Goal: Task Accomplishment & Management: Manage account settings

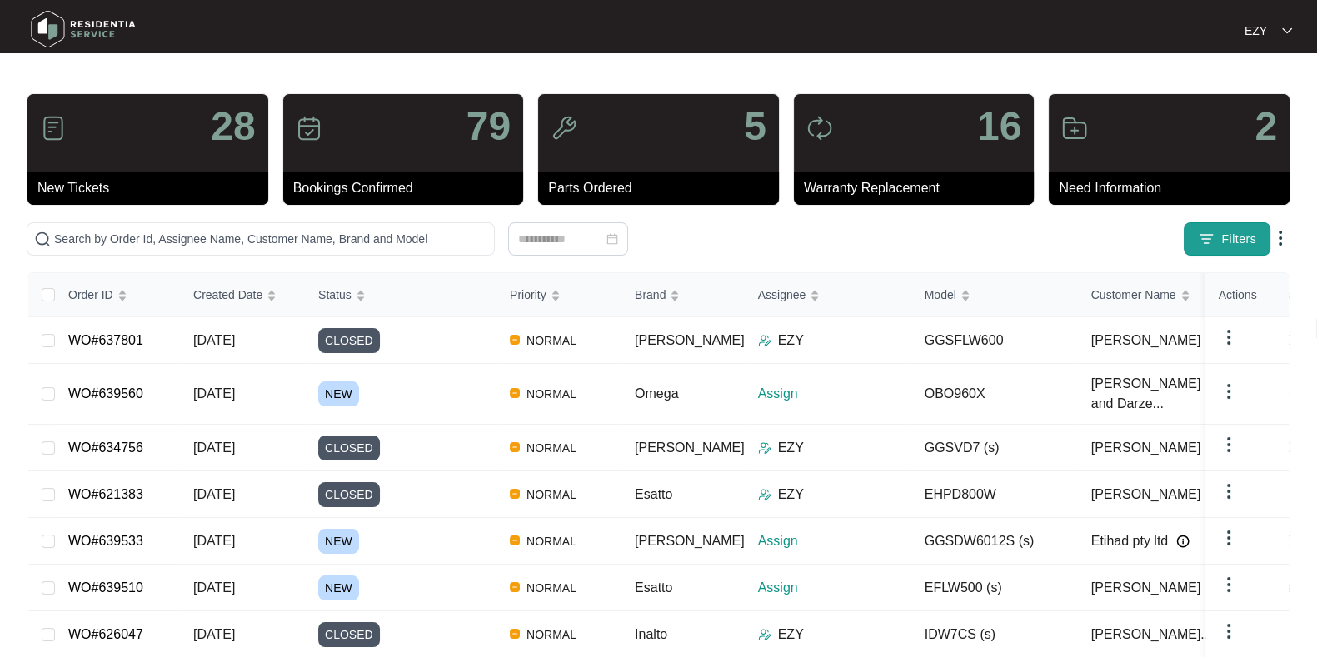
click at [1236, 240] on span "Filters" at bounding box center [1238, 239] width 35 height 17
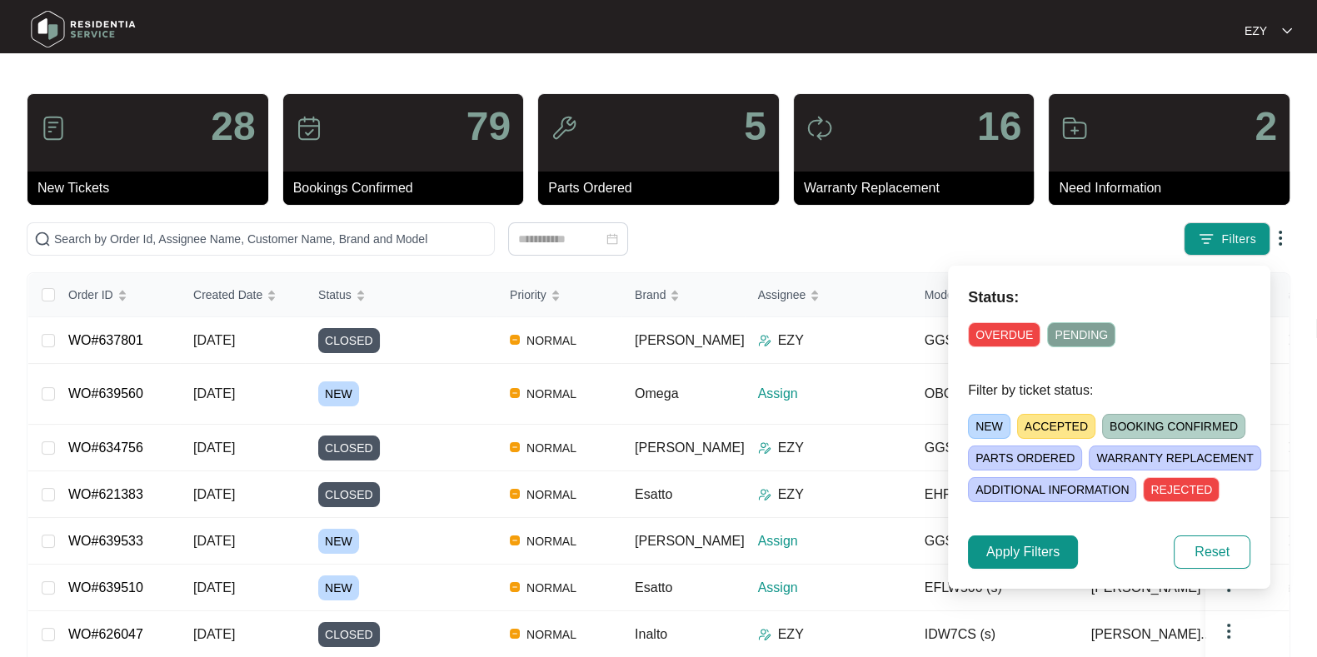
click at [973, 430] on span "NEW" at bounding box center [989, 426] width 42 height 25
click at [992, 554] on span "Apply Filters" at bounding box center [1022, 552] width 73 height 20
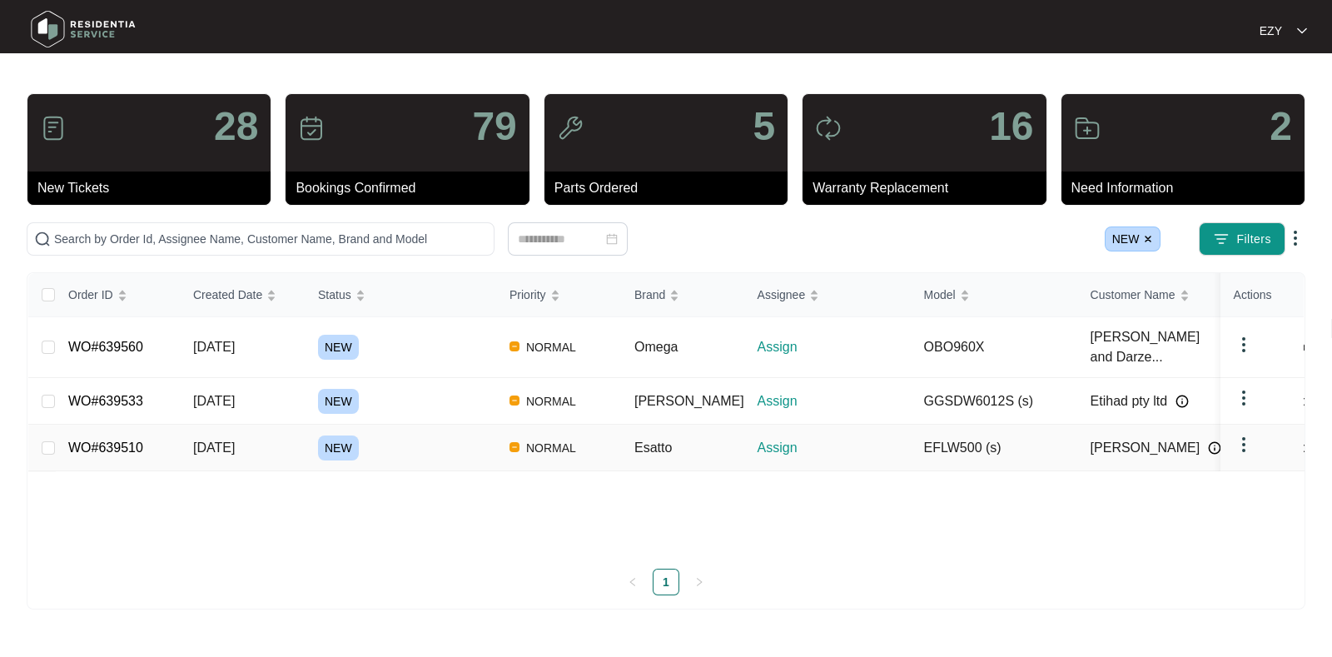
click at [445, 436] on div "NEW" at bounding box center [407, 448] width 178 height 25
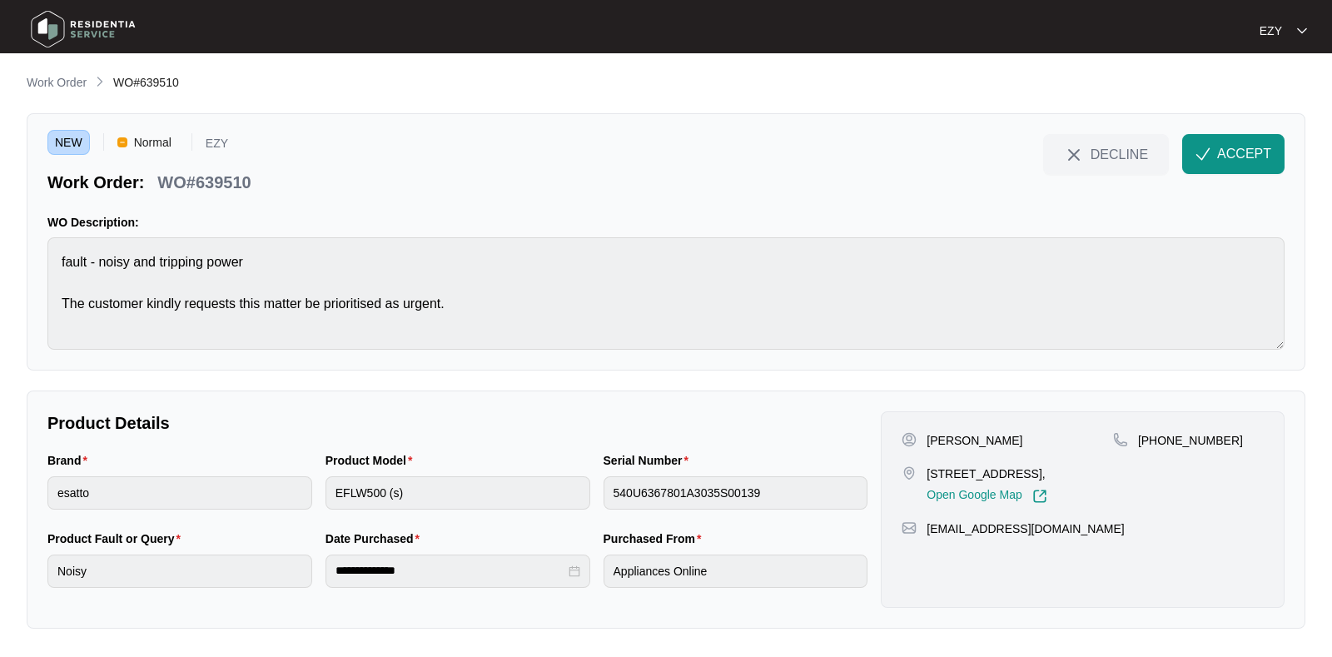
click at [197, 183] on p "WO#639510" at bounding box center [203, 182] width 93 height 23
drag, startPoint x: 197, startPoint y: 183, endPoint x: 174, endPoint y: 173, distance: 24.6
click at [174, 173] on p "WO#639510" at bounding box center [203, 182] width 93 height 23
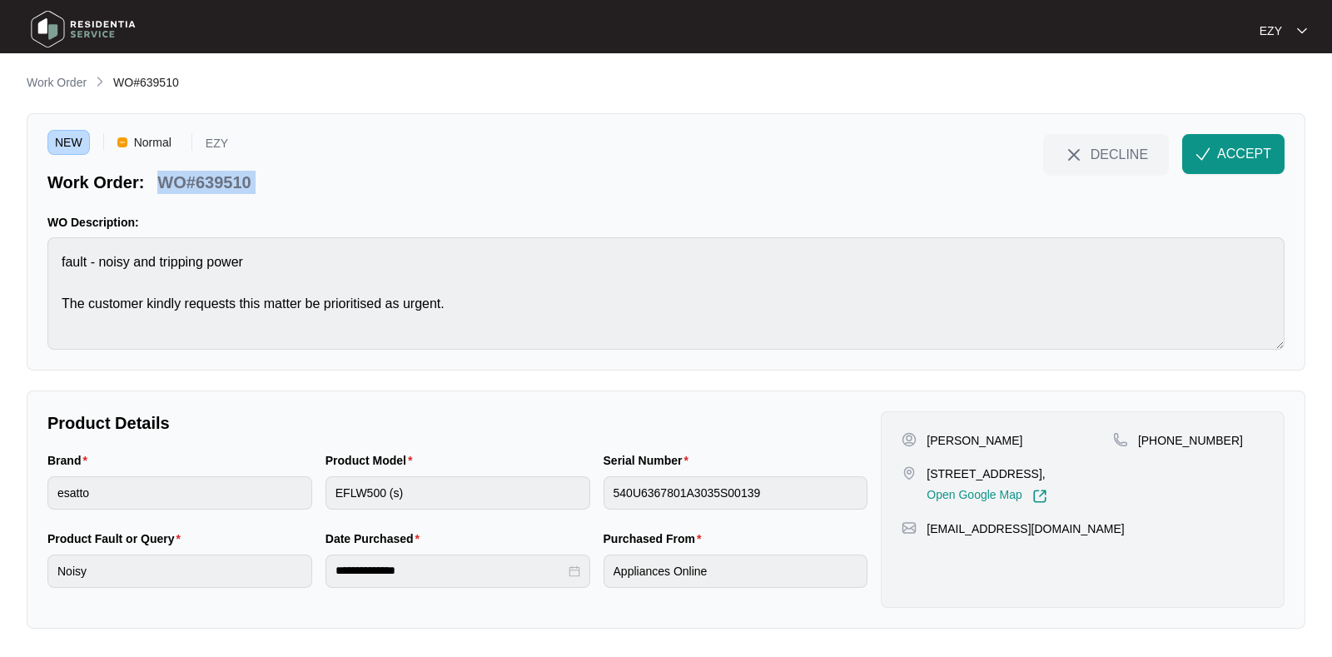
click at [174, 173] on p "WO#639510" at bounding box center [203, 182] width 93 height 23
copy div "WO#639510 DECLINE ACCEPT"
click at [48, 82] on p "Work Order" at bounding box center [57, 82] width 60 height 17
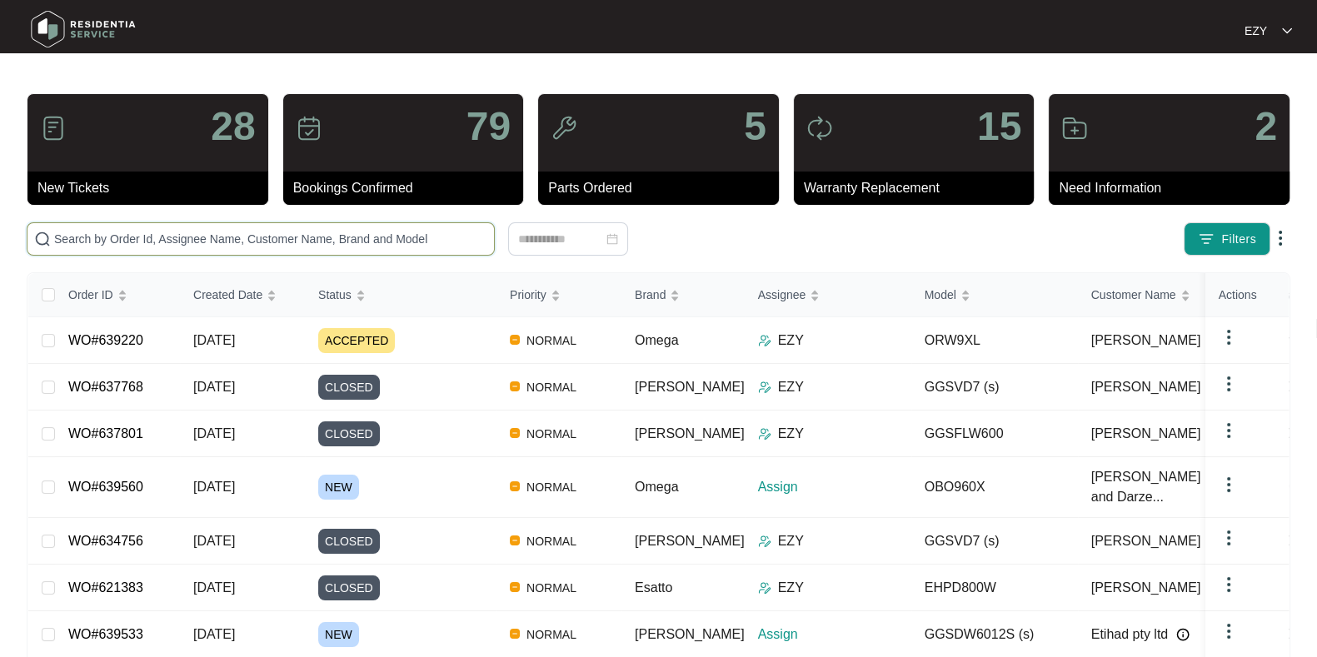
click at [284, 237] on input "text" at bounding box center [270, 239] width 433 height 18
paste input "637768"
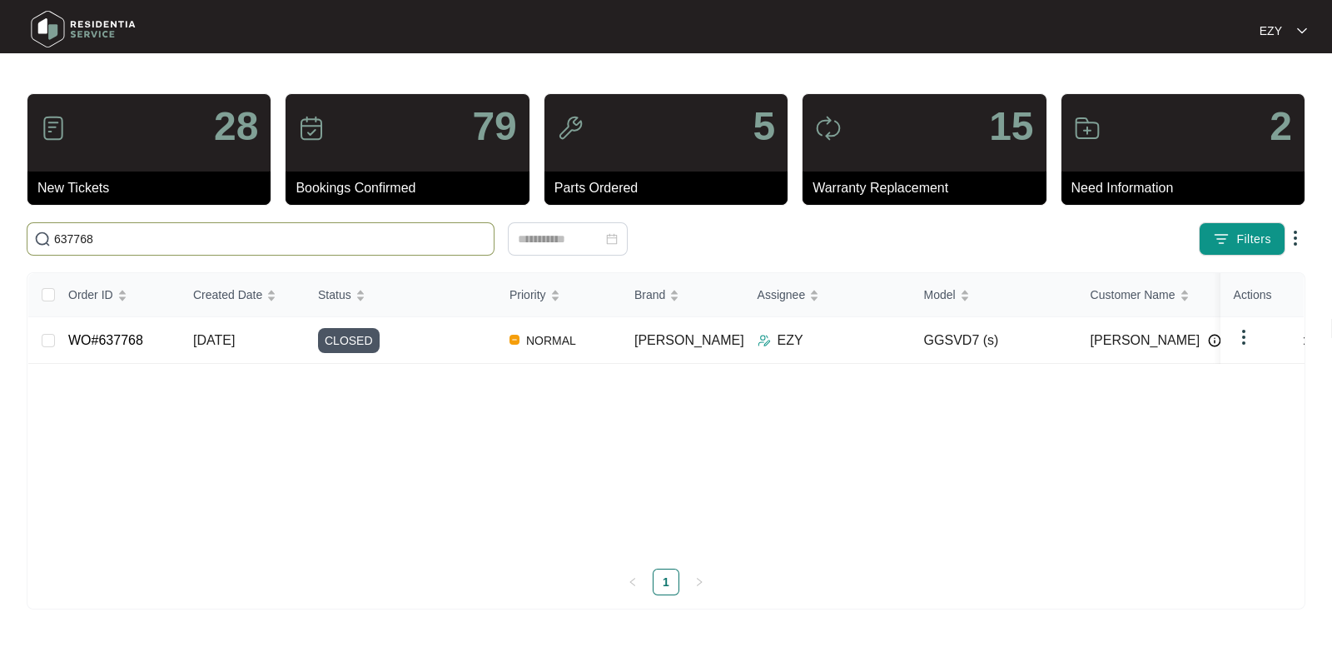
click at [165, 246] on input "637768" at bounding box center [270, 239] width 433 height 18
paste input "840"
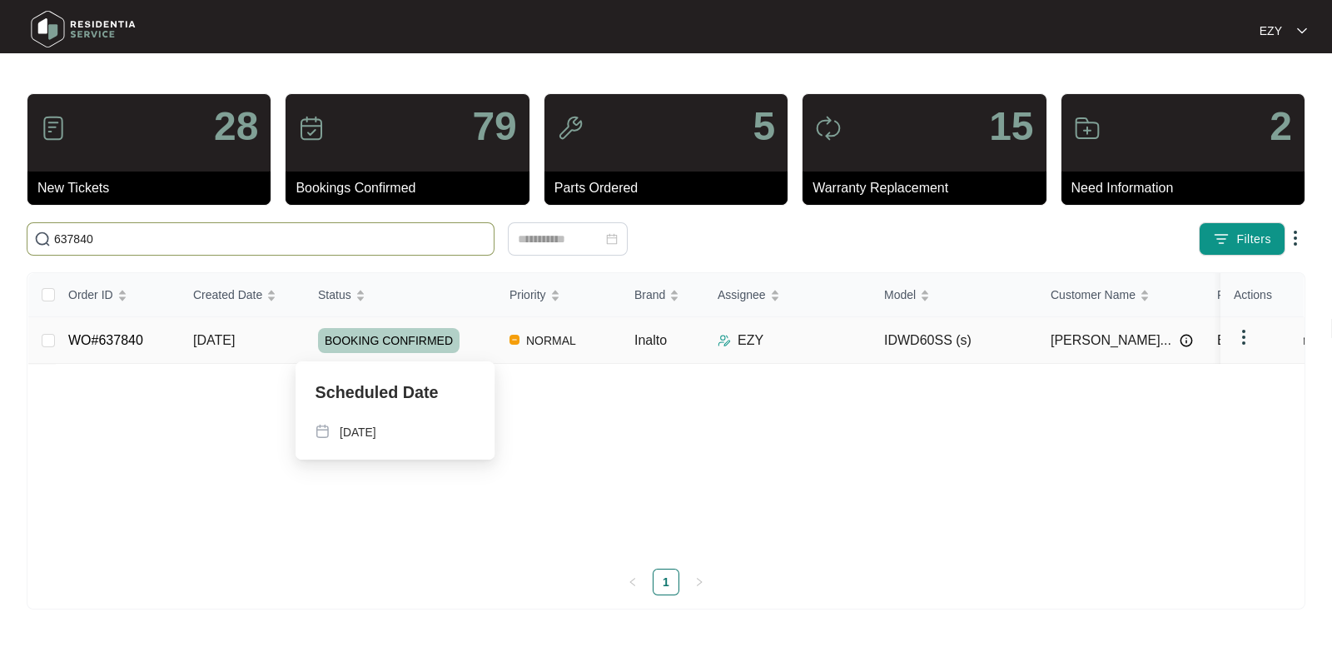
type input "637840"
click at [479, 340] on div "BOOKING CONFIRMED" at bounding box center [407, 340] width 178 height 25
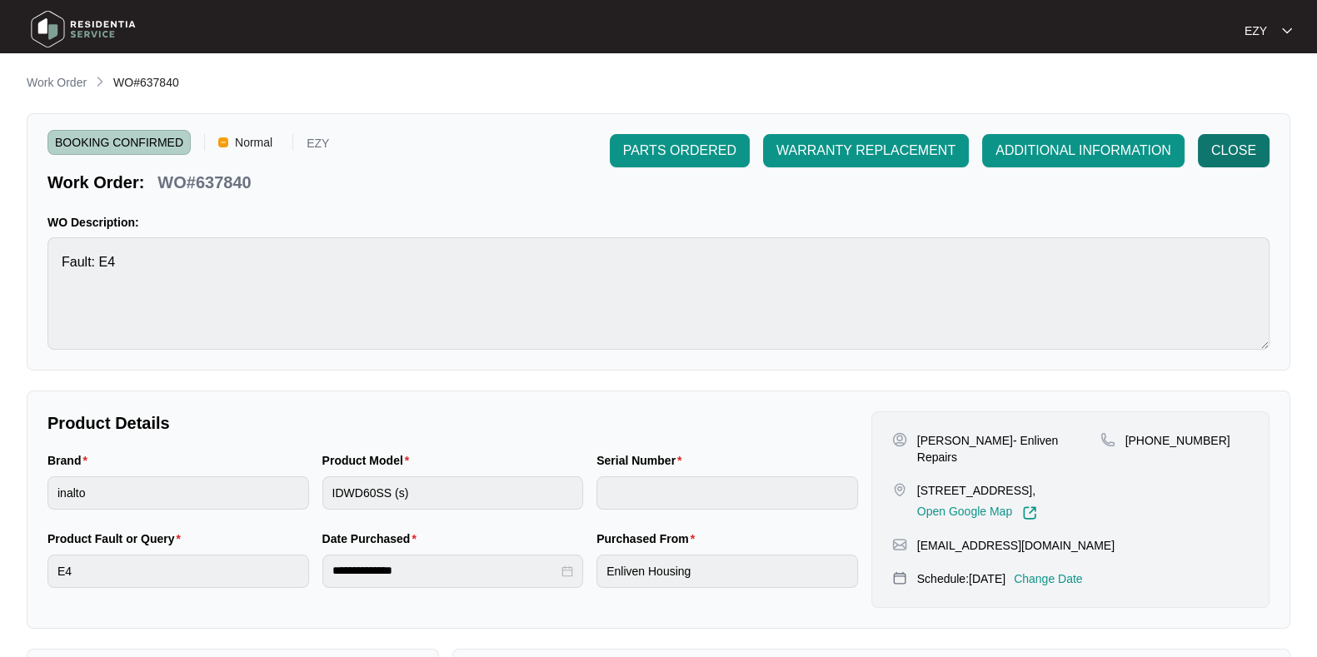
click at [1220, 147] on span "CLOSE" at bounding box center [1233, 151] width 45 height 20
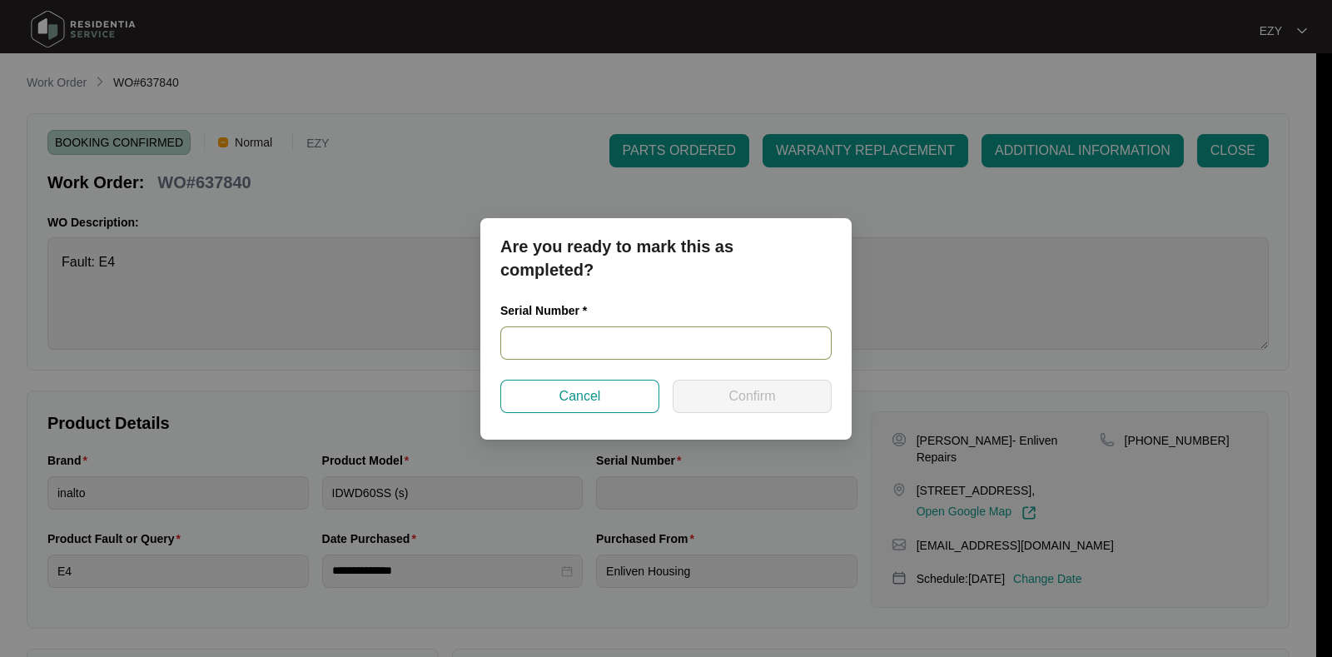
click at [524, 346] on input "text" at bounding box center [665, 342] width 331 height 33
paste input "21031694010200007"
type input "21031694010200007"
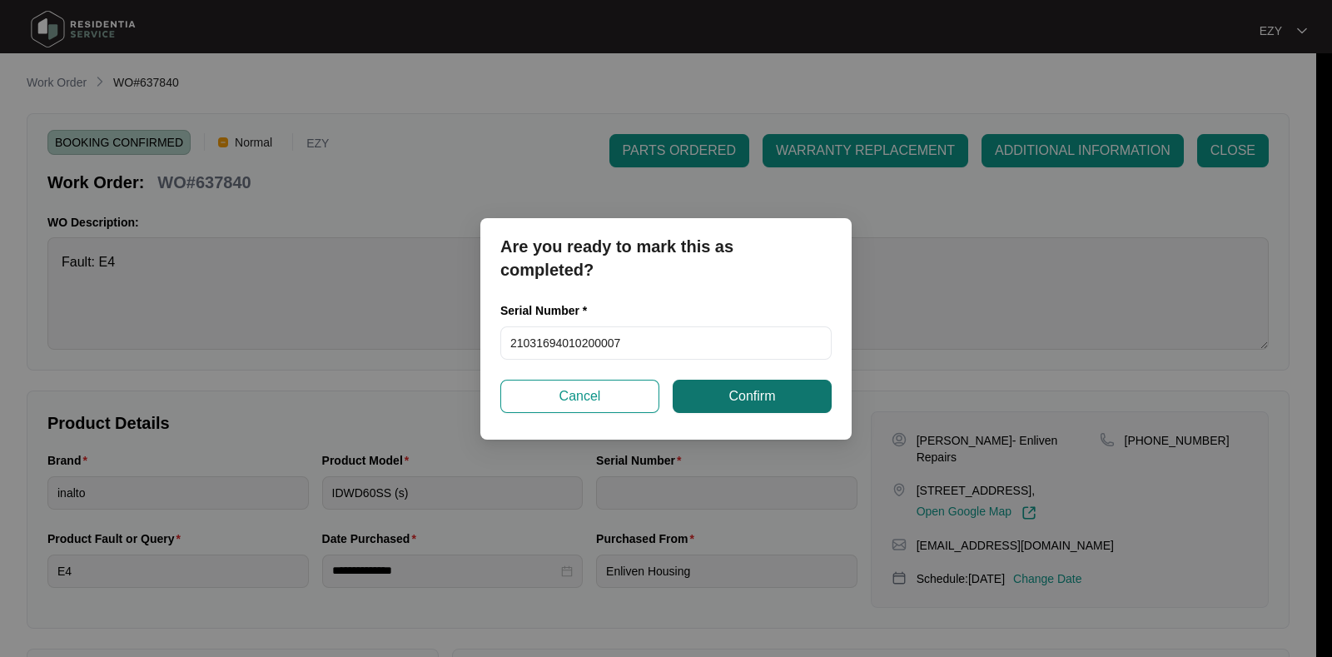
click at [745, 394] on span "Confirm" at bounding box center [752, 396] width 47 height 20
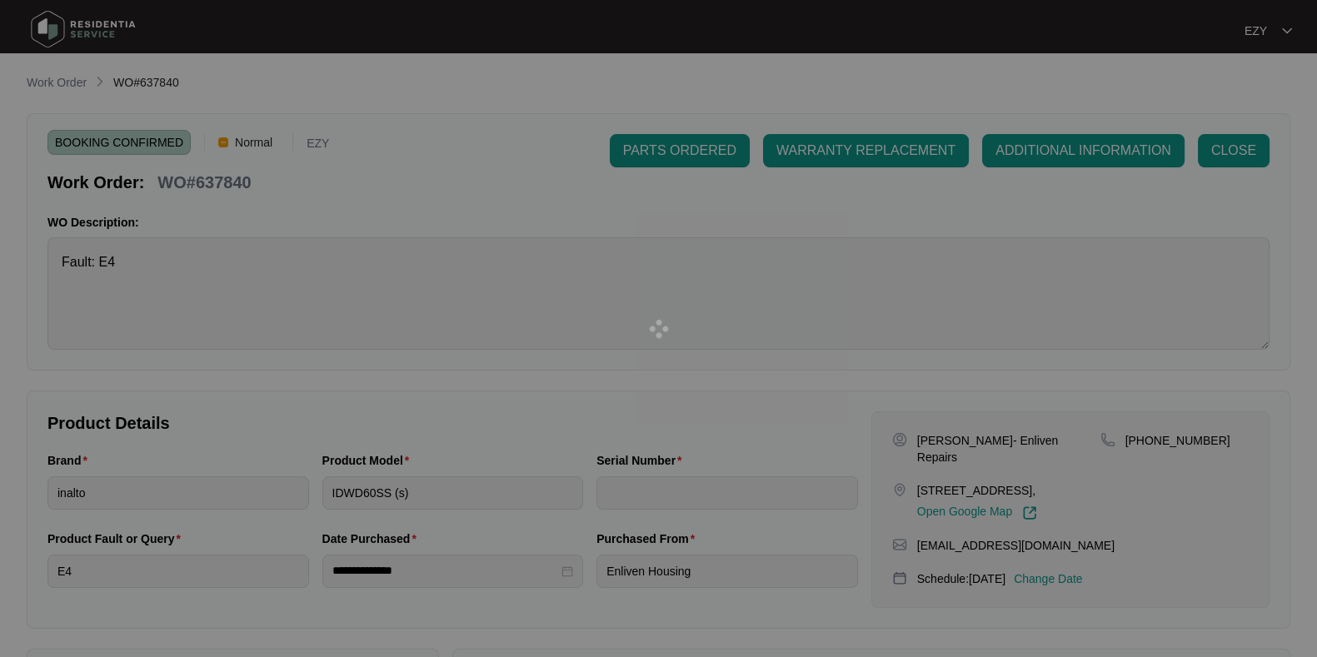
type input "21031694010200007"
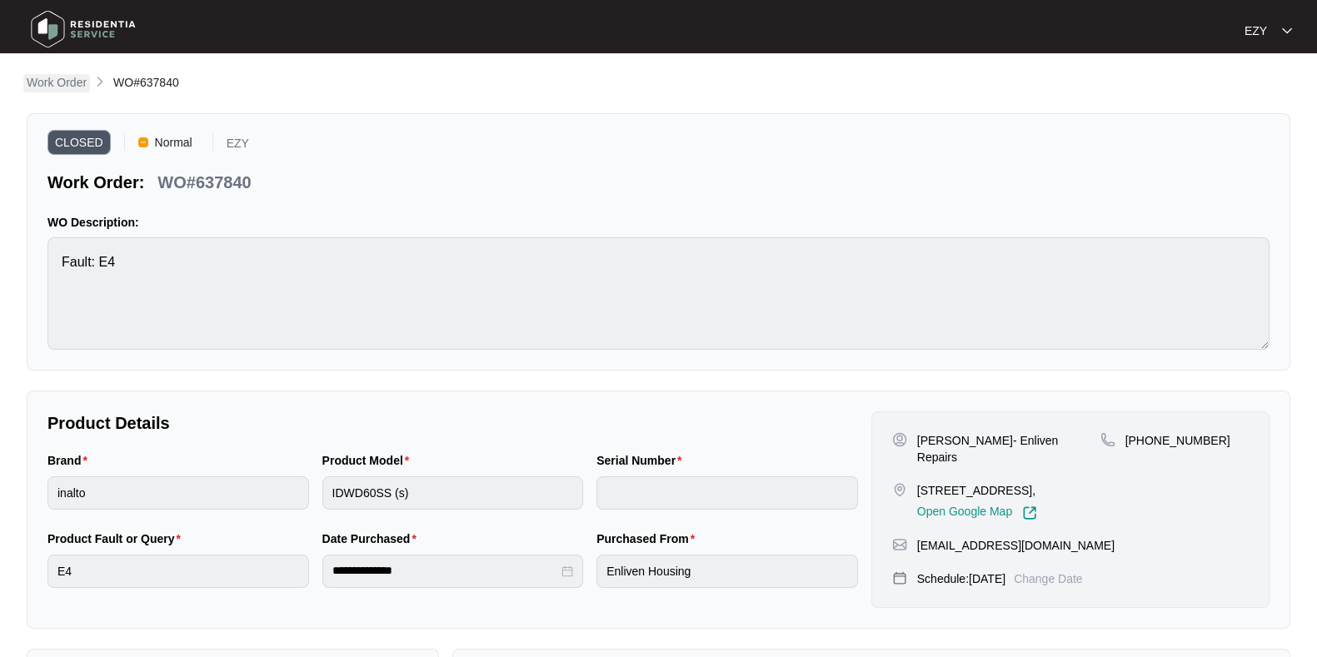
click at [42, 86] on p "Work Order" at bounding box center [57, 82] width 60 height 17
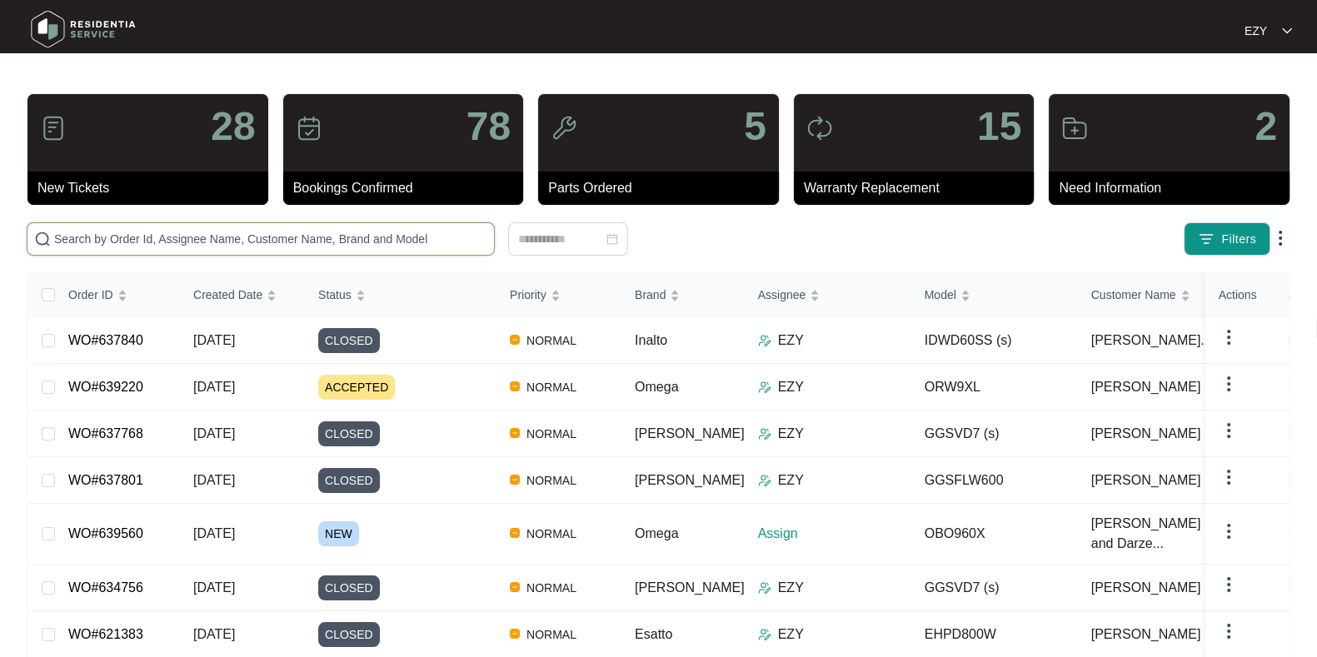
click at [435, 231] on input "text" at bounding box center [270, 239] width 433 height 18
paste input "637801"
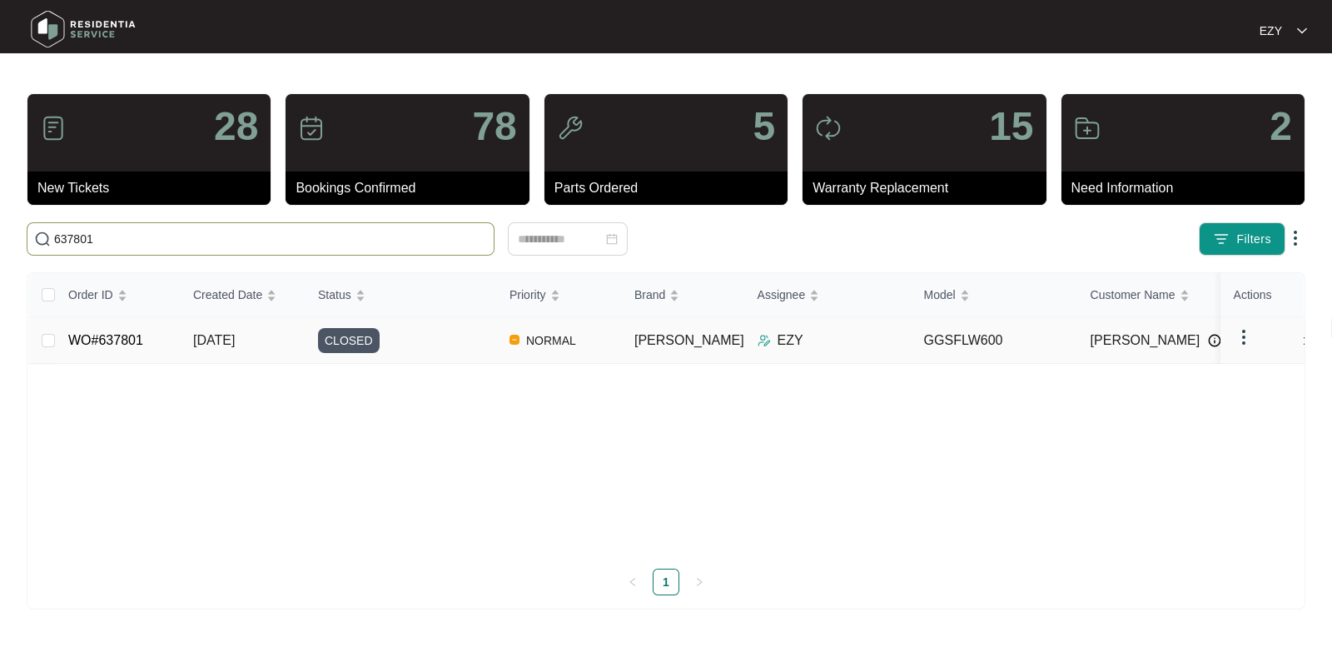
type input "637801"
click at [446, 343] on div "CLOSED" at bounding box center [407, 340] width 178 height 25
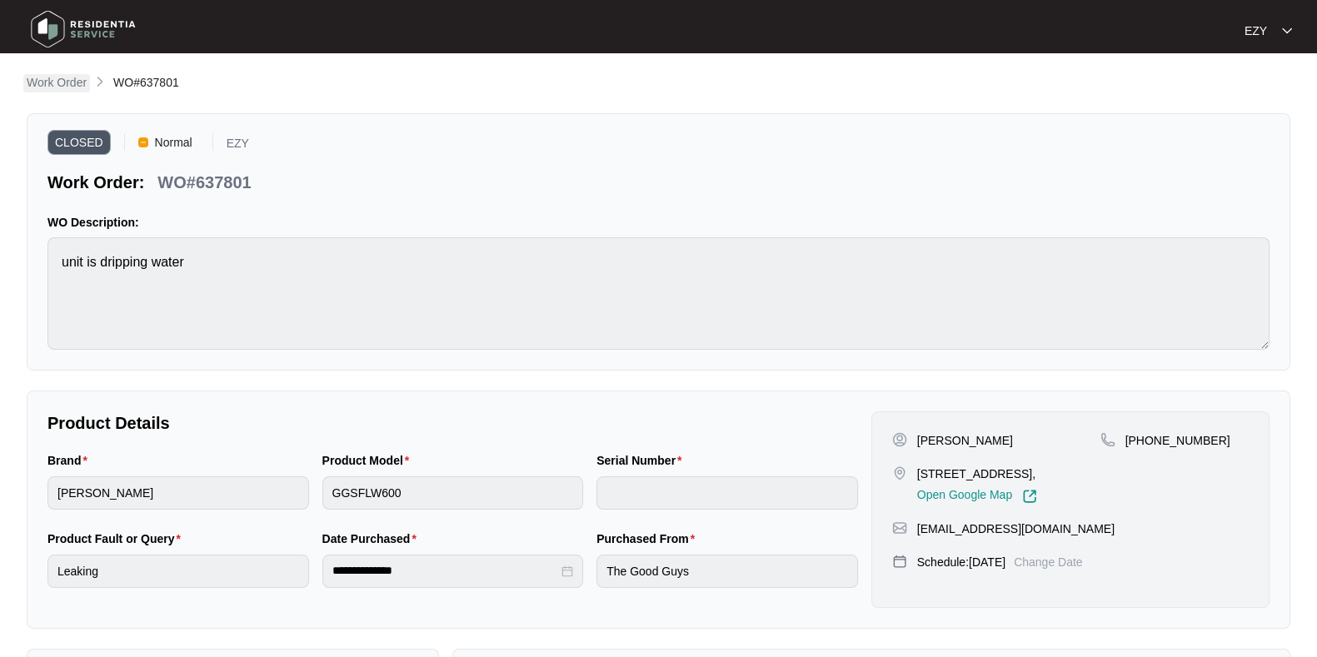
click at [46, 80] on p "Work Order" at bounding box center [57, 82] width 60 height 17
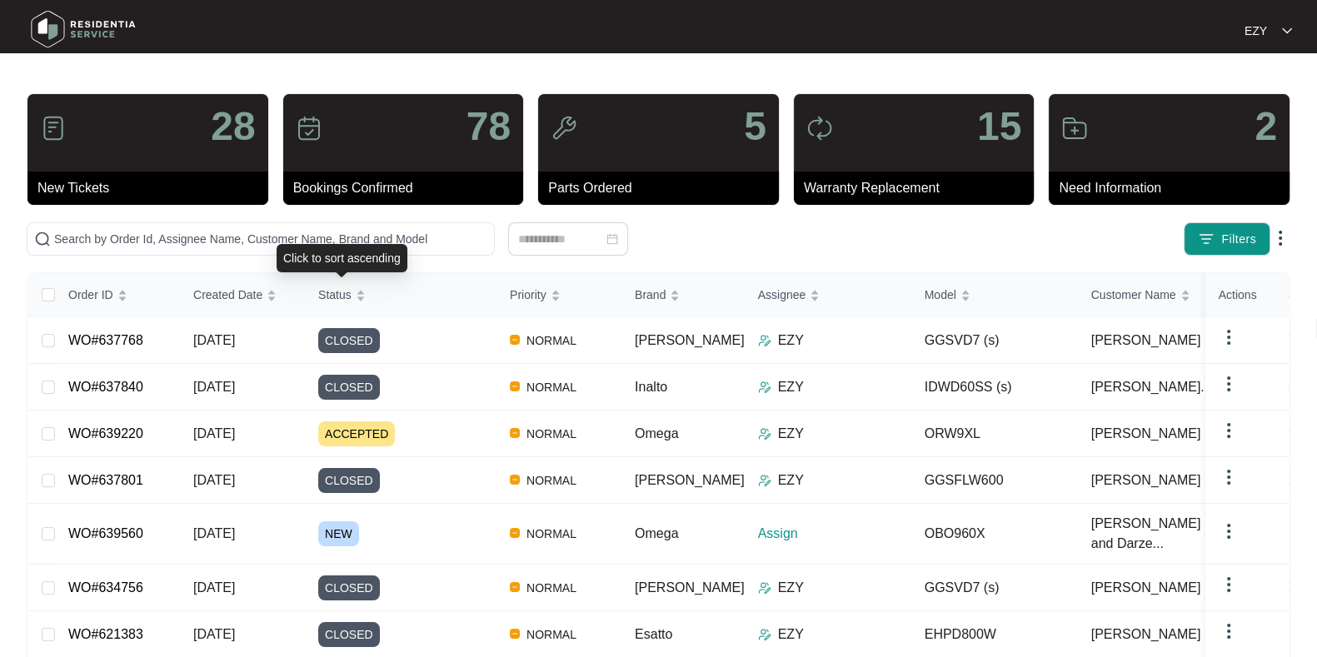
click at [299, 244] on div "Click to sort ascending" at bounding box center [341, 258] width 131 height 28
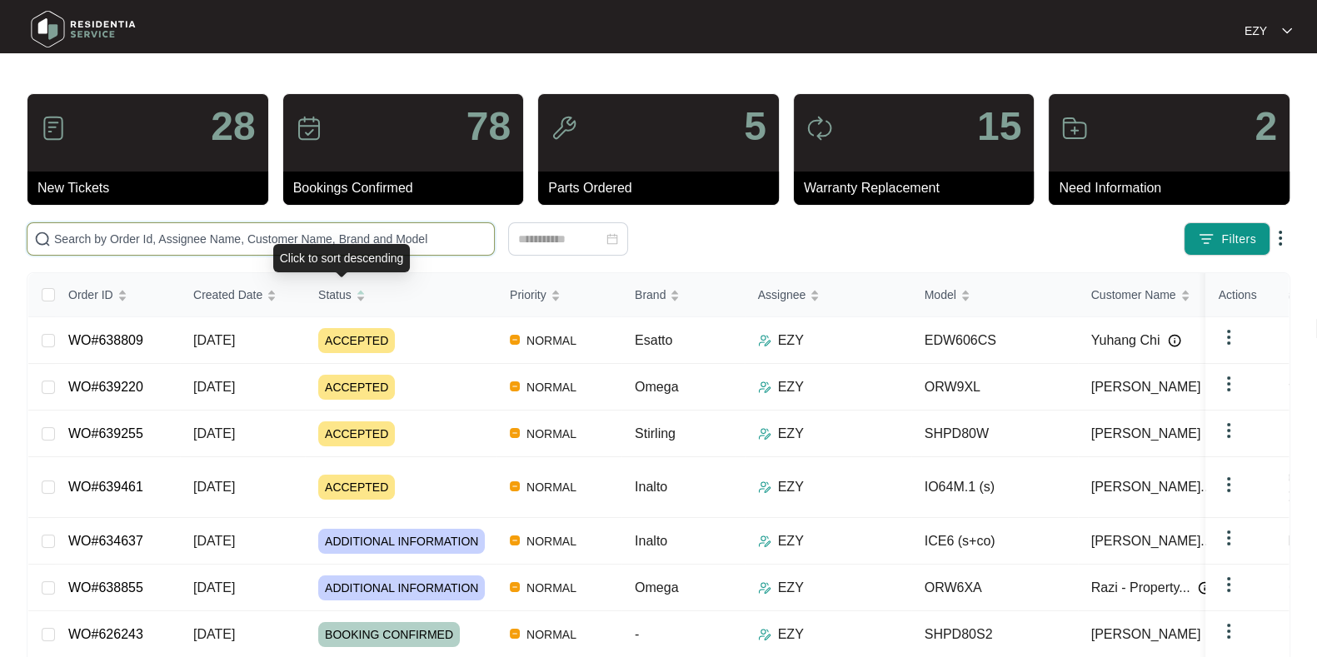
click at [221, 244] on input "text" at bounding box center [270, 239] width 433 height 18
paste input "637138"
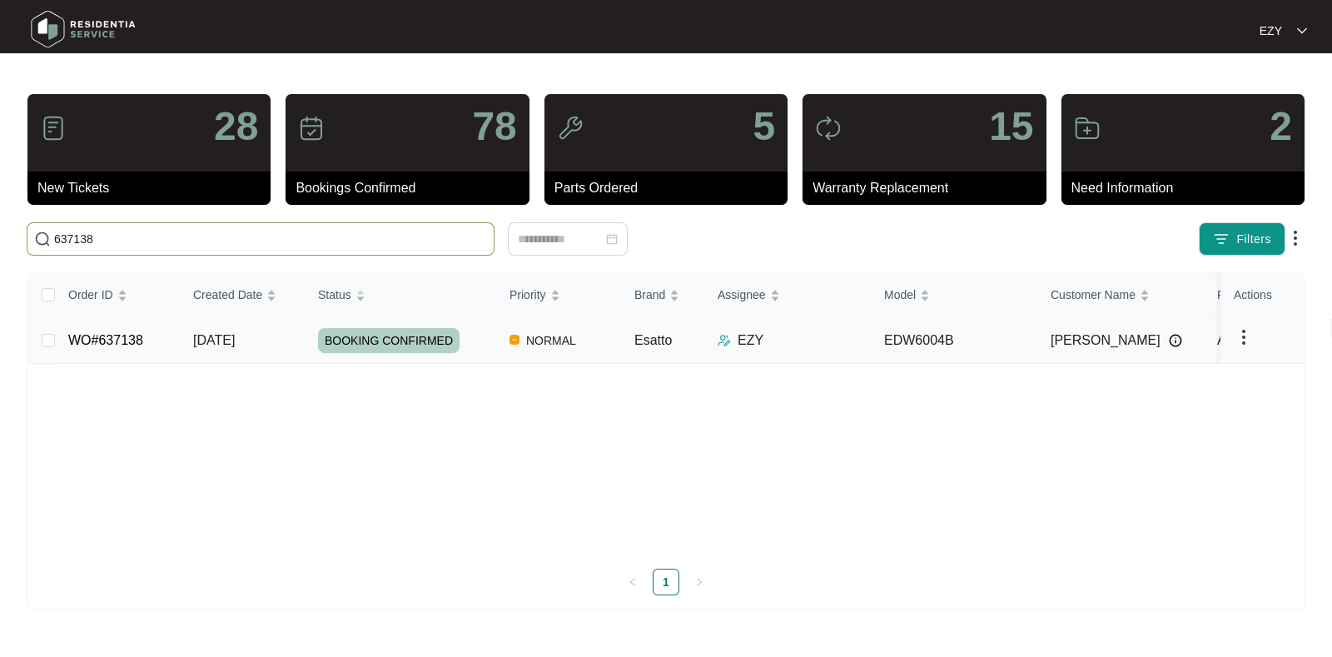
type input "637138"
click at [498, 341] on td "NORMAL" at bounding box center [558, 340] width 125 height 47
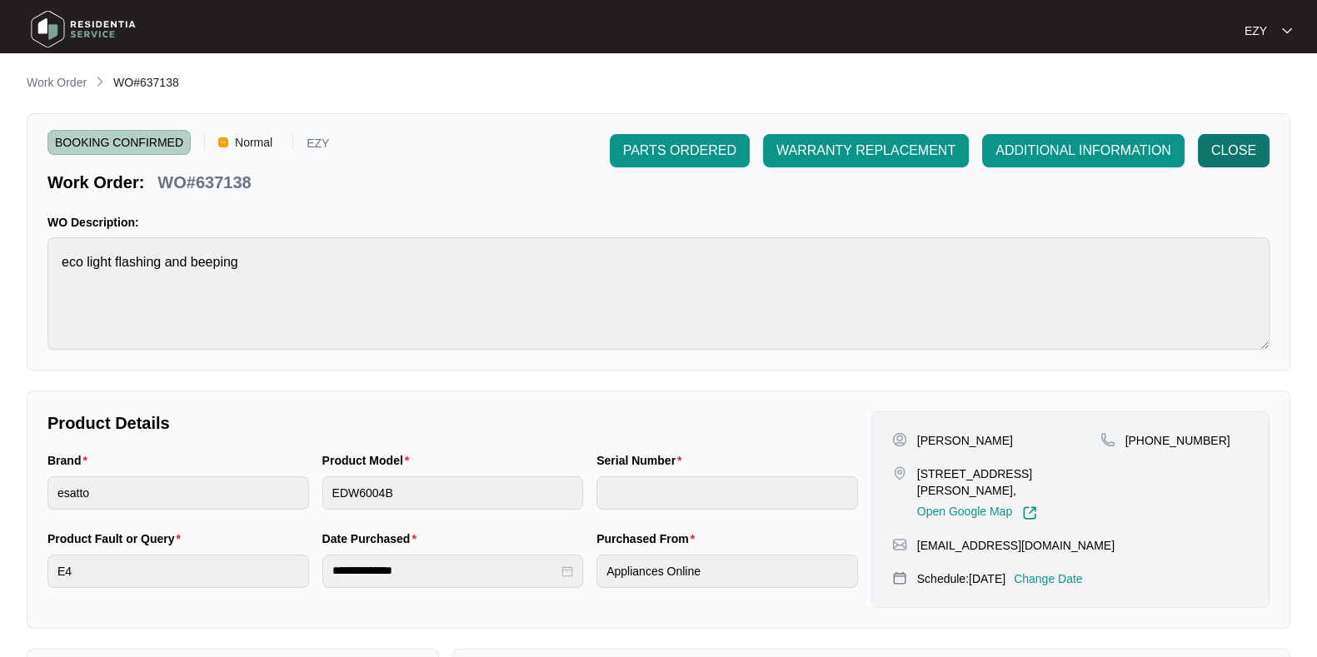
click at [1222, 142] on span "CLOSE" at bounding box center [1233, 151] width 45 height 20
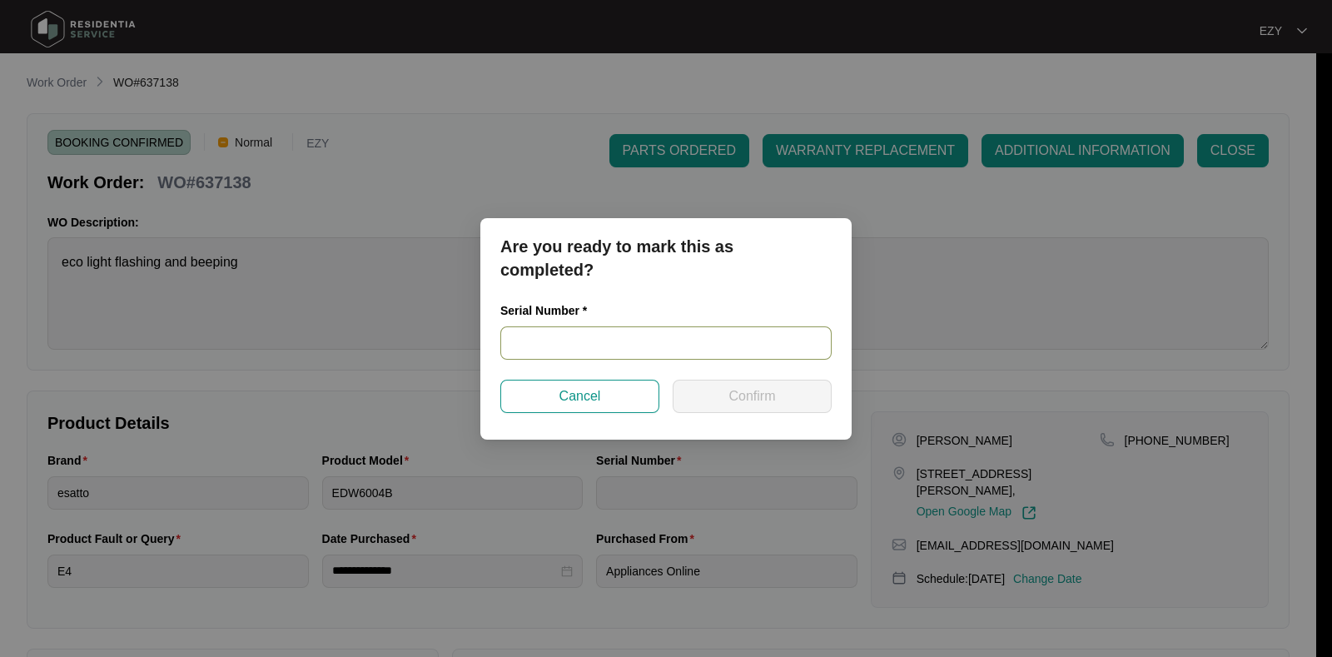
click at [620, 341] on input "text" at bounding box center [665, 342] width 331 height 33
paste input "25015055050200082"
type input "25015055050200082"
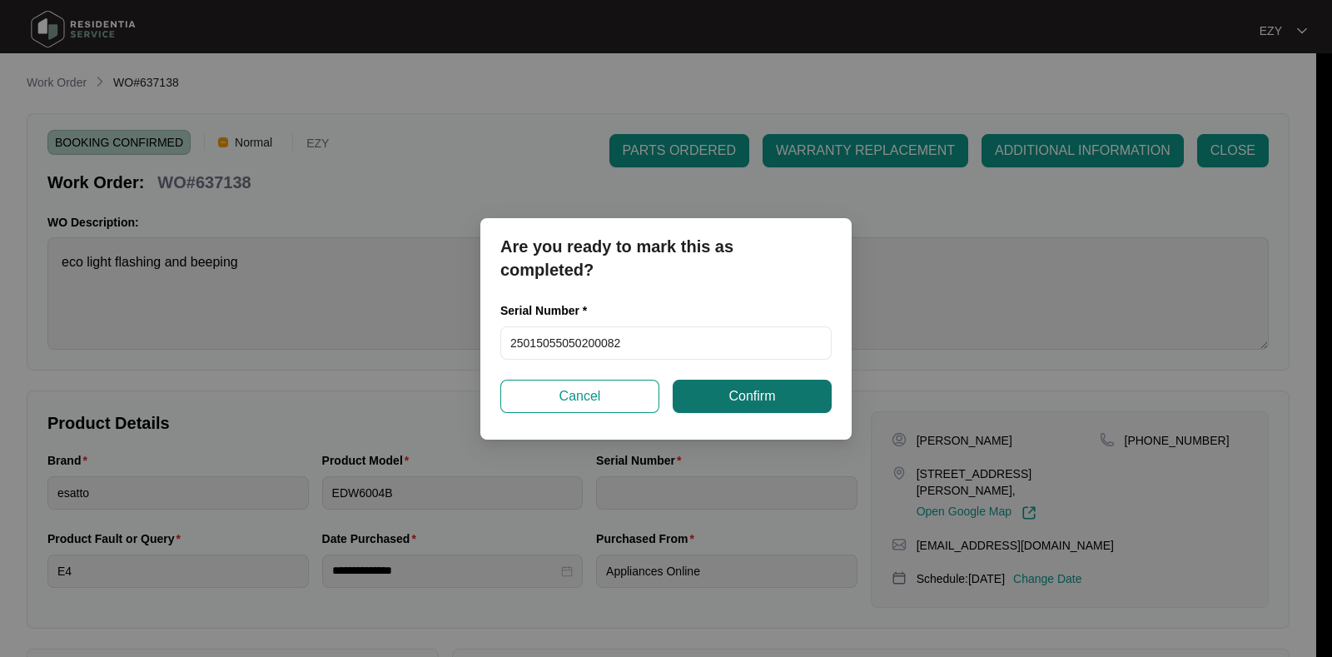
click at [738, 396] on span "Confirm" at bounding box center [752, 396] width 47 height 20
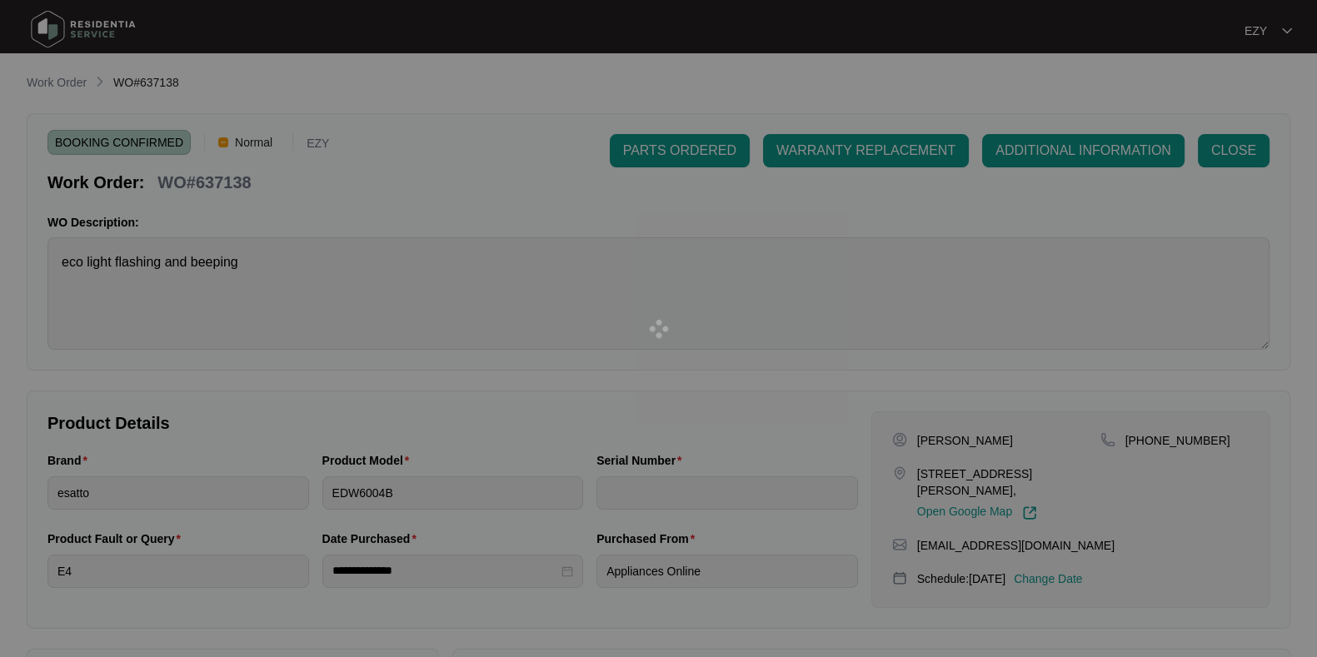
type input "25015055050200082"
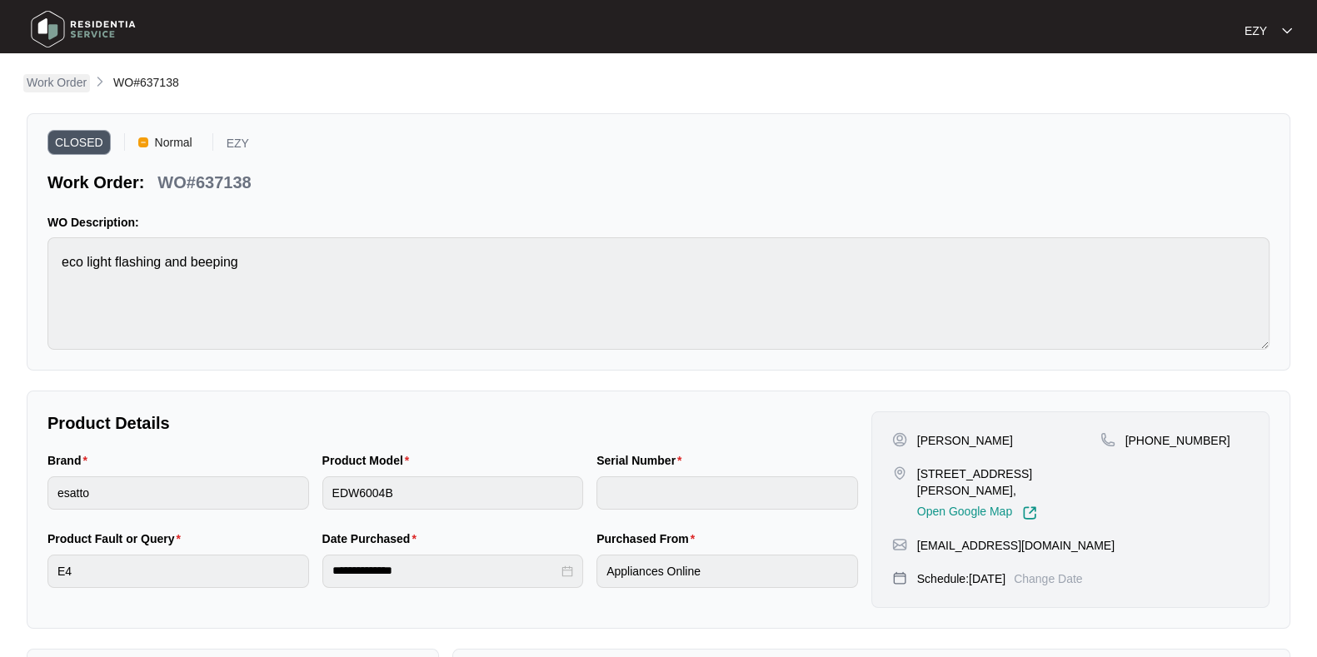
click at [49, 89] on p "Work Order" at bounding box center [57, 82] width 60 height 17
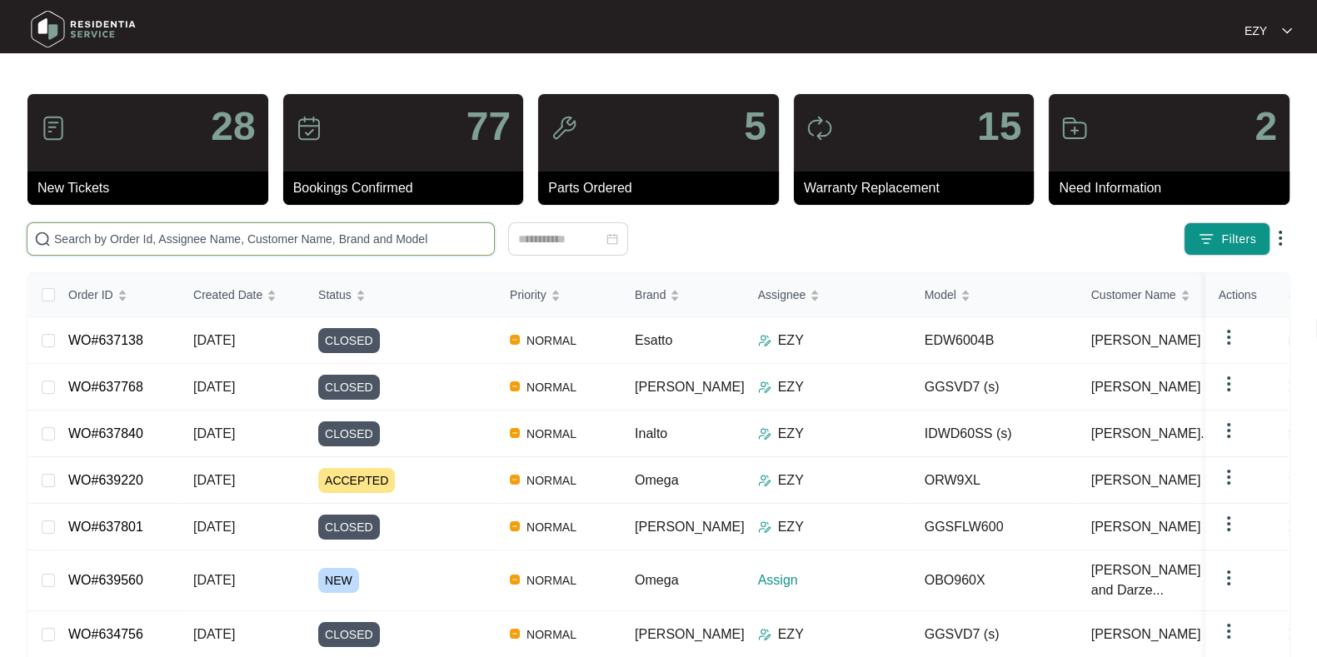
click at [371, 241] on input "text" at bounding box center [270, 239] width 433 height 18
paste input "636427"
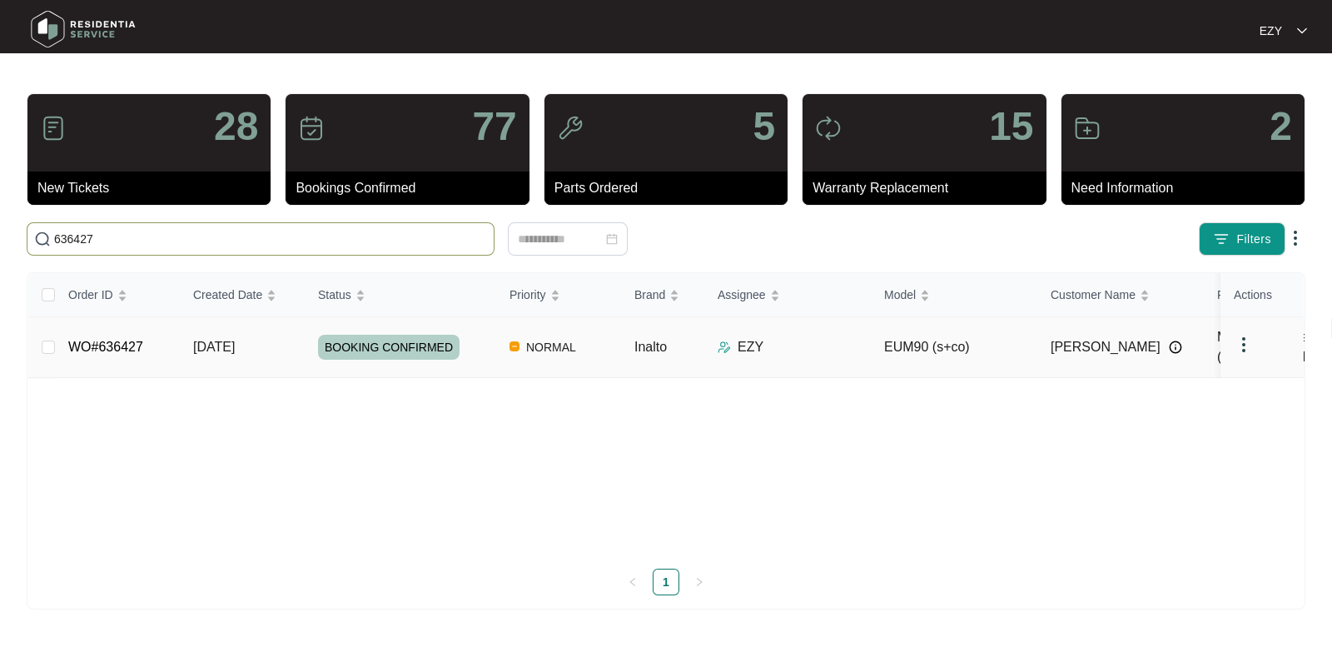
type input "636427"
click at [471, 339] on div "BOOKING CONFIRMED" at bounding box center [407, 347] width 178 height 25
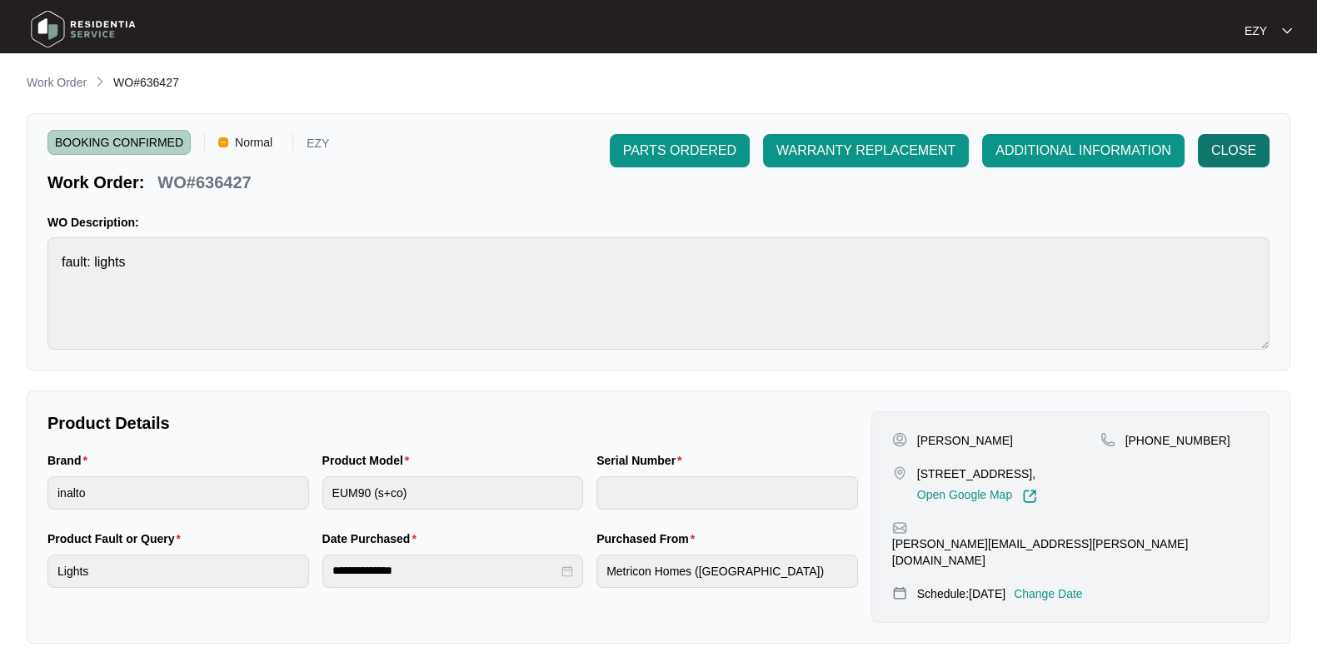
click at [1223, 150] on span "CLOSE" at bounding box center [1233, 151] width 45 height 20
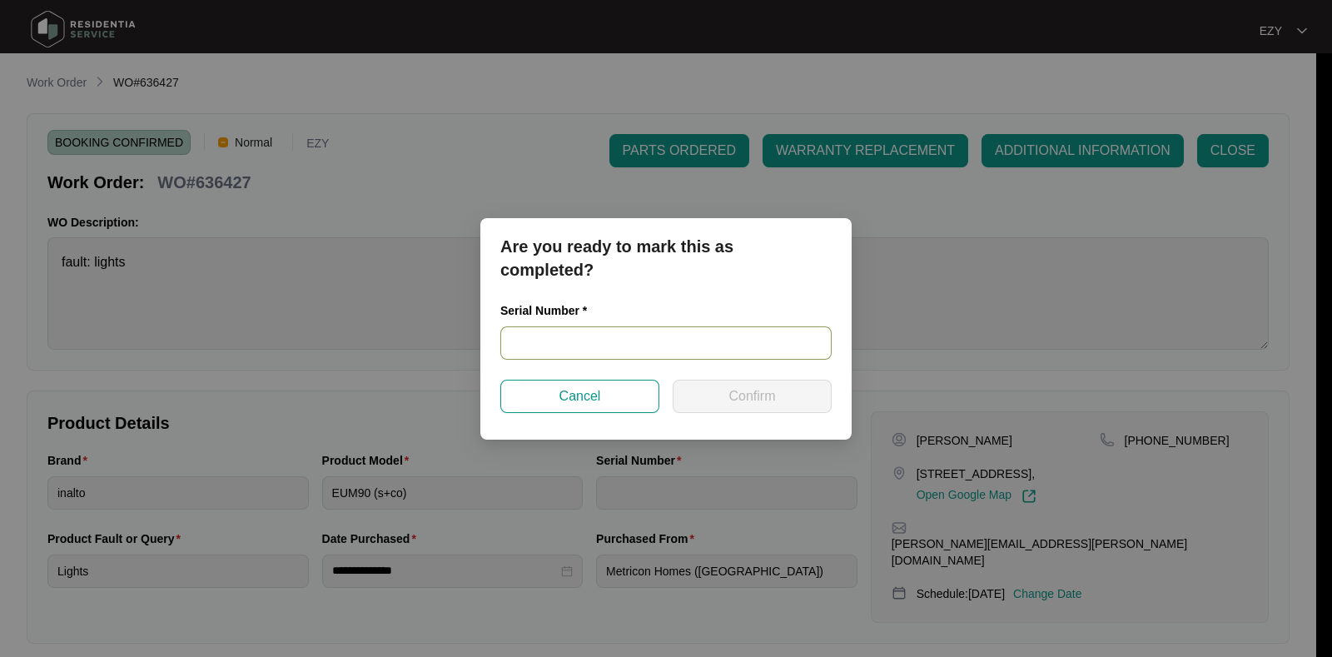
click at [575, 339] on input "text" at bounding box center [665, 342] width 331 height 33
paste input "RR0320000104"
type input "RR0320000104"
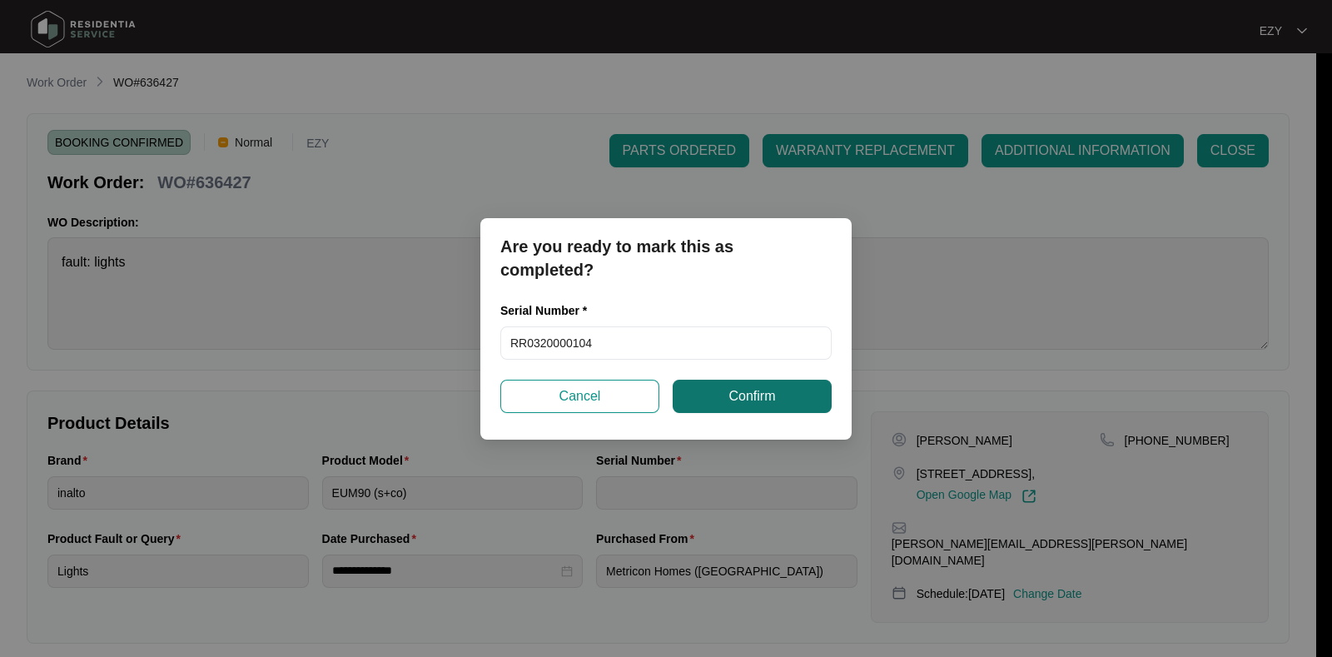
click at [719, 402] on button "Confirm" at bounding box center [752, 396] width 159 height 33
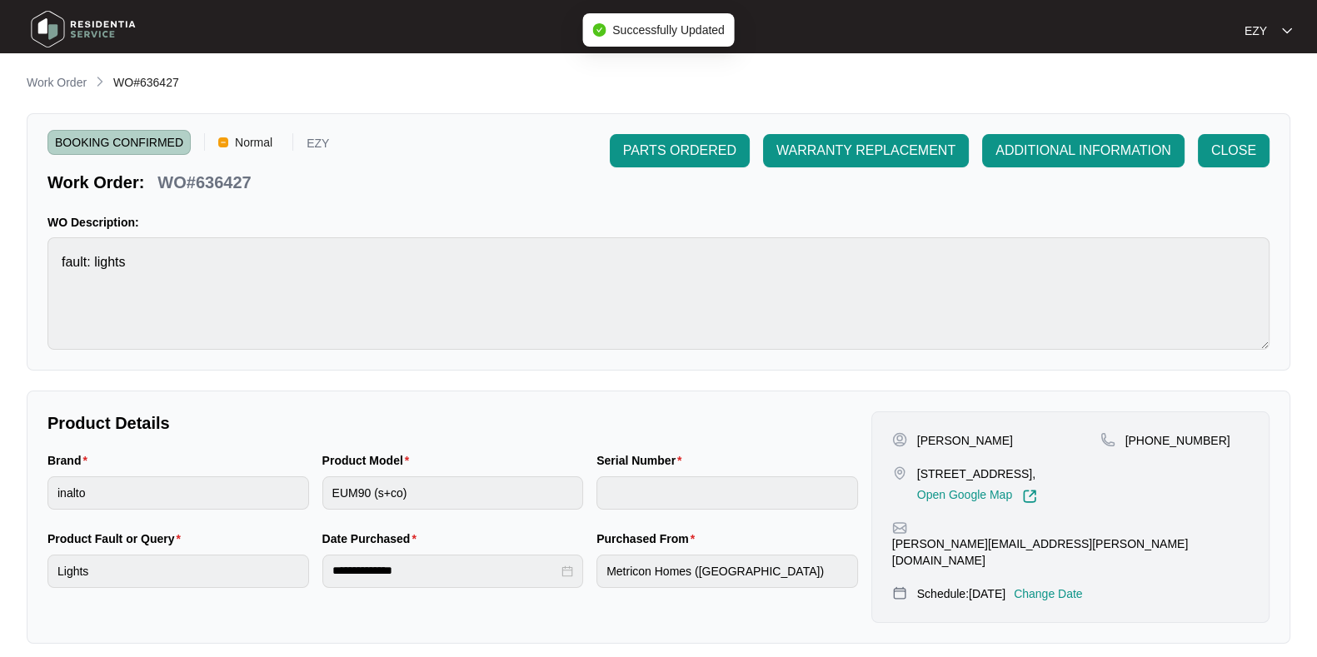
type input "RR0320000104"
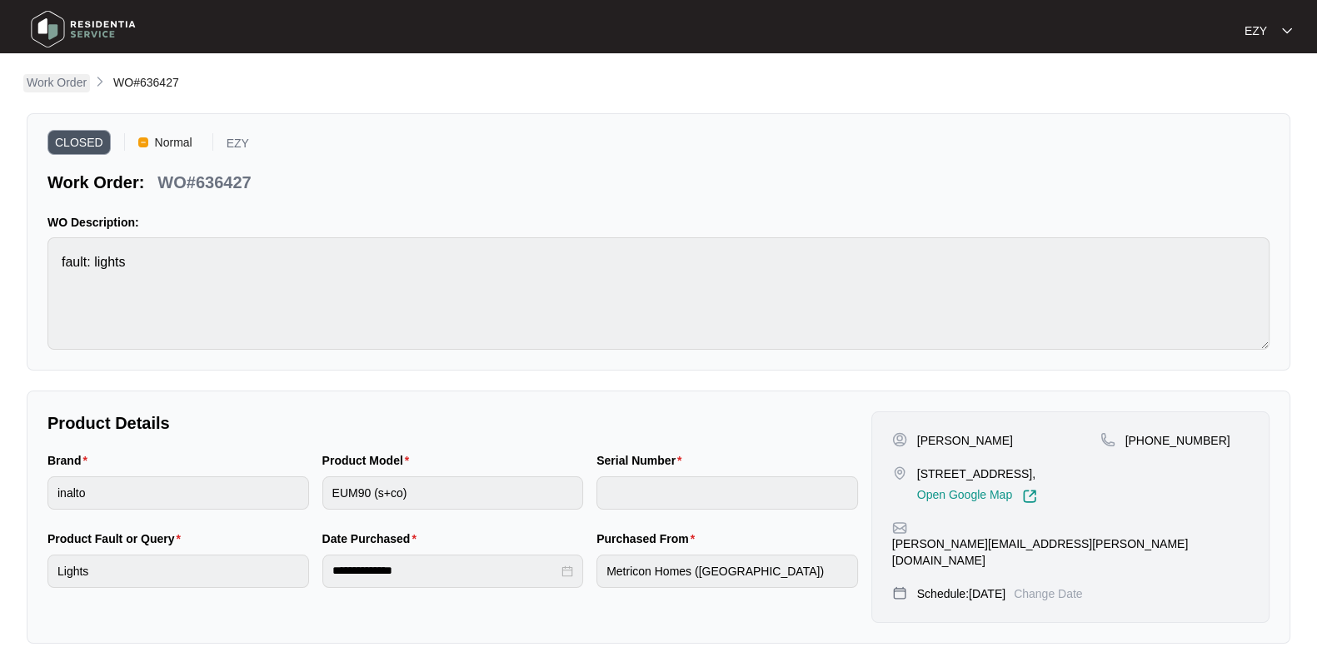
click at [27, 87] on p "Work Order" at bounding box center [57, 82] width 60 height 17
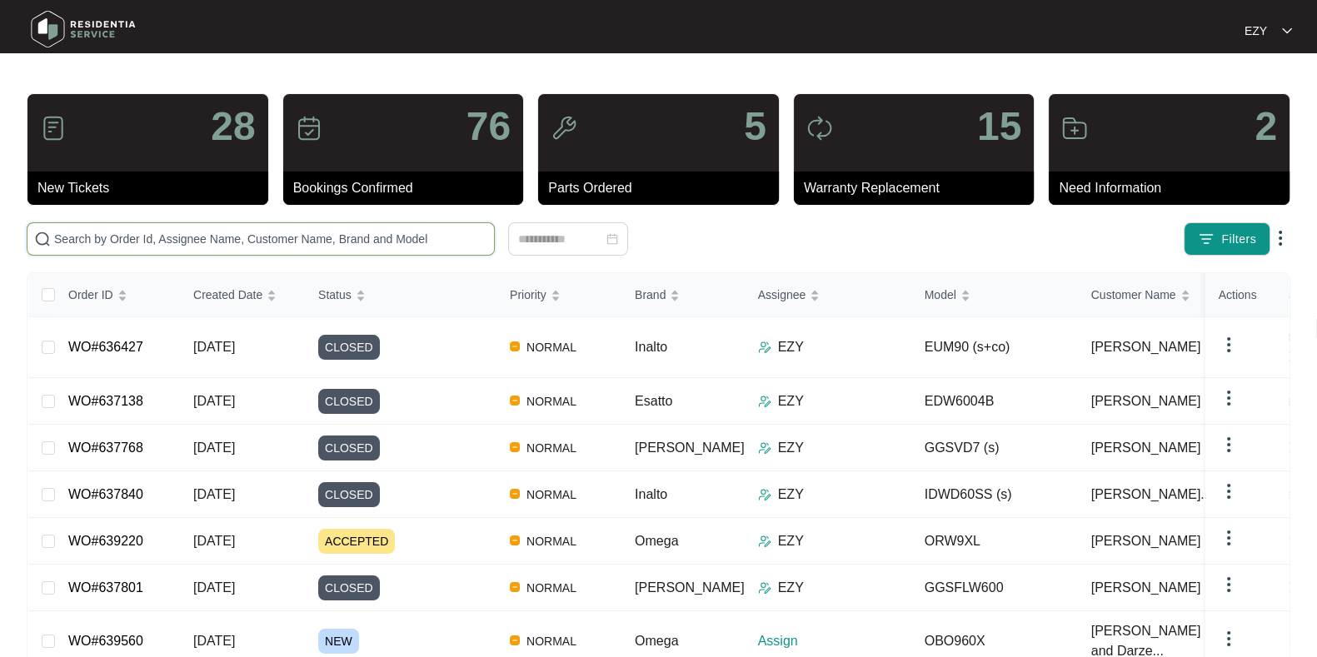
click at [328, 243] on input "text" at bounding box center [270, 239] width 433 height 18
paste input "637559"
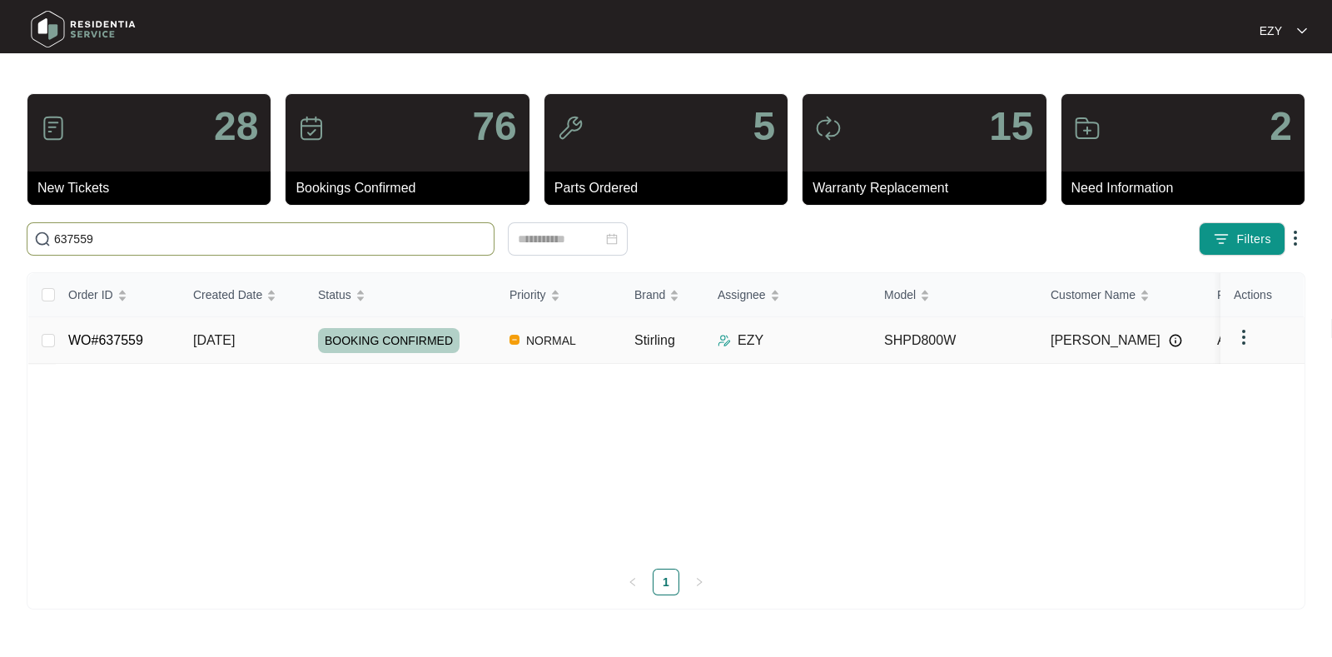
type input "637559"
click at [281, 350] on td "[DATE]" at bounding box center [242, 340] width 125 height 47
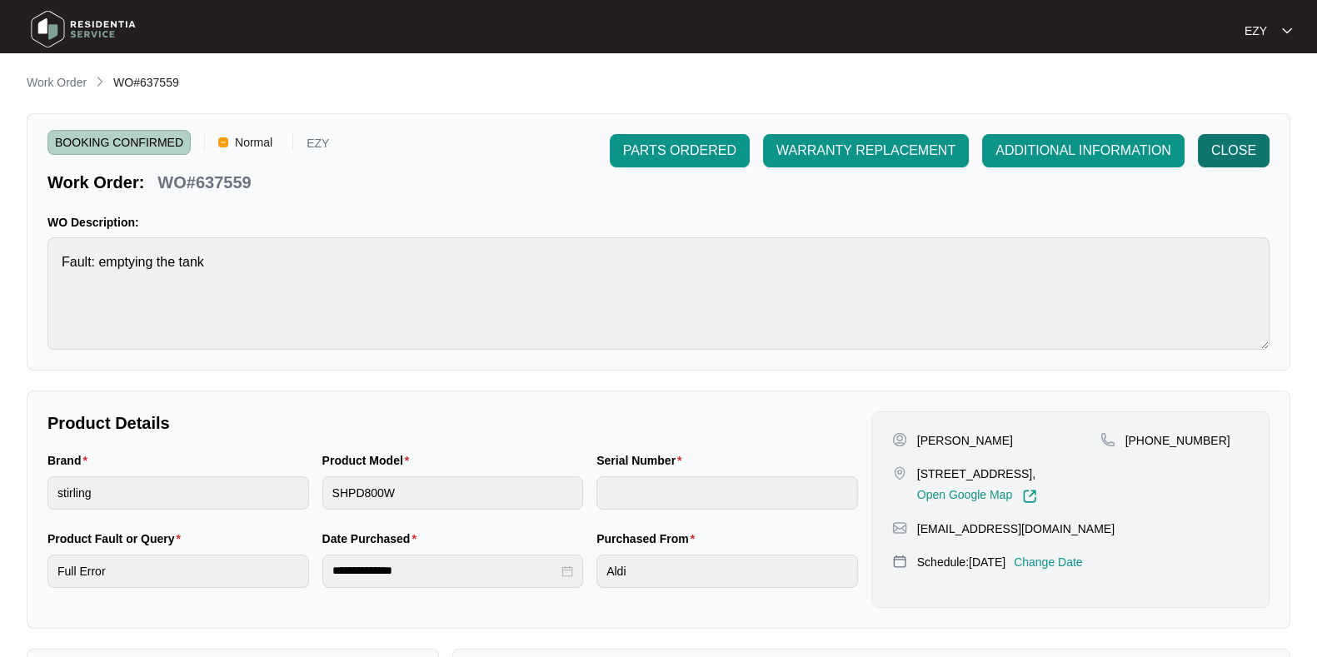
click at [1242, 151] on span "CLOSE" at bounding box center [1233, 151] width 45 height 20
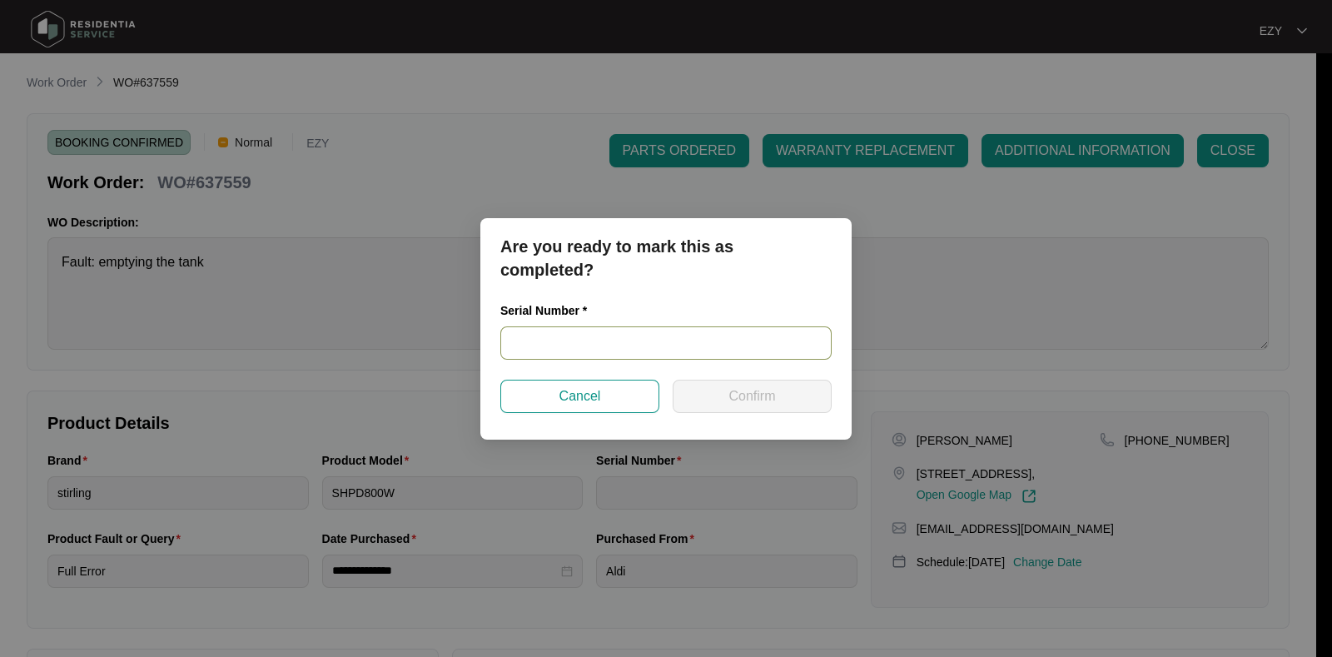
click at [581, 346] on input "text" at bounding box center [665, 342] width 331 height 33
paste input "540V3701701A5075P00511"
type input "540V3701701A5075P00511"
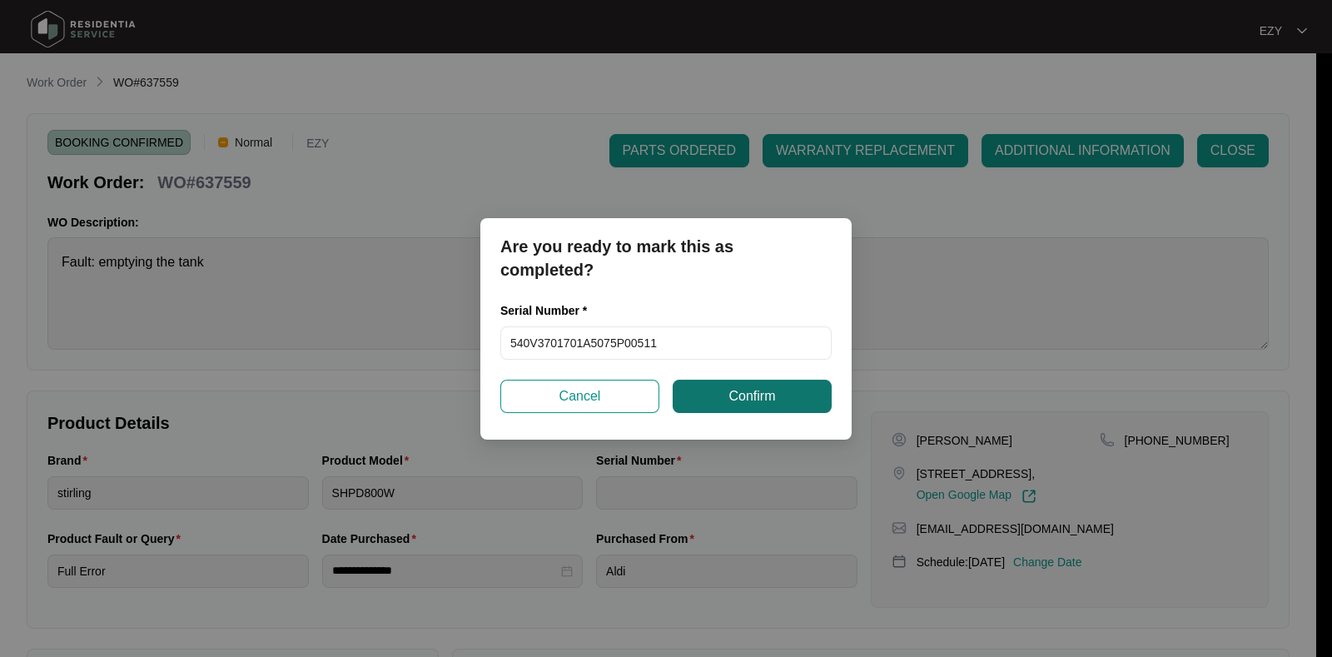
click at [724, 390] on button "Confirm" at bounding box center [752, 396] width 159 height 33
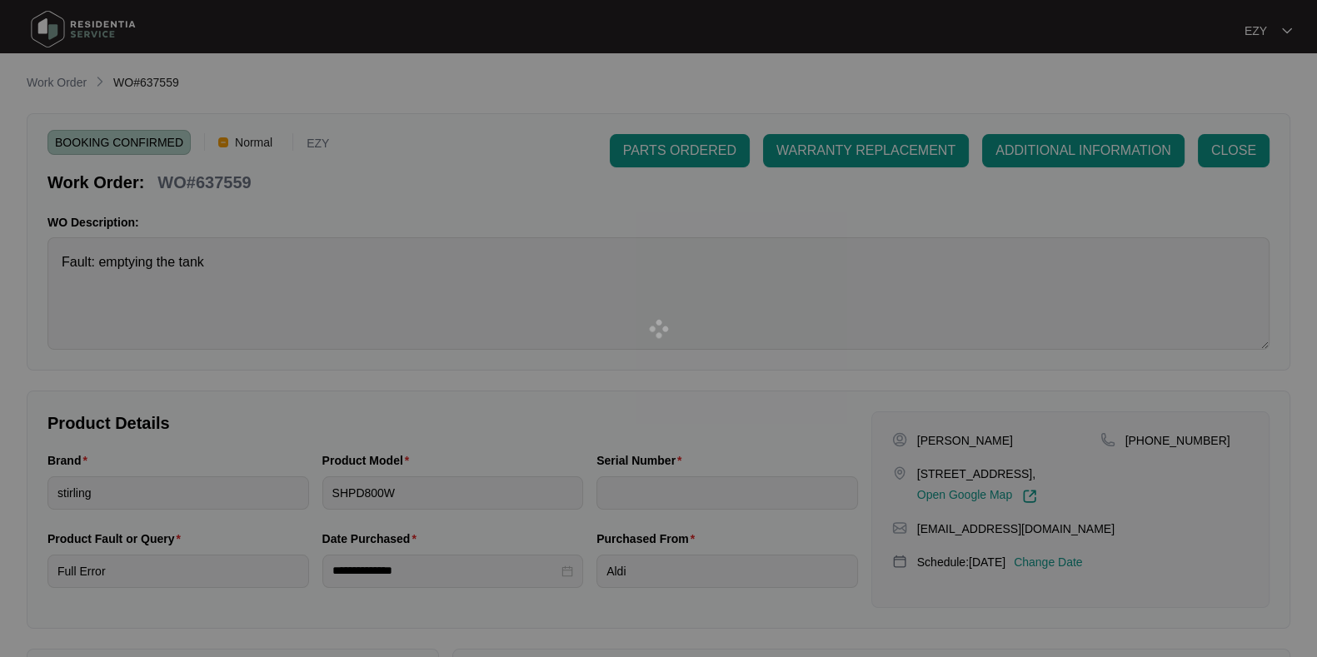
type input "540V3701701A5075P00511"
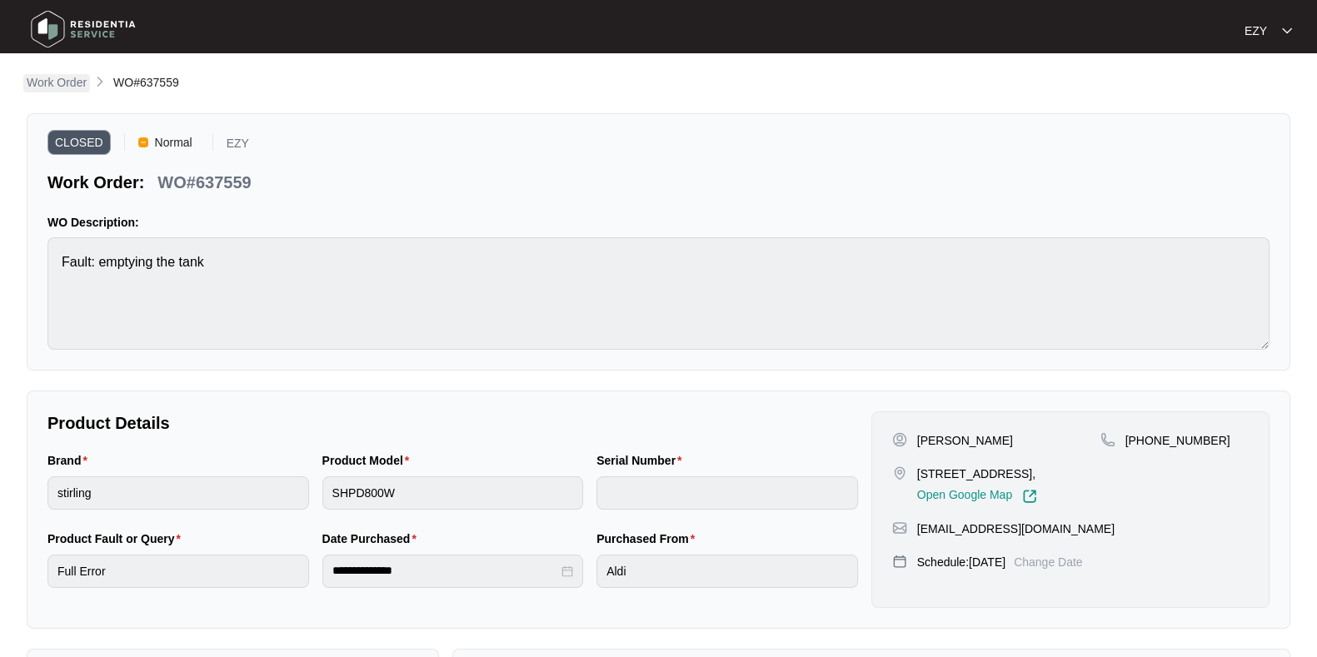
click at [66, 87] on p "Work Order" at bounding box center [57, 82] width 60 height 17
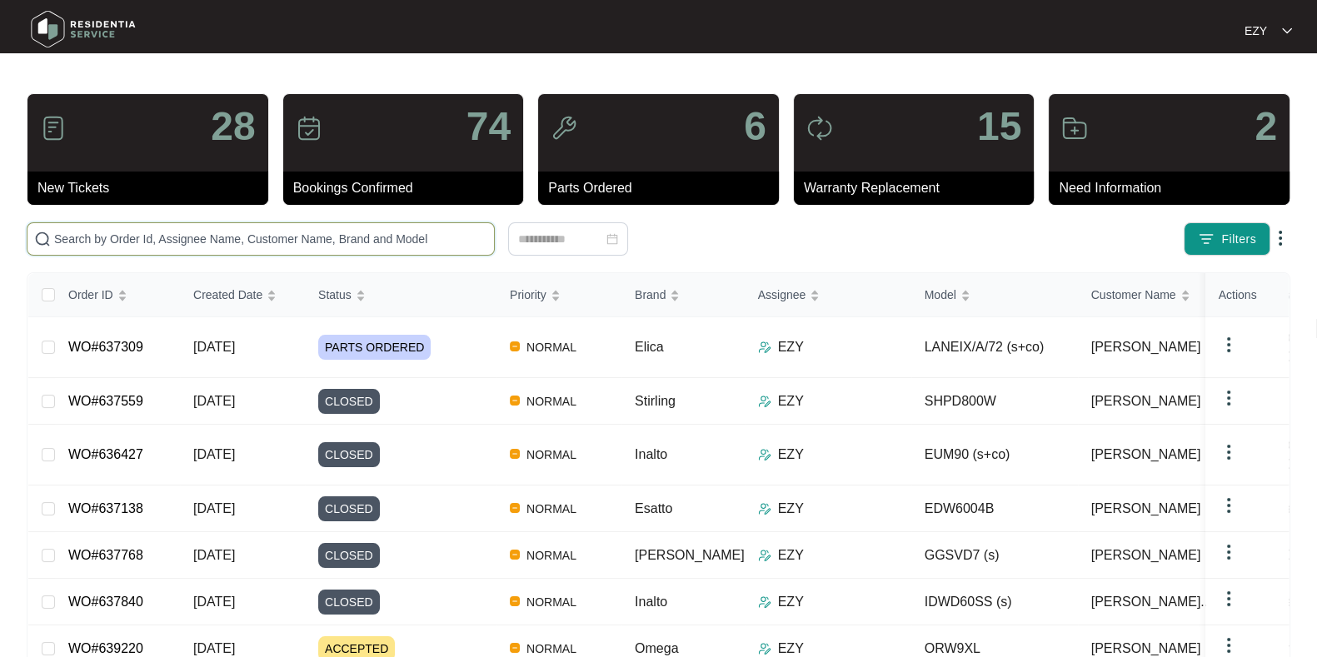
click at [382, 240] on input "text" at bounding box center [270, 239] width 433 height 18
paste input "634734"
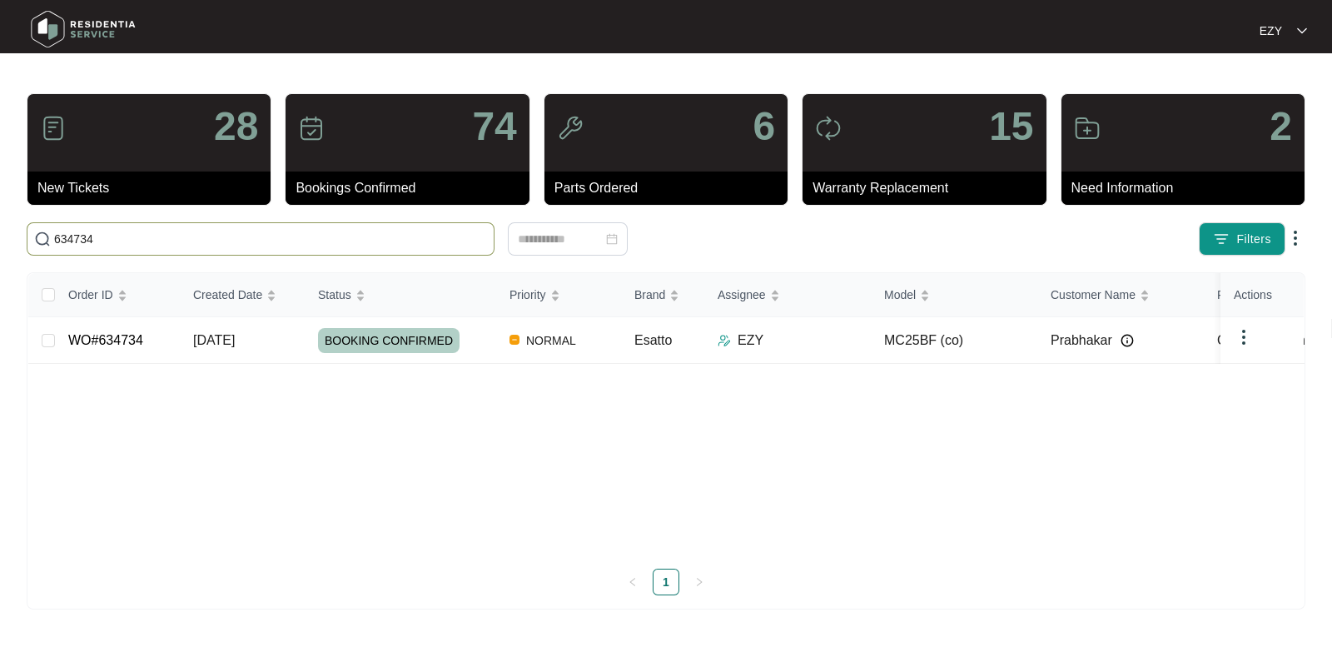
type input "634734"
click at [487, 339] on div "BOOKING CONFIRMED" at bounding box center [407, 340] width 178 height 25
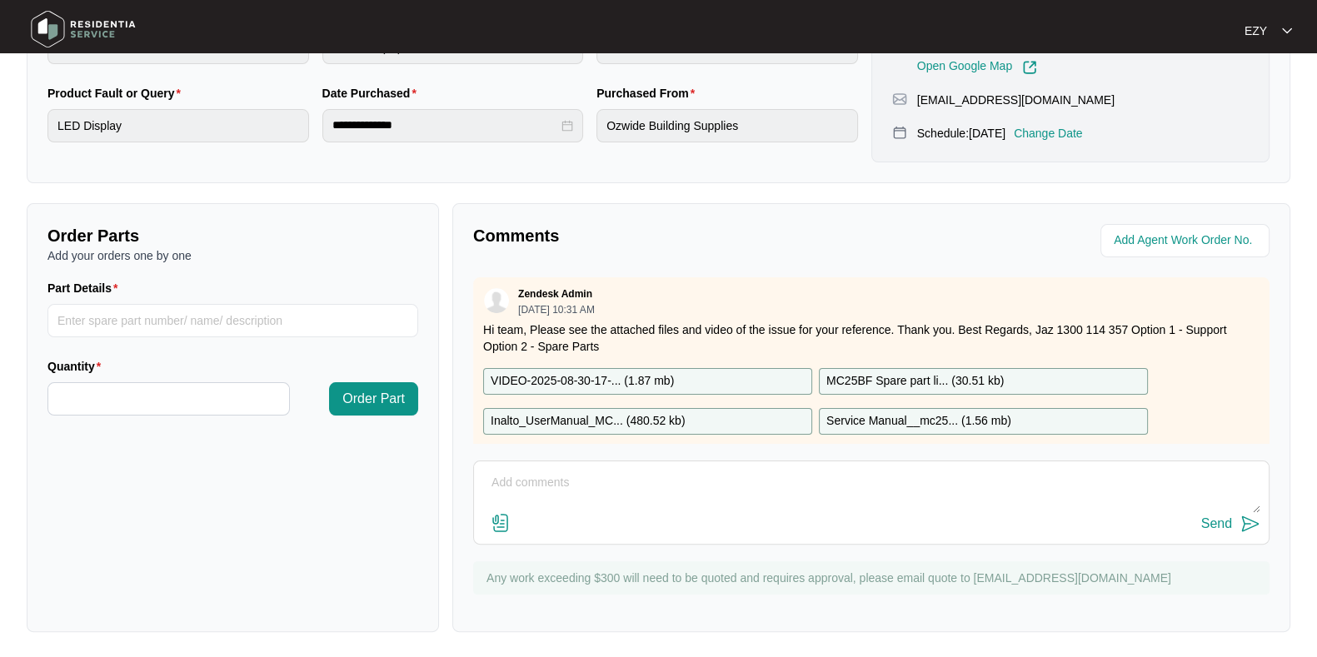
scroll to position [386, 0]
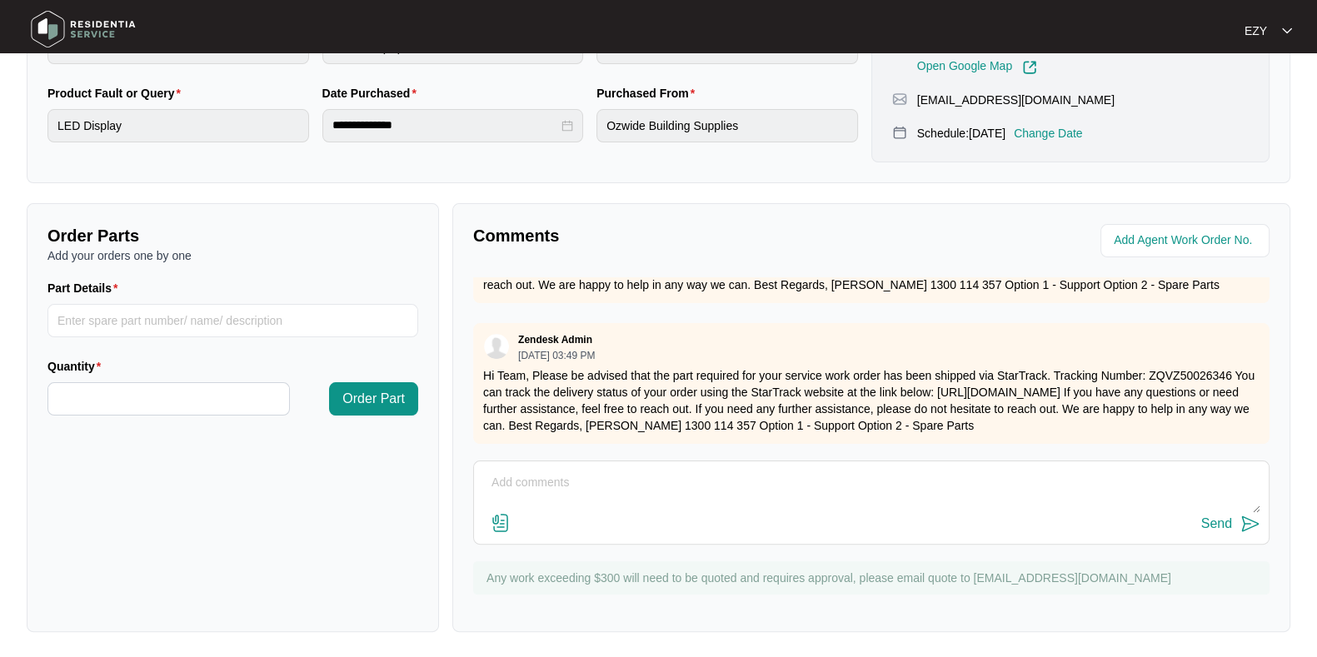
click at [694, 518] on div "Send" at bounding box center [871, 524] width 778 height 22
click at [636, 493] on textarea at bounding box center [871, 491] width 778 height 43
type textarea "H"
paste textarea "Hi team, our technician attended this job [DATE]. Fit the new display board, te…"
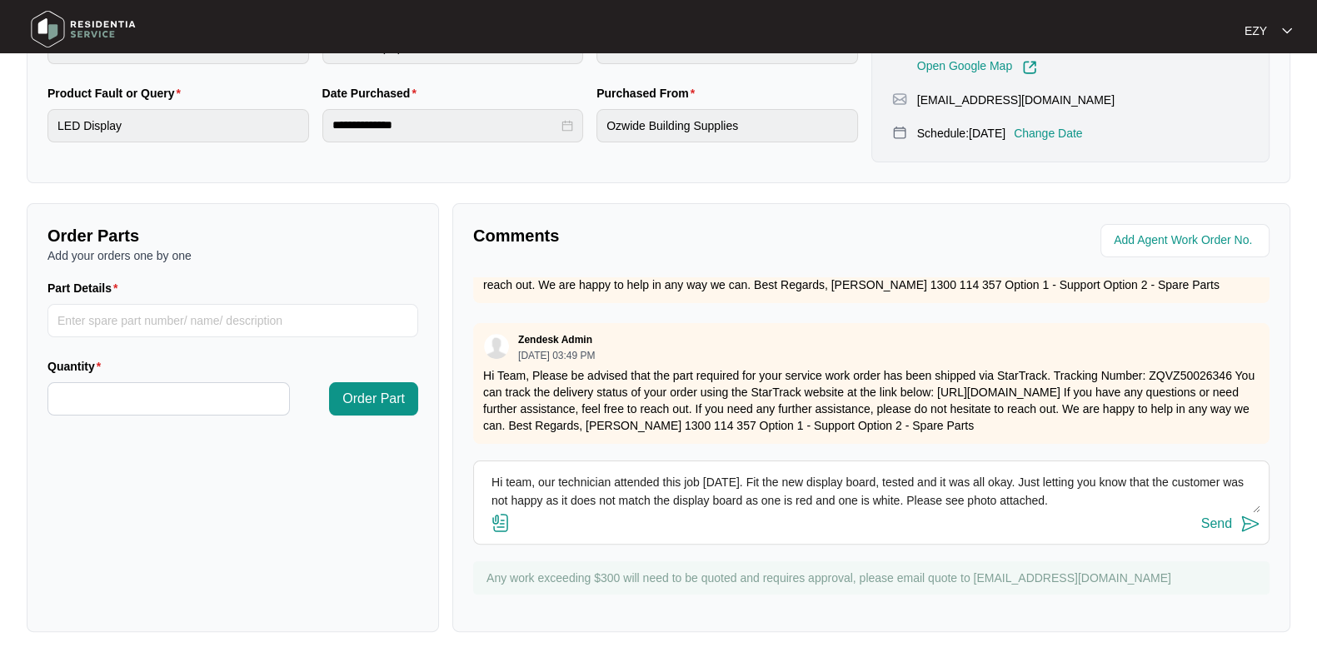
scroll to position [2, 0]
click at [1094, 505] on textarea "Hi team, our technician attended this job [DATE]. Fit the new display board, te…" at bounding box center [871, 491] width 778 height 43
paste textarea
type textarea "Hi team, our technician attended this job [DATE]. Fit the new display board, te…"
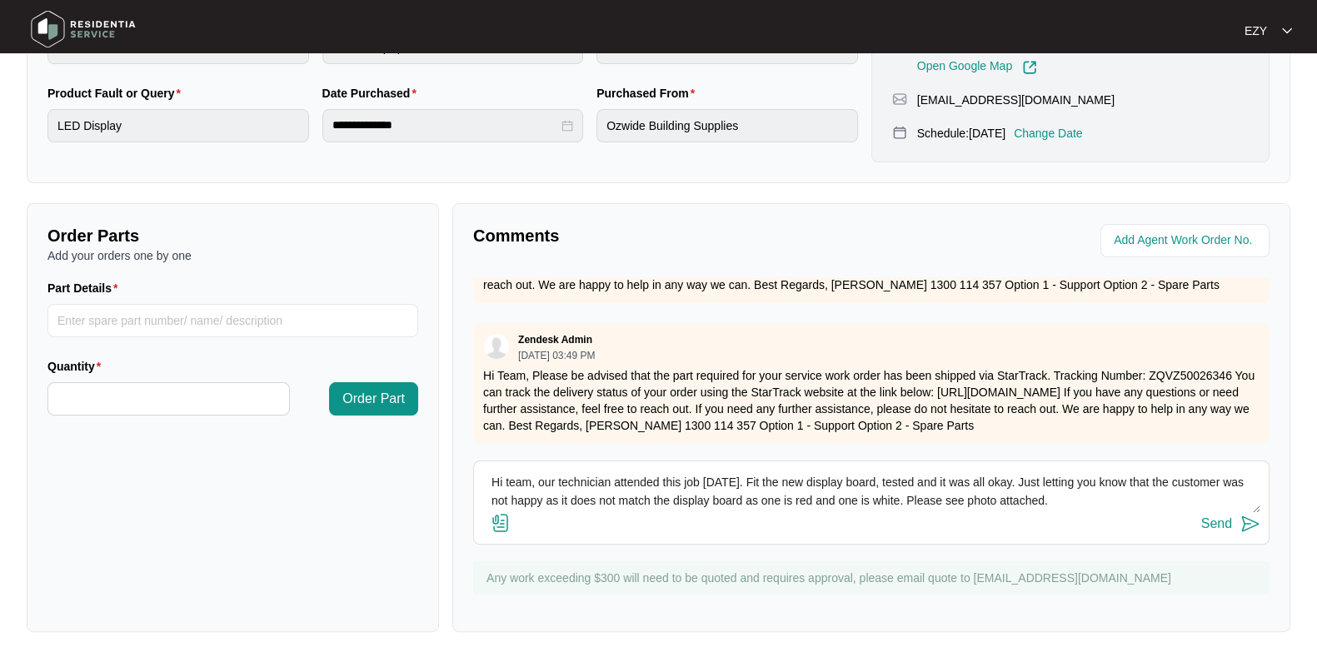
click at [503, 521] on img at bounding box center [500, 523] width 20 height 20
click at [0, 0] on input "file" at bounding box center [0, 0] width 0 height 0
click at [503, 522] on img at bounding box center [500, 523] width 20 height 20
click at [0, 0] on input "file" at bounding box center [0, 0] width 0 height 0
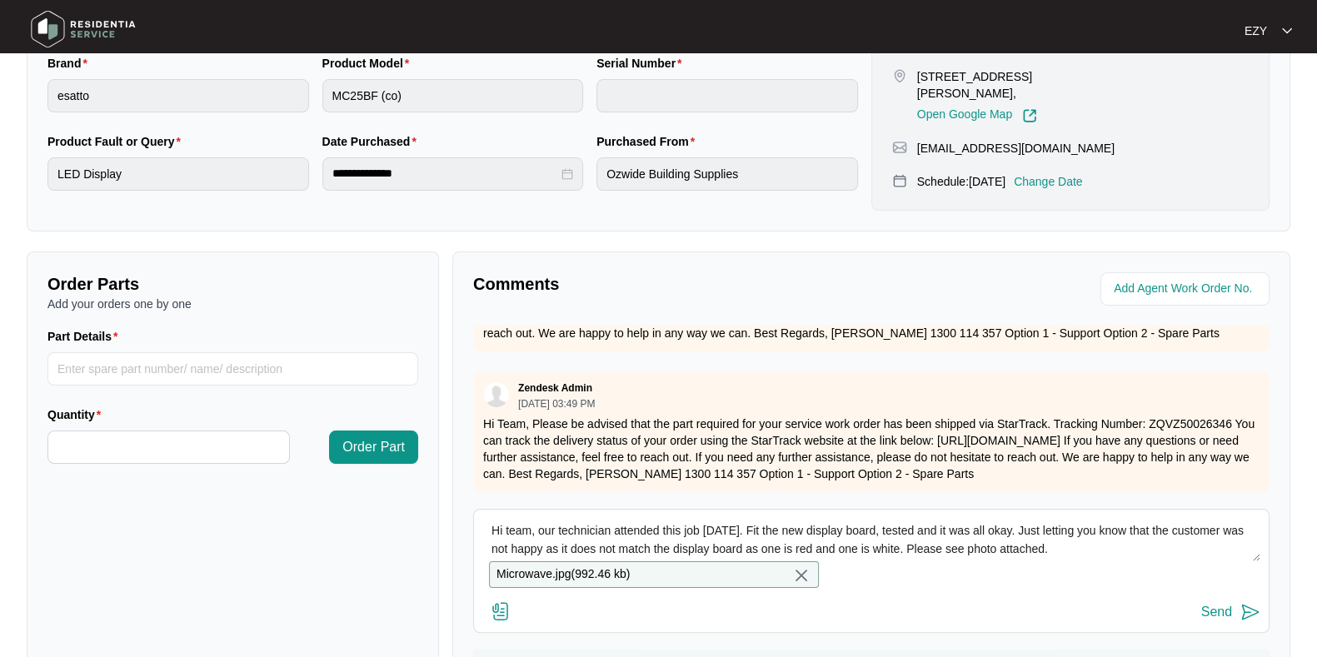
scroll to position [501, 0]
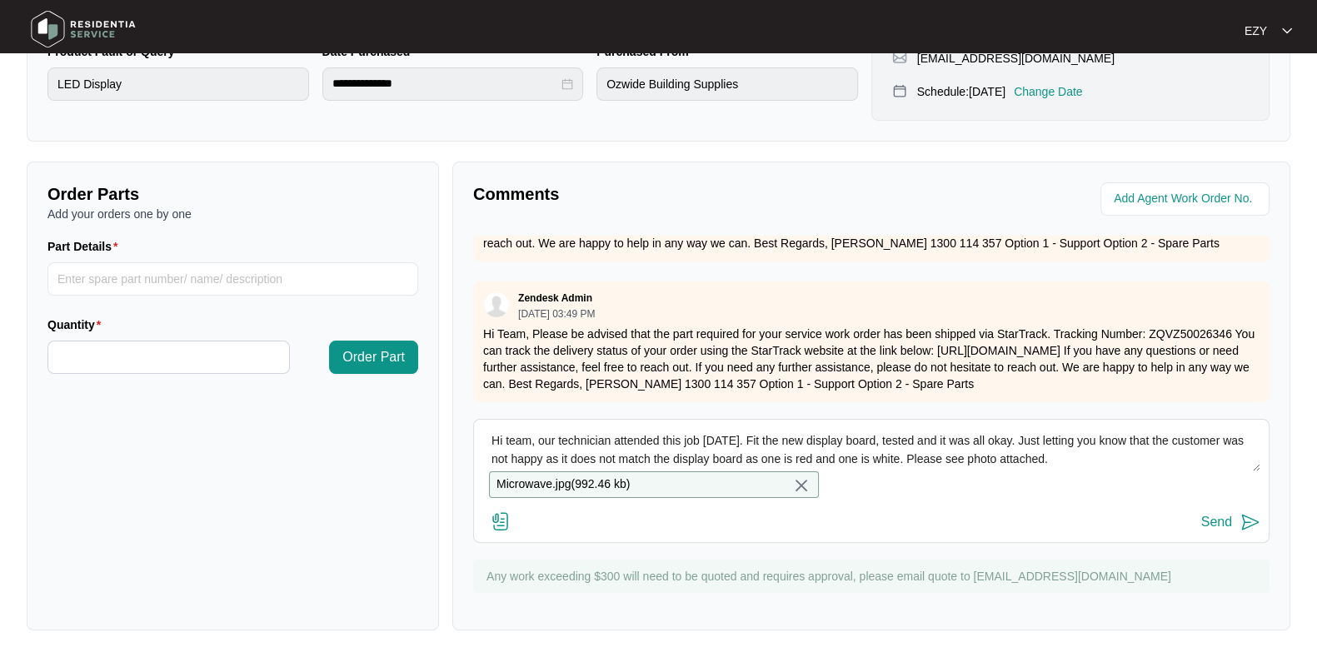
click at [1208, 522] on div "Send" at bounding box center [1216, 522] width 31 height 15
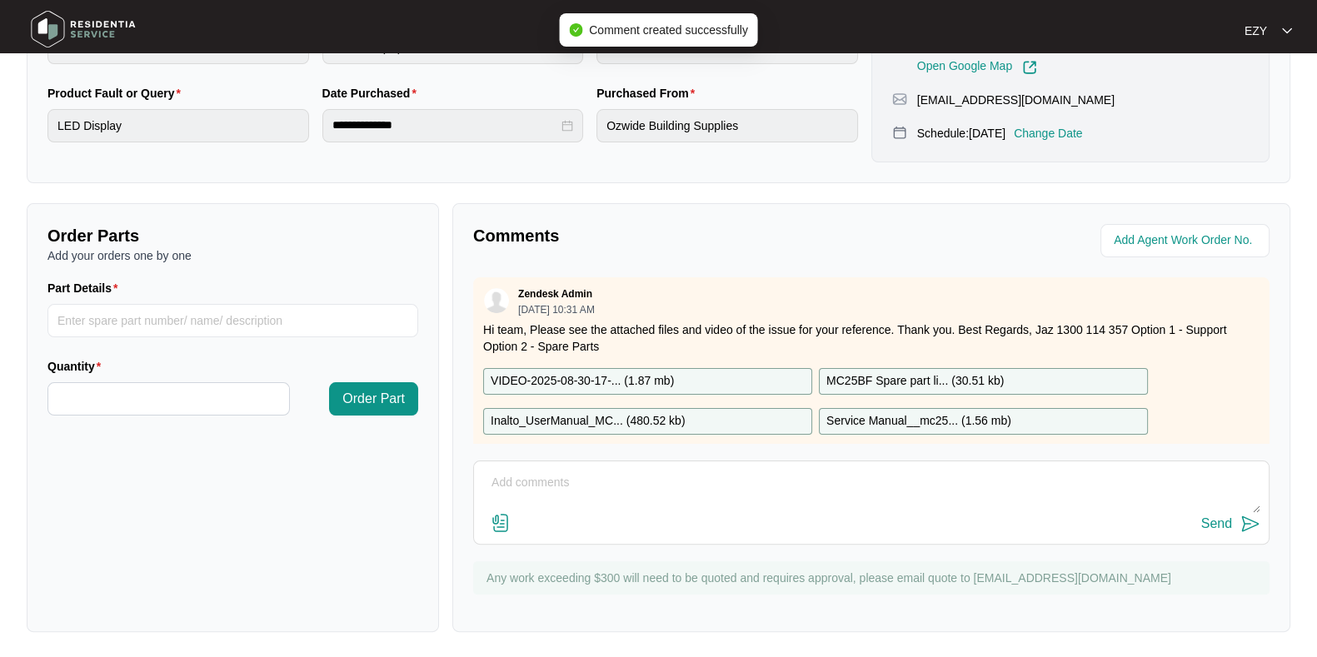
scroll to position [0, 0]
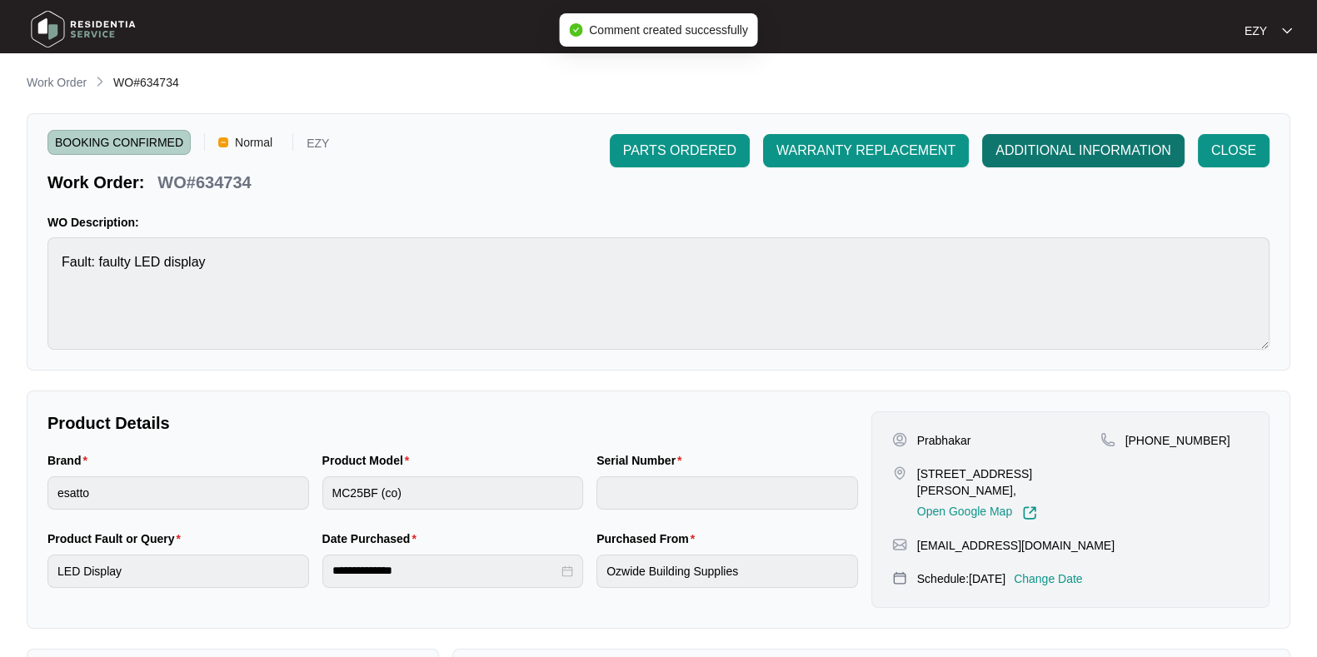
click at [1036, 160] on span "ADDITIONAL INFORMATION" at bounding box center [1083, 151] width 176 height 20
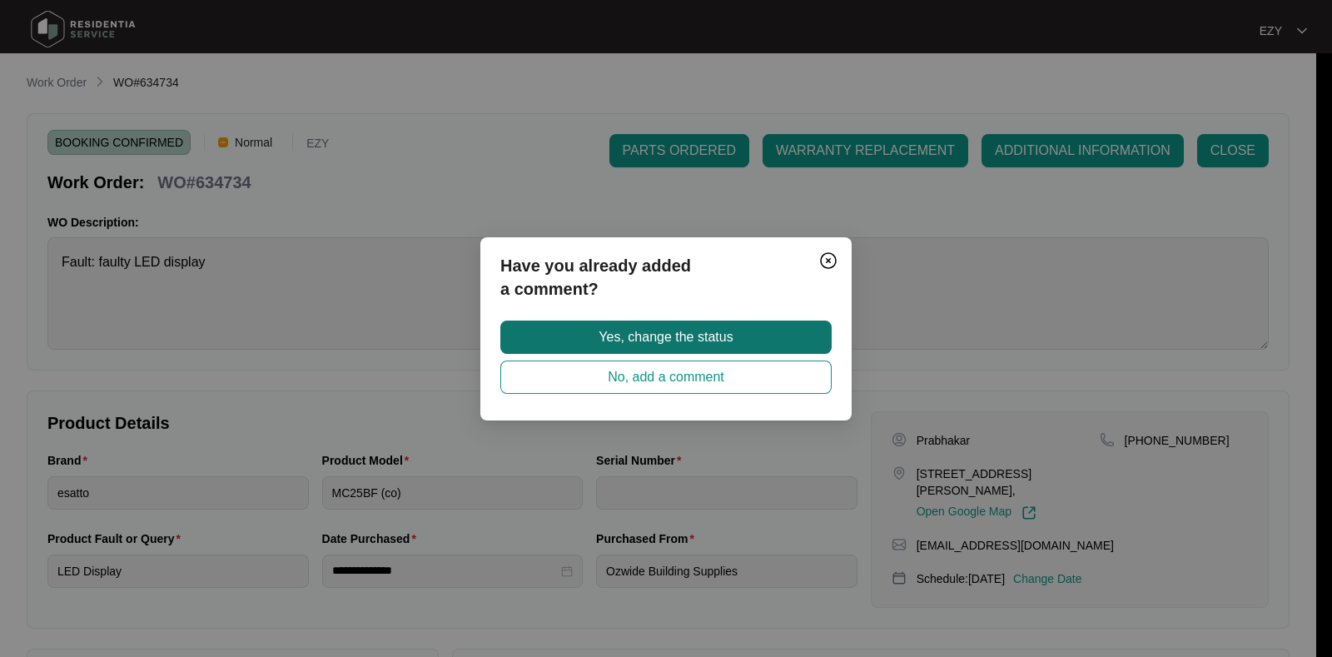
click at [720, 334] on span "Yes, change the status" at bounding box center [666, 337] width 134 height 20
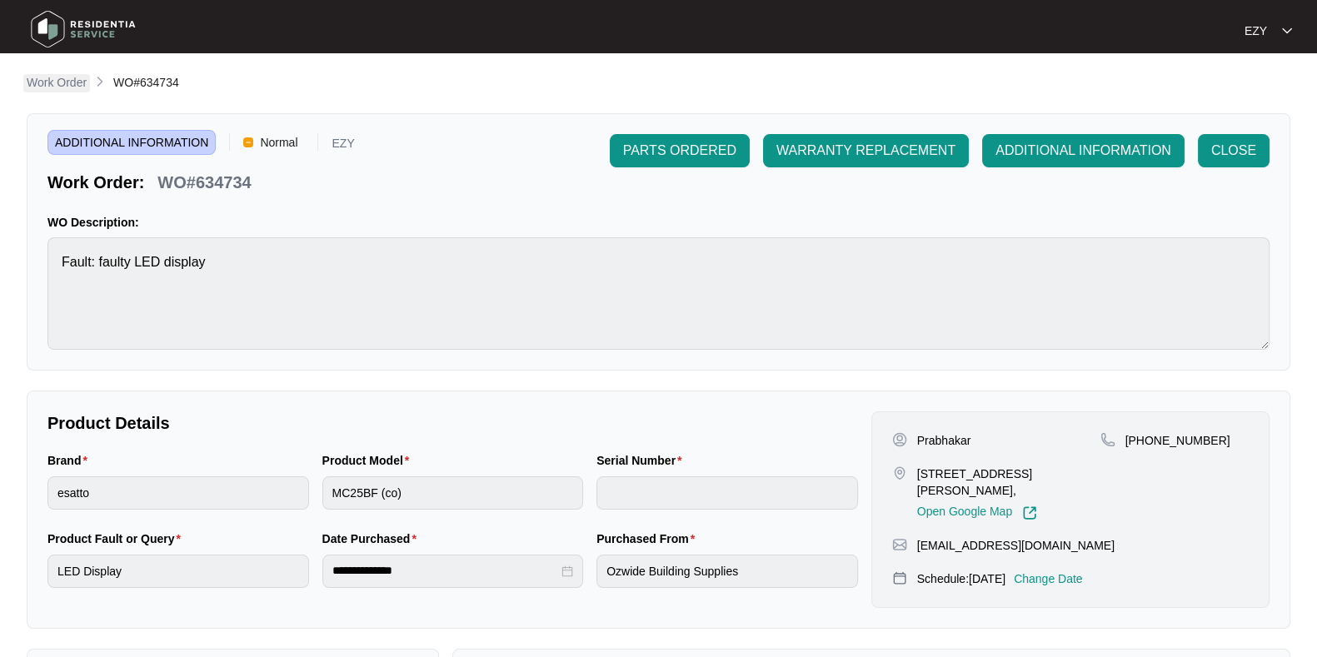
click at [72, 85] on p "Work Order" at bounding box center [57, 82] width 60 height 17
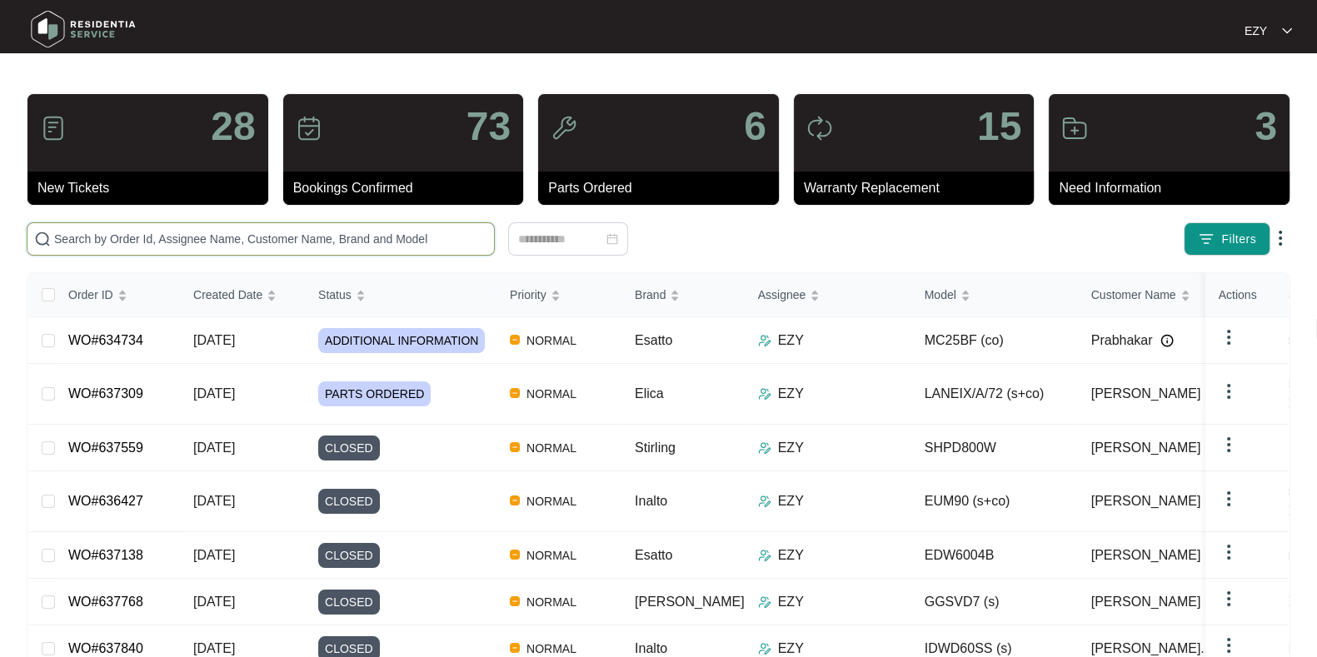
click at [204, 235] on input "text" at bounding box center [270, 239] width 433 height 18
paste input "637186"
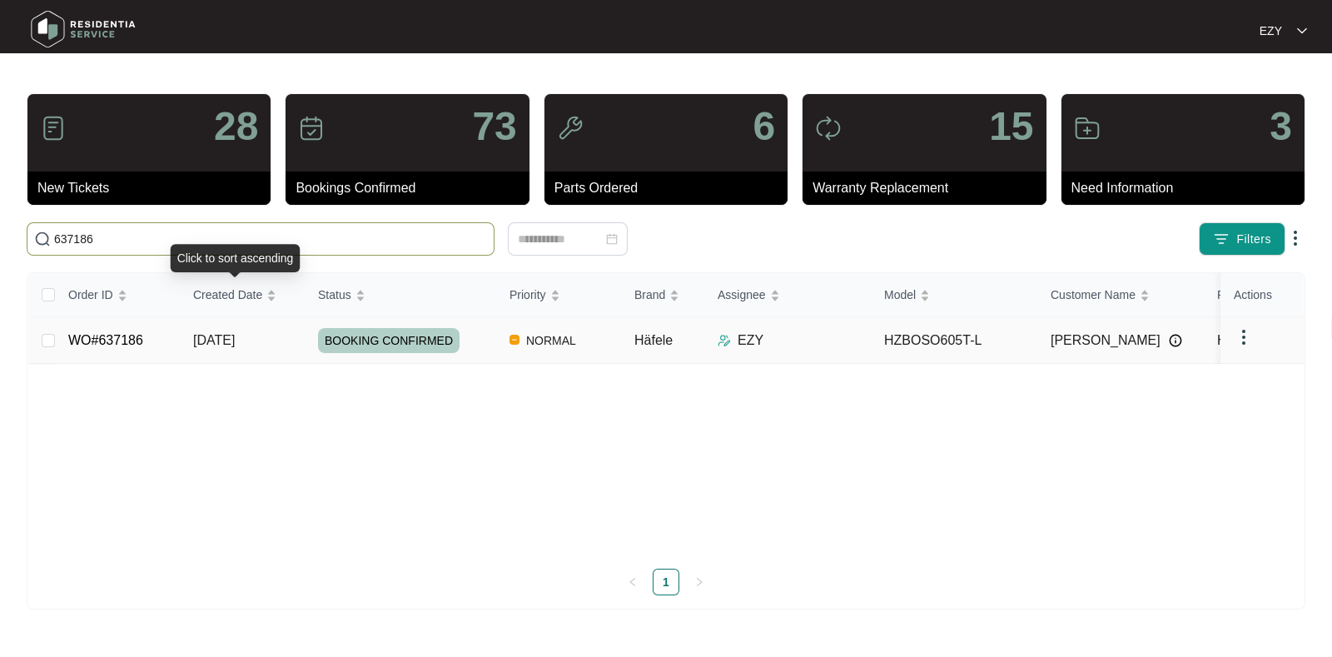
type input "637186"
click at [154, 348] on td "WO#637186" at bounding box center [117, 340] width 125 height 47
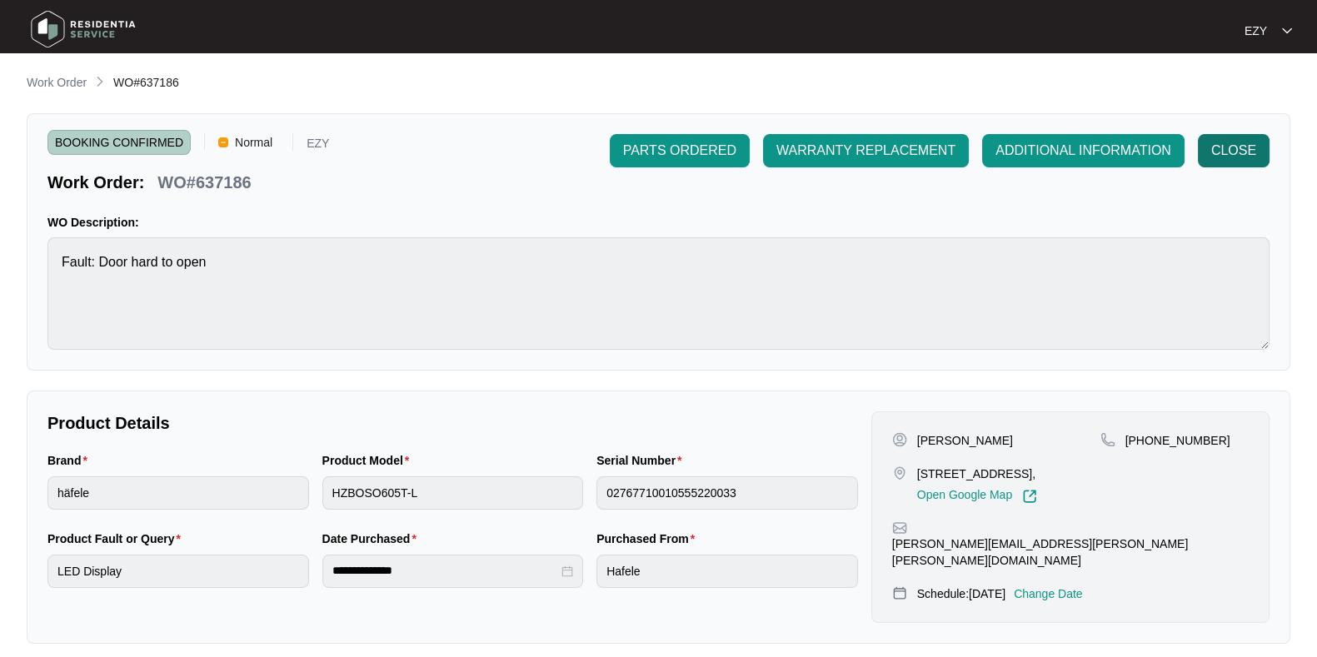
click at [1242, 147] on span "CLOSE" at bounding box center [1233, 151] width 45 height 20
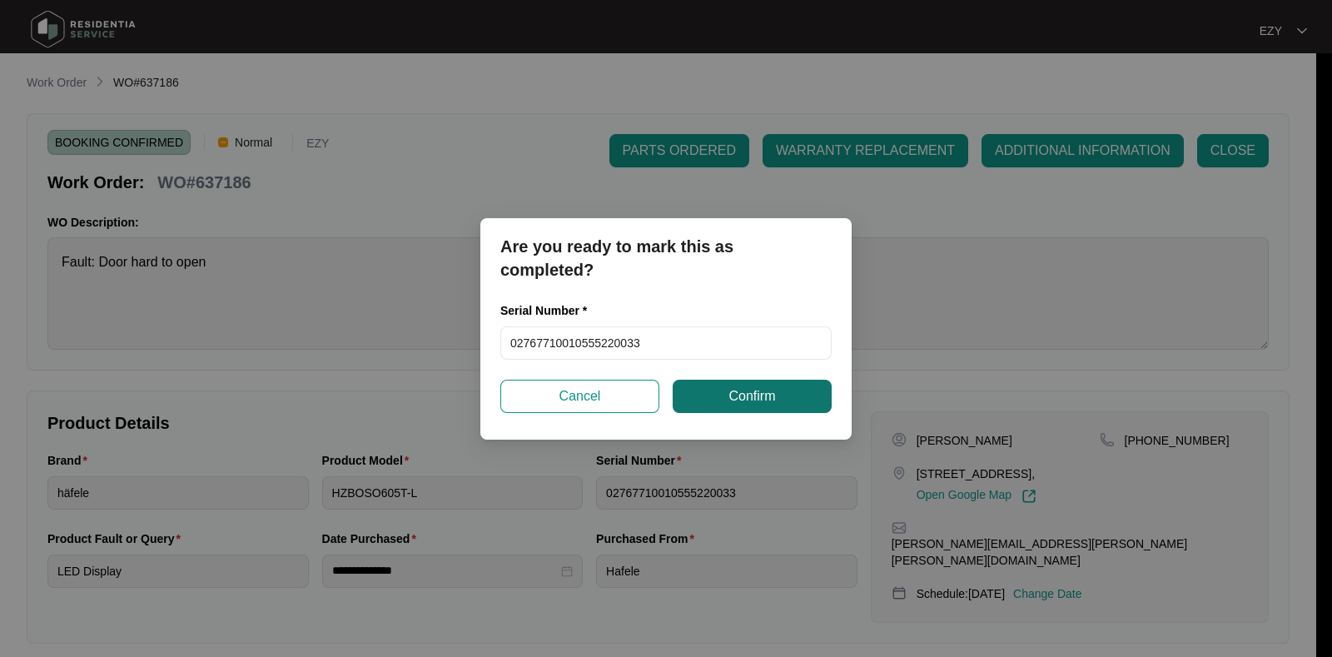
click at [718, 397] on button "Confirm" at bounding box center [752, 396] width 159 height 33
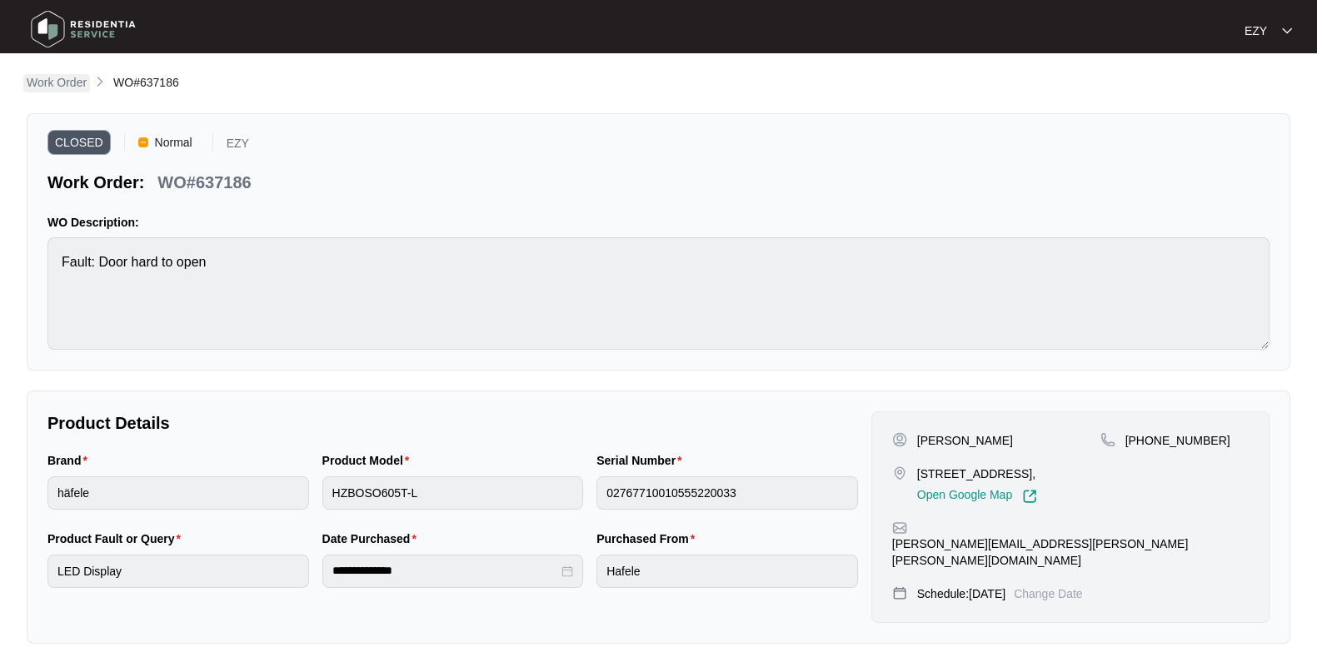
click at [71, 91] on p "Work Order" at bounding box center [57, 82] width 60 height 17
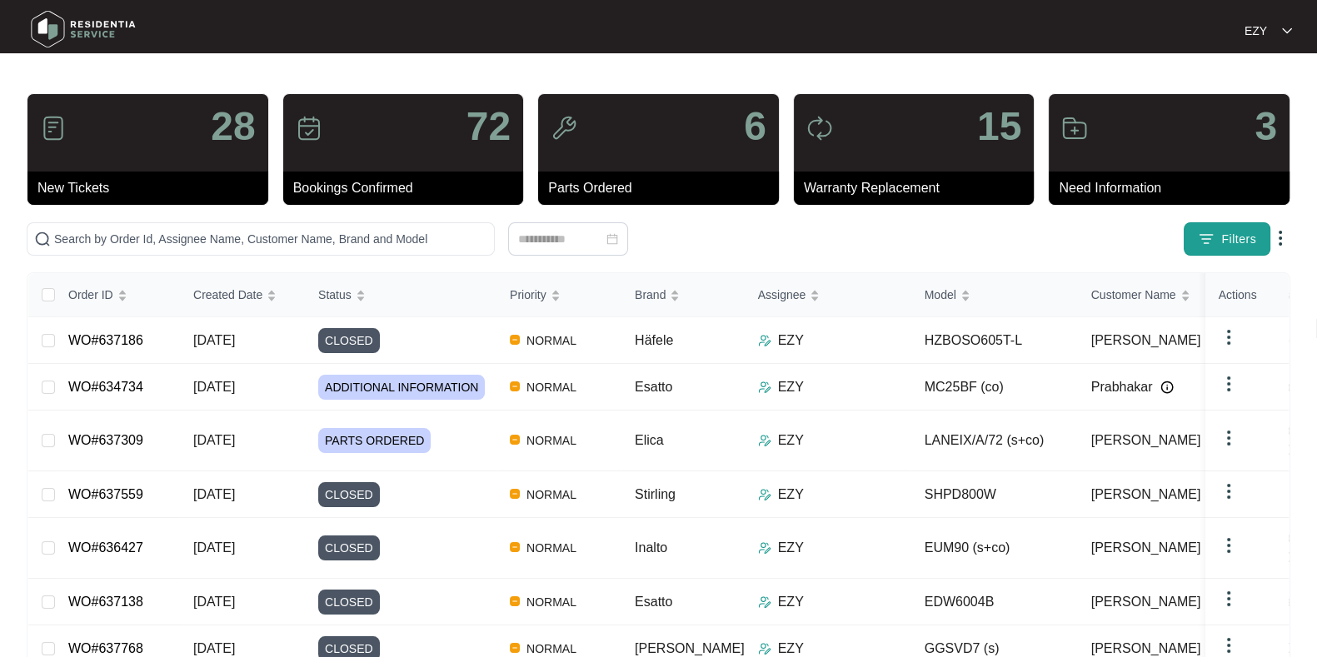
click at [1221, 235] on span "Filters" at bounding box center [1238, 239] width 35 height 17
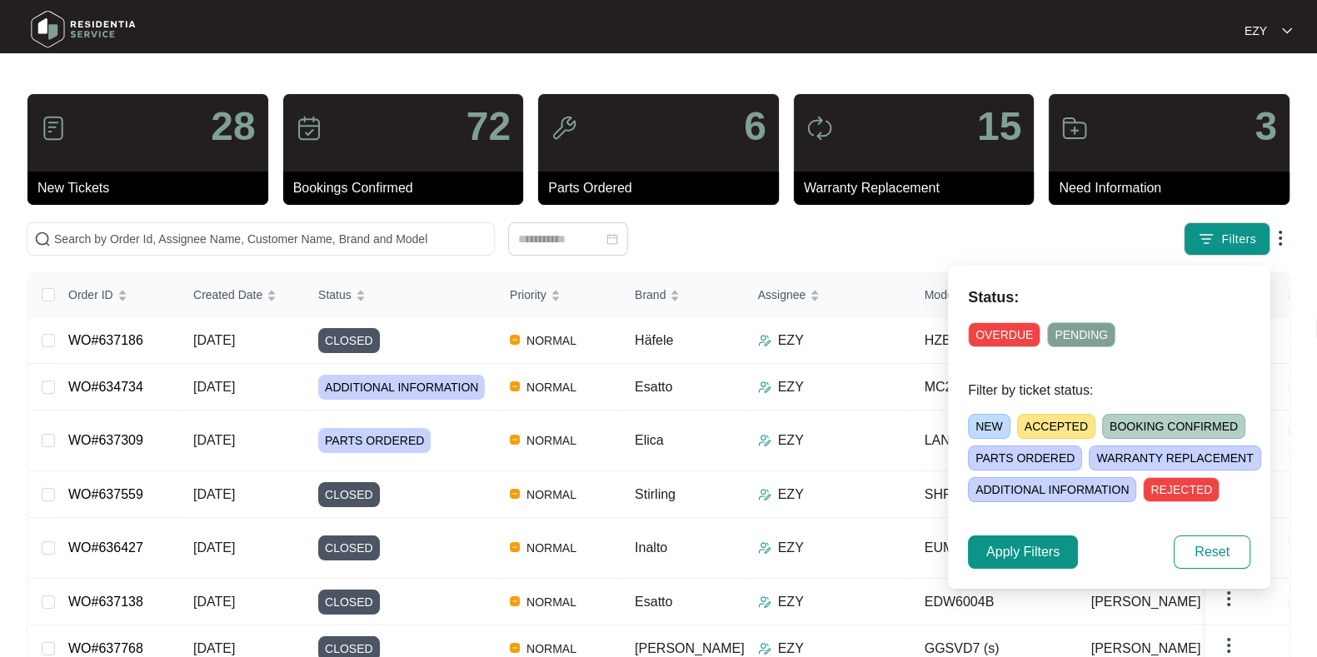
click at [988, 423] on span "NEW" at bounding box center [989, 426] width 42 height 25
click at [1038, 553] on span "Apply Filters" at bounding box center [1022, 552] width 73 height 20
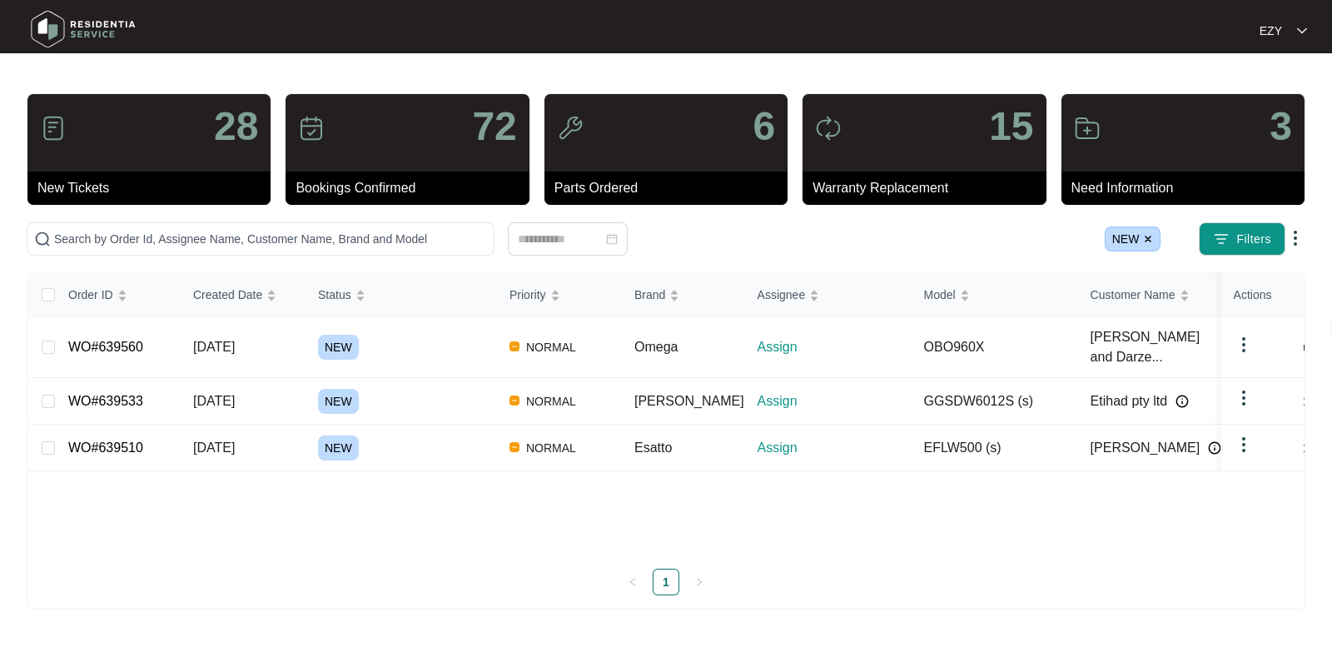
click at [450, 436] on div "NEW" at bounding box center [407, 448] width 178 height 25
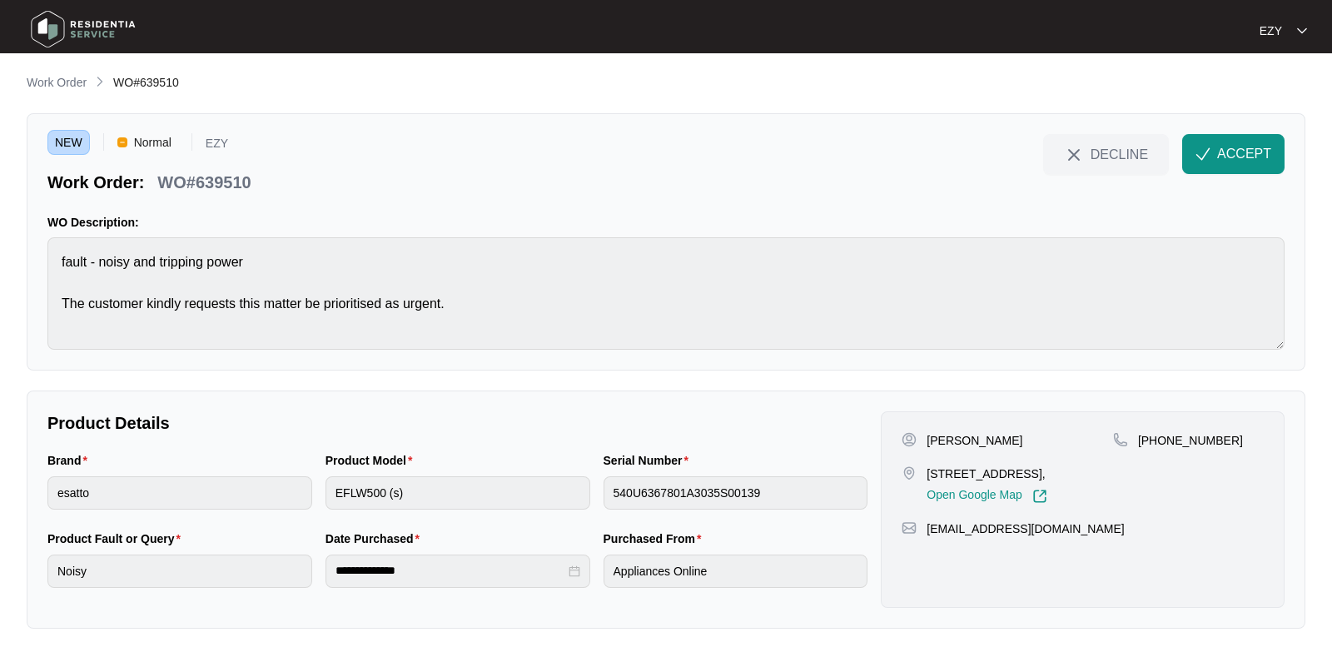
click at [212, 181] on p "WO#639510" at bounding box center [203, 182] width 93 height 23
copy div "WO#639510 DECLINE ACCEPT"
click at [1225, 154] on span "ACCEPT" at bounding box center [1244, 154] width 54 height 20
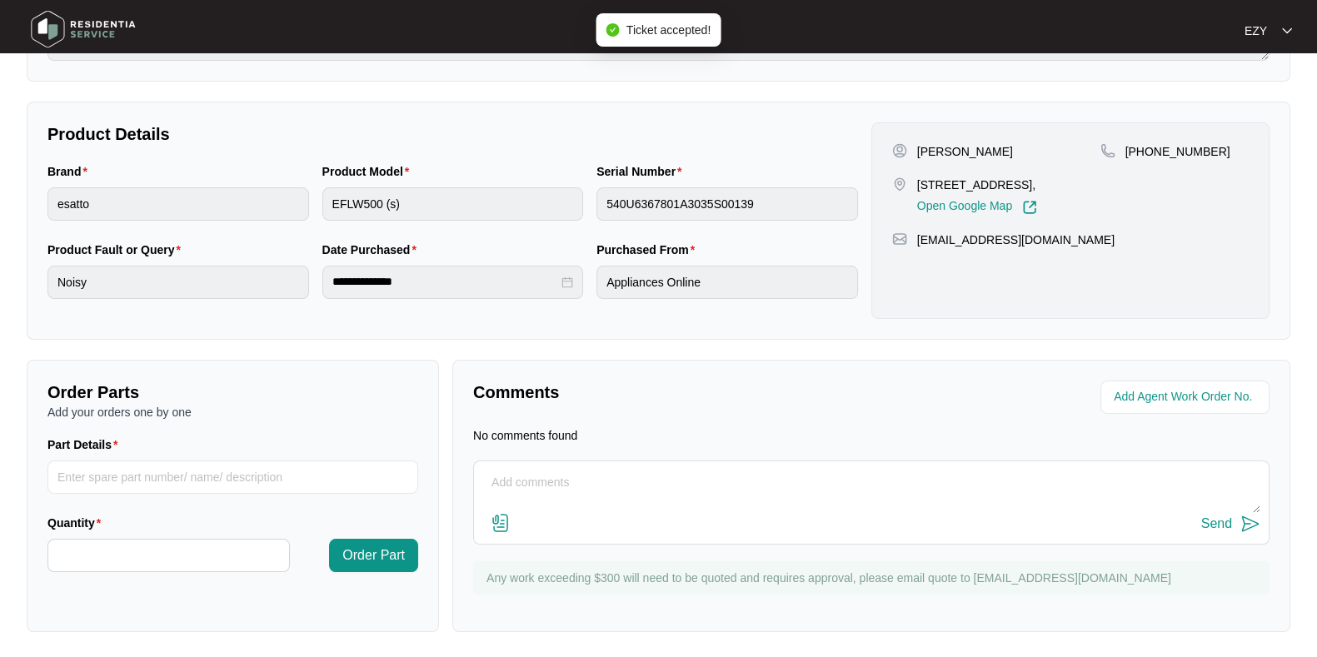
scroll to position [63, 0]
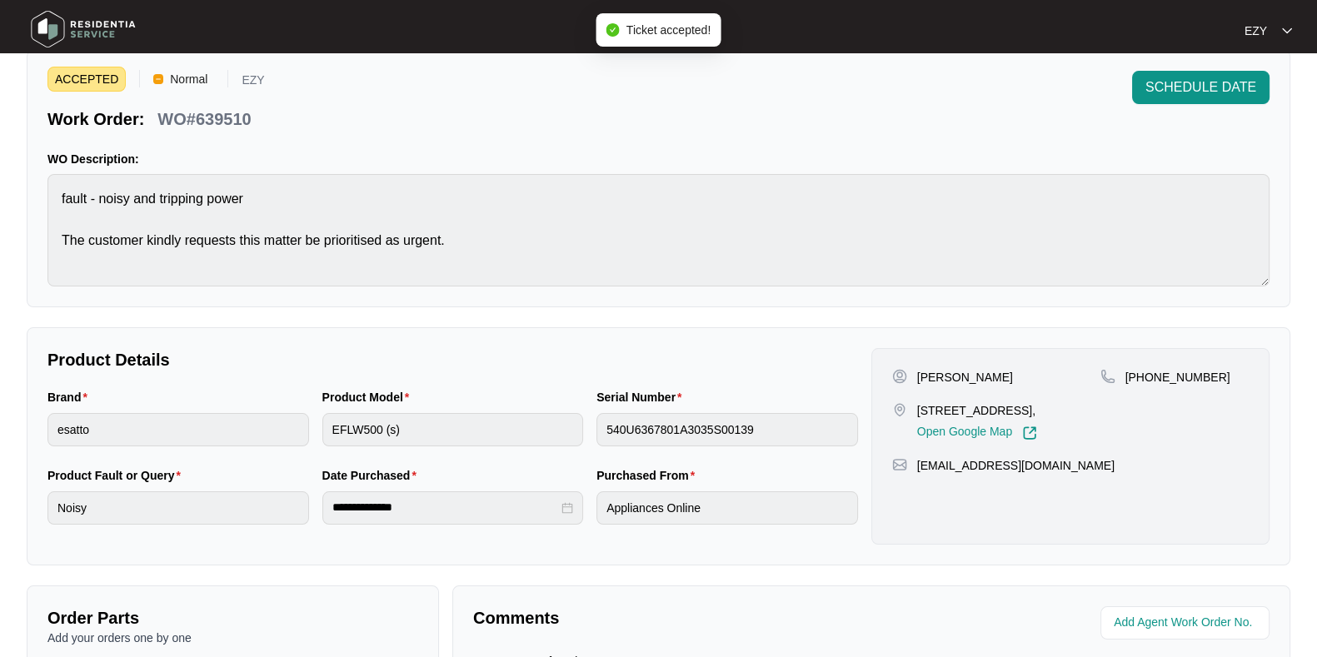
click at [921, 370] on p "[PERSON_NAME]" at bounding box center [965, 377] width 96 height 17
copy p "[PERSON_NAME]"
drag, startPoint x: 1222, startPoint y: 376, endPoint x: 1144, endPoint y: 384, distance: 77.8
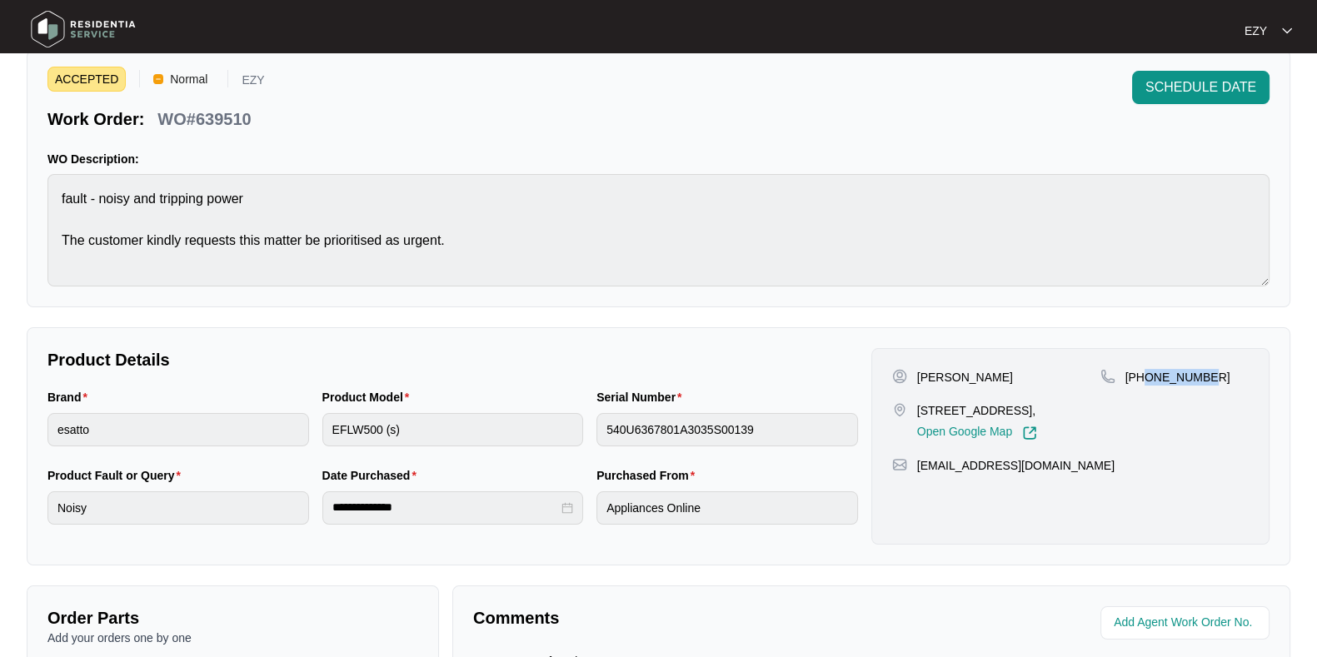
click at [1144, 384] on div "[PHONE_NUMBER]" at bounding box center [1174, 405] width 148 height 72
copy p "481575483"
click at [993, 405] on p "[STREET_ADDRESS]," at bounding box center [977, 410] width 120 height 17
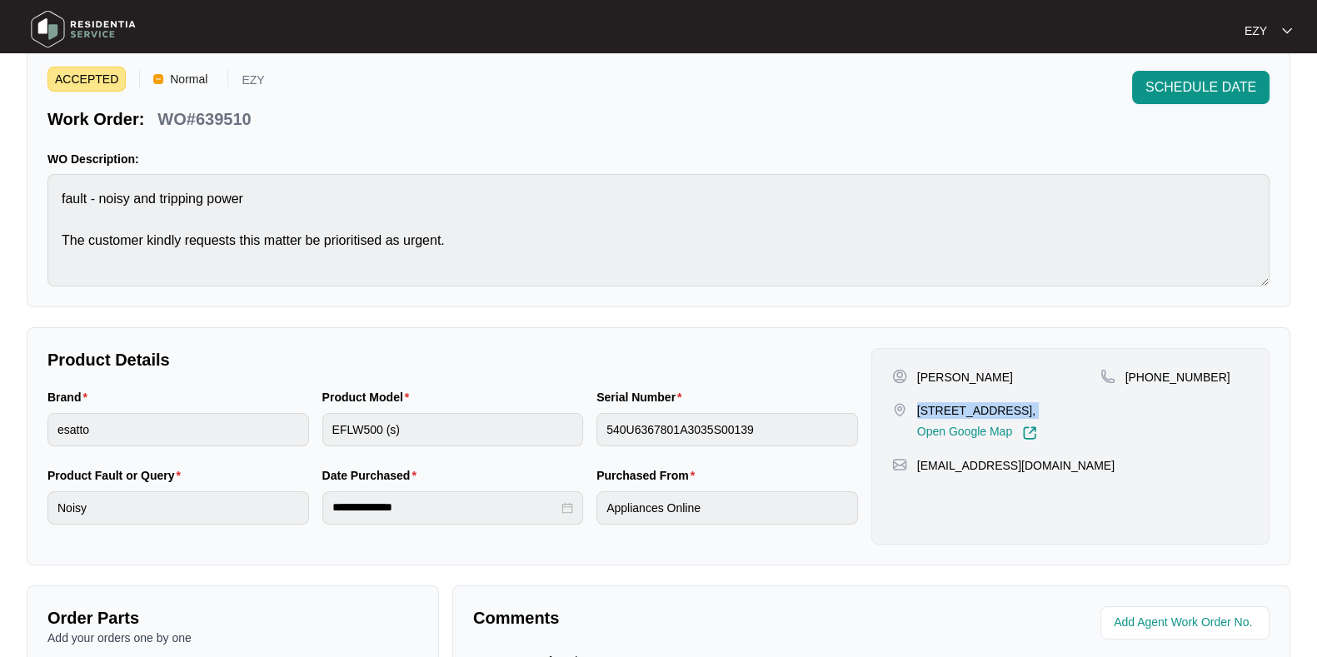
copy p "[STREET_ADDRESS],"
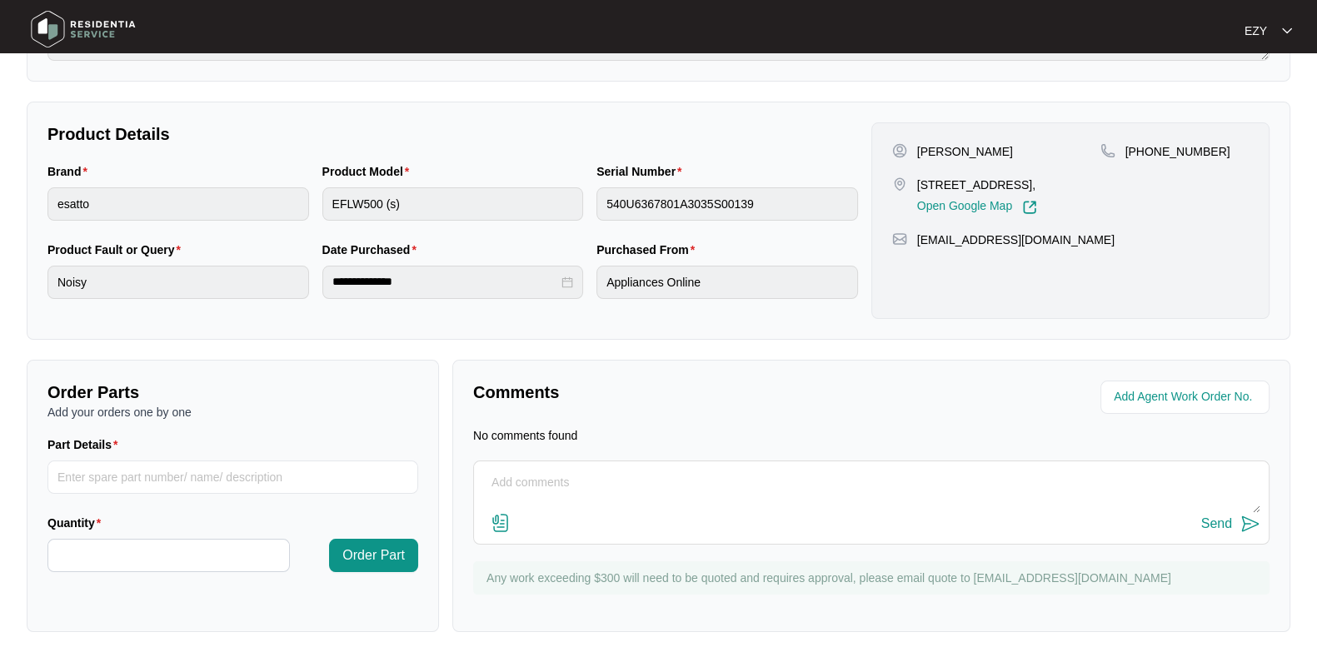
click at [714, 484] on textarea at bounding box center [871, 491] width 778 height 43
type textarea "Hi team, could we please have the service manual, user manual & parts list? Tha…"
click at [1216, 530] on button "Send" at bounding box center [1230, 524] width 59 height 22
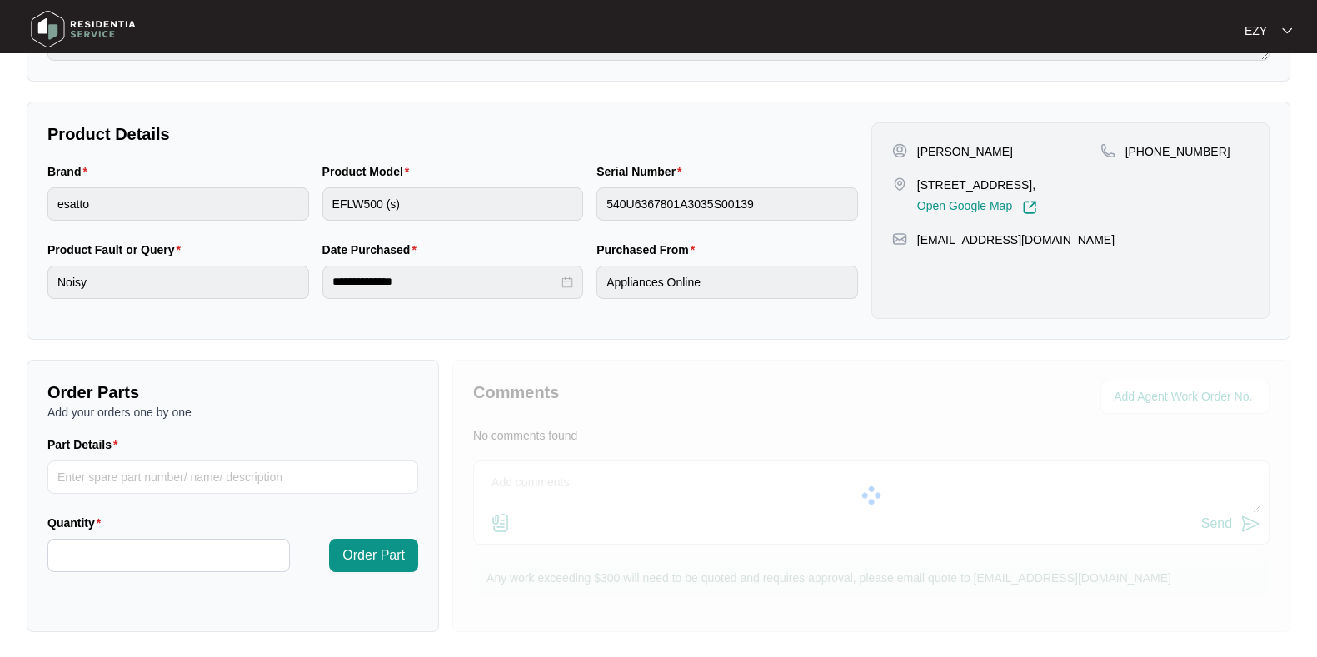
scroll to position [0, 0]
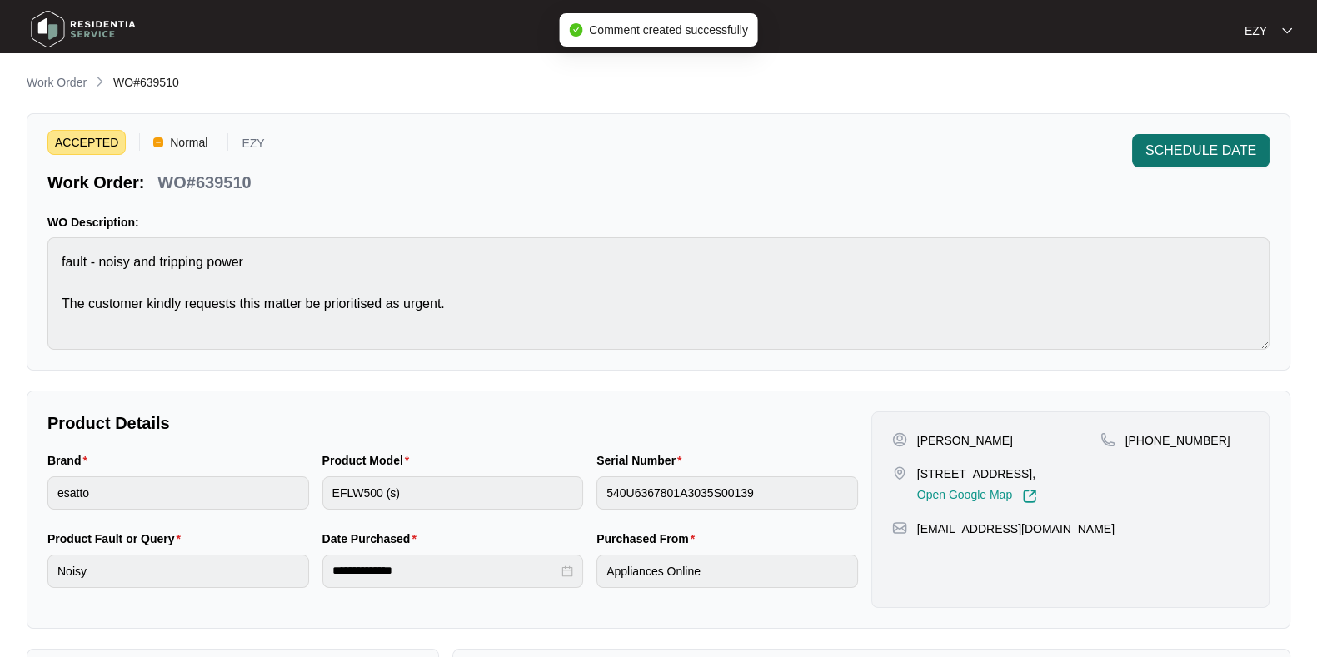
click at [1176, 147] on span "SCHEDULE DATE" at bounding box center [1200, 151] width 111 height 20
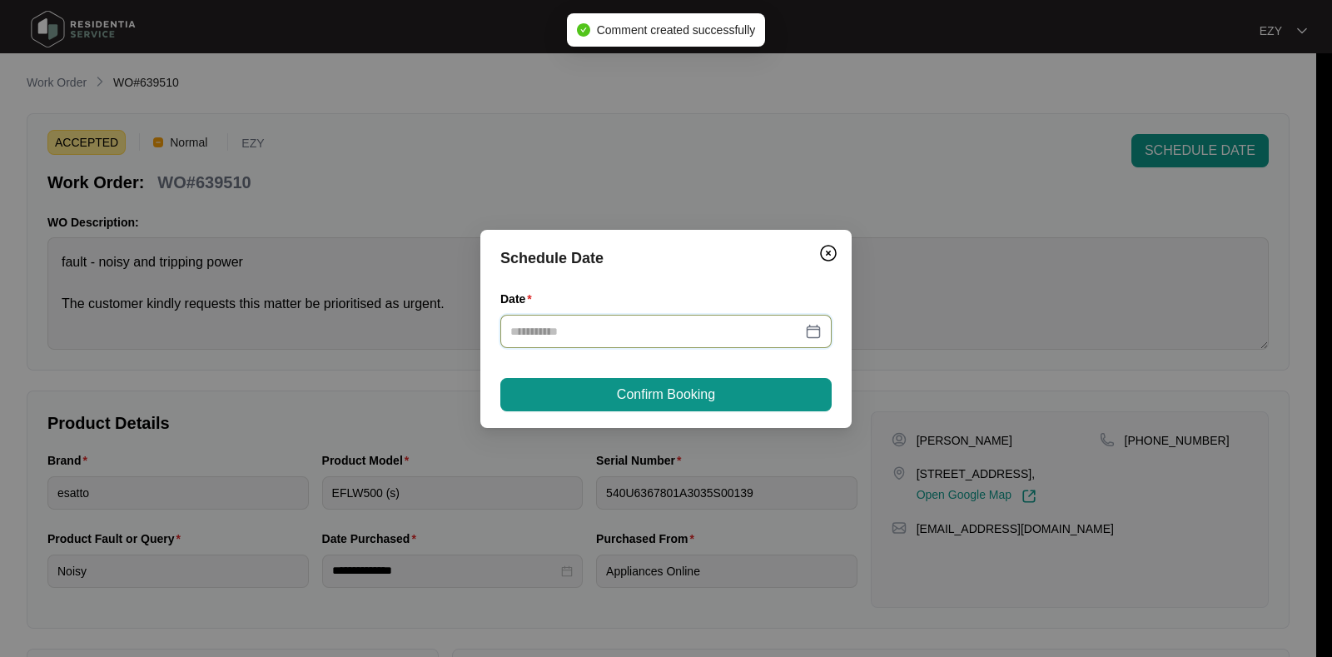
click at [725, 328] on input "Date" at bounding box center [655, 331] width 291 height 18
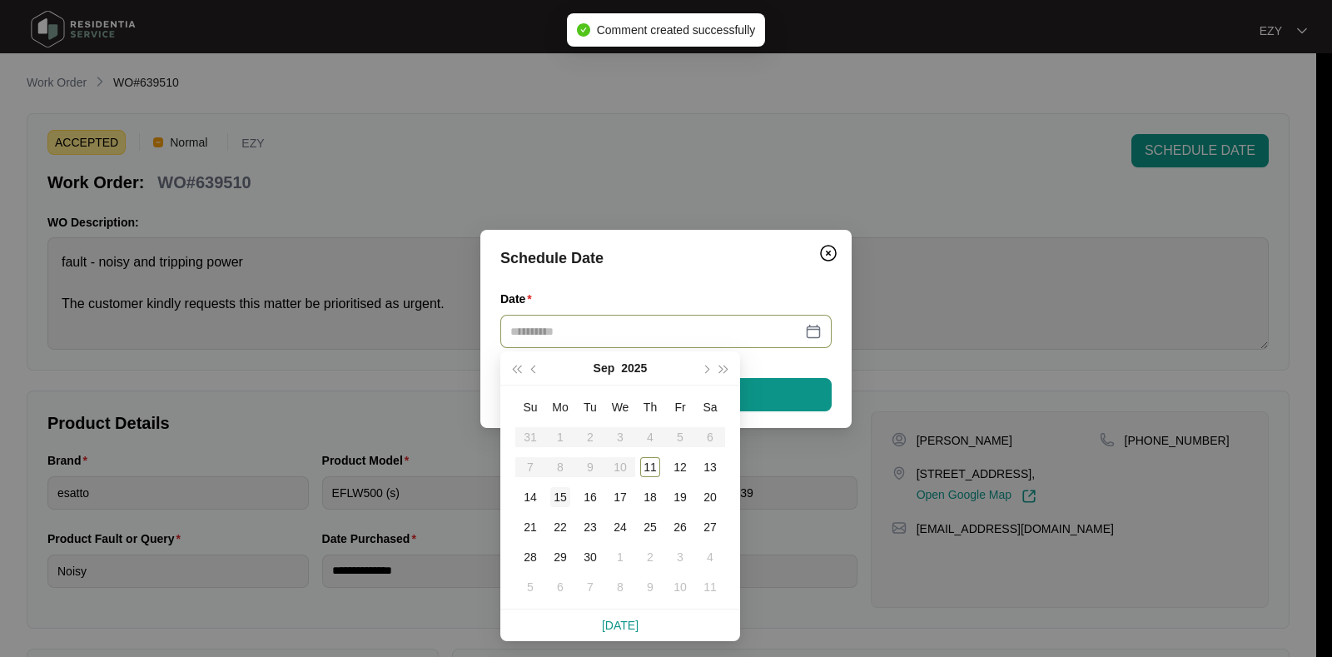
type input "**********"
click at [555, 499] on div "15" at bounding box center [560, 497] width 20 height 20
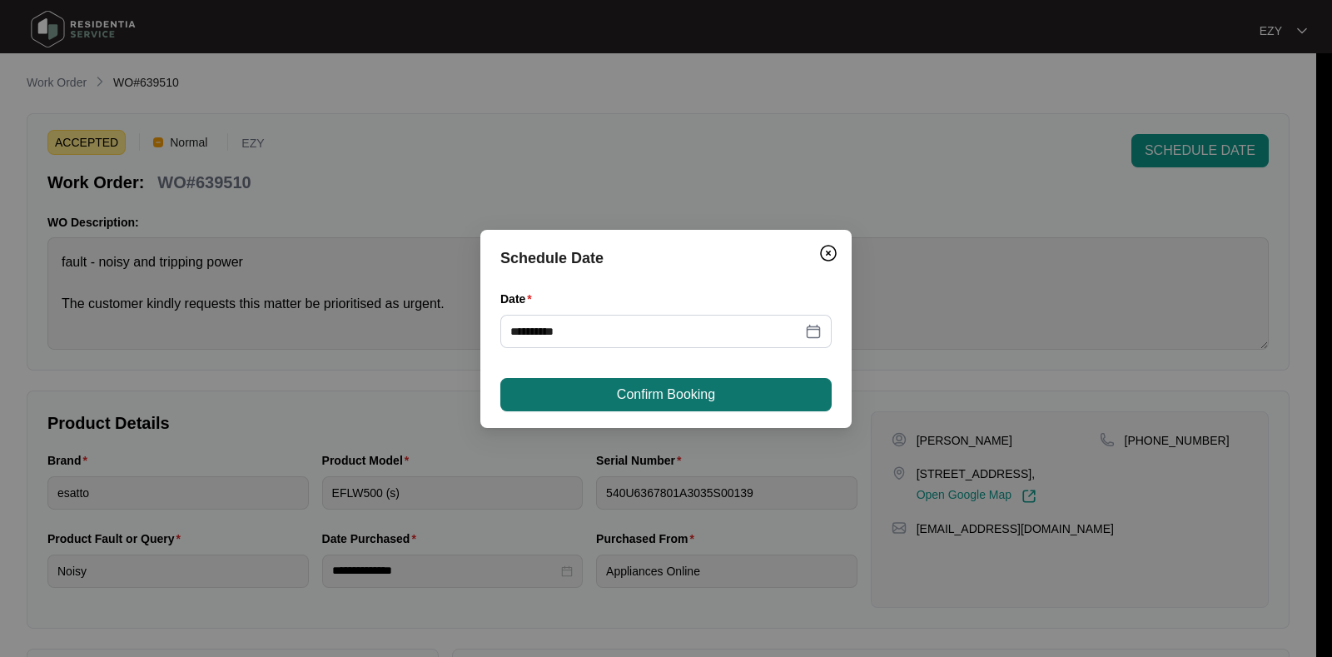
click at [629, 380] on button "Confirm Booking" at bounding box center [665, 394] width 331 height 33
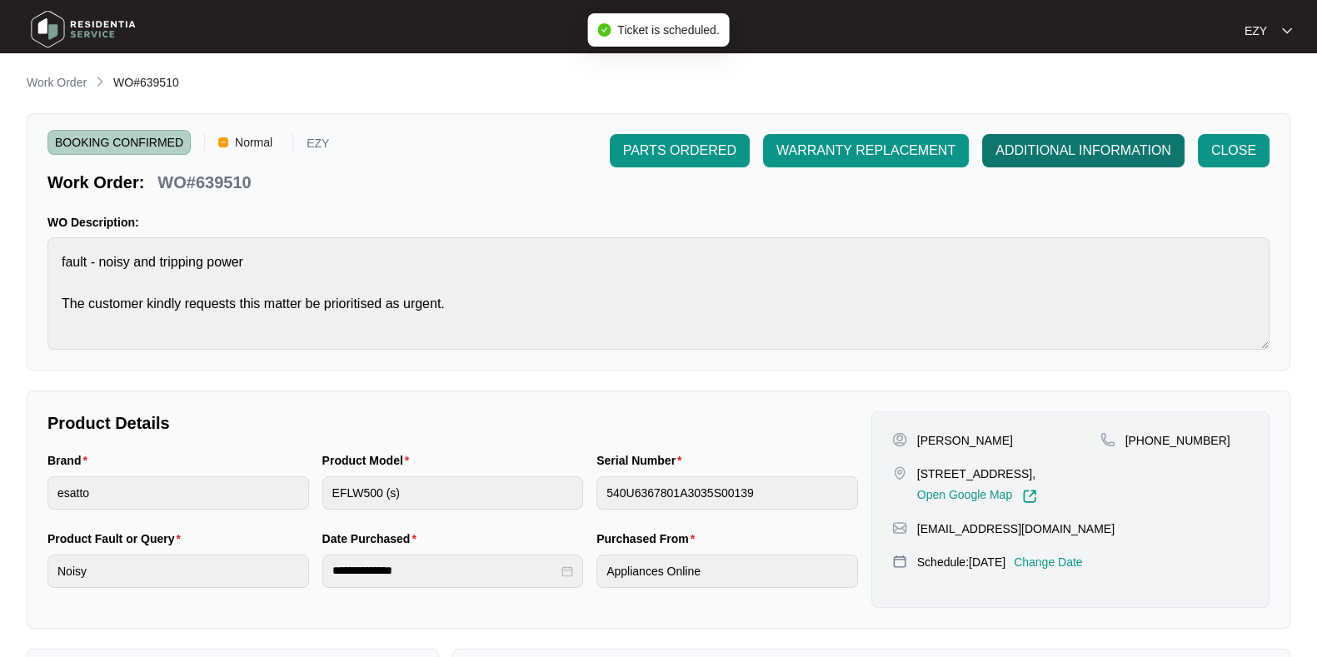
click at [1048, 154] on span "ADDITIONAL INFORMATION" at bounding box center [1083, 151] width 176 height 20
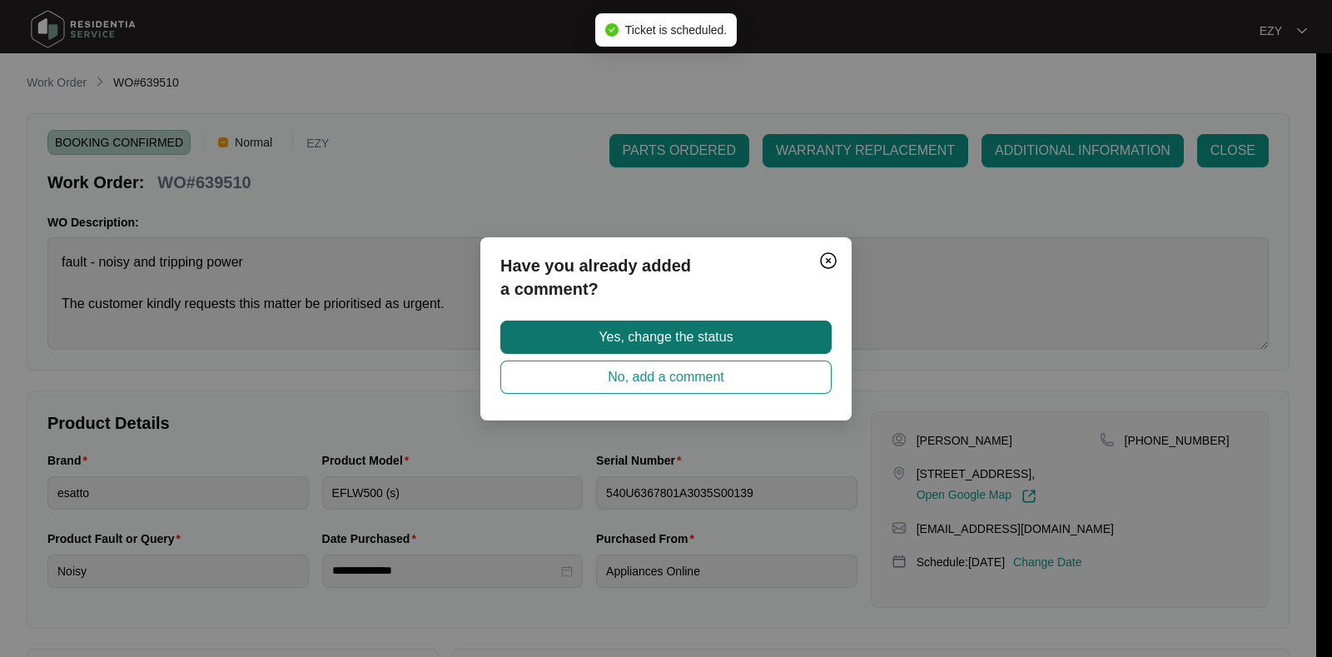
click at [705, 328] on span "Yes, change the status" at bounding box center [666, 337] width 134 height 20
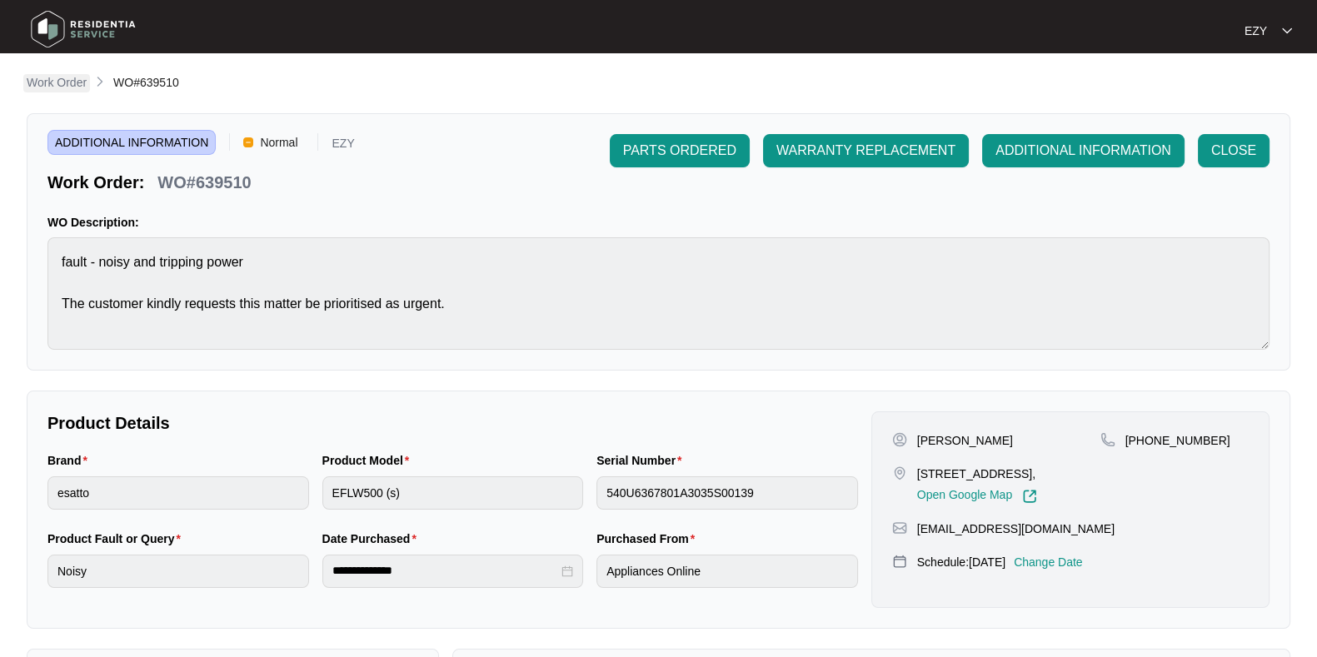
click at [62, 76] on p "Work Order" at bounding box center [57, 82] width 60 height 17
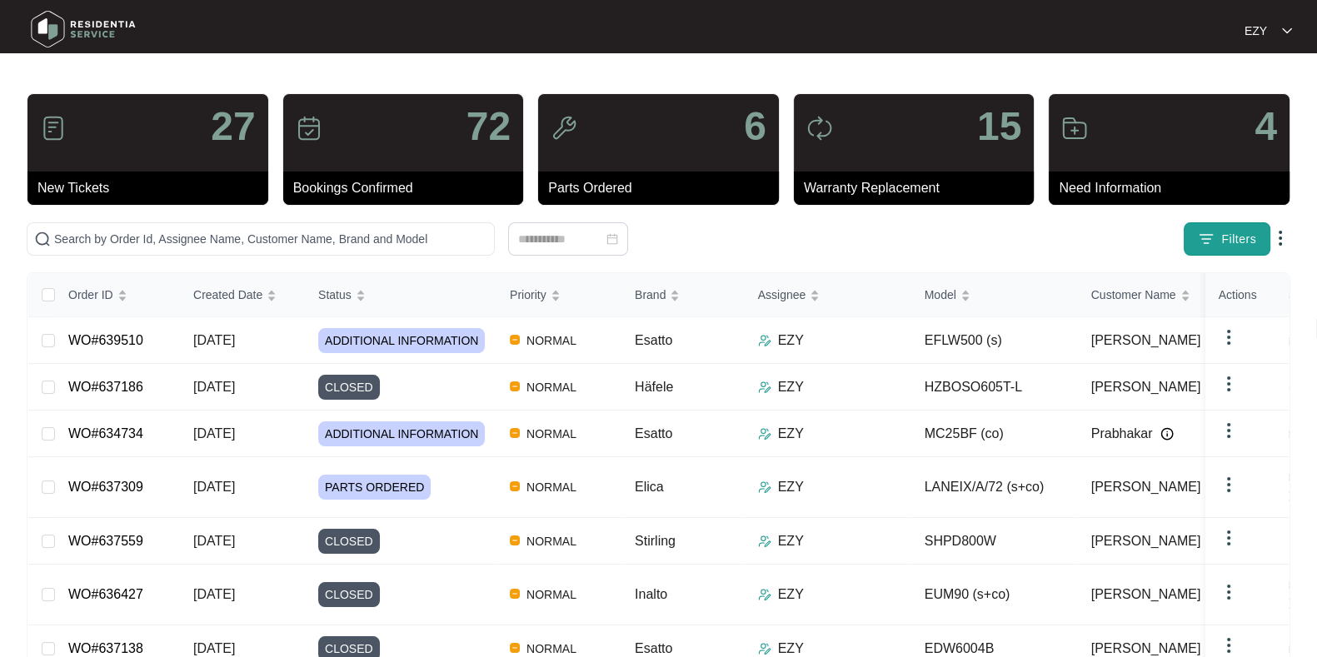
click at [1222, 244] on span "Filters" at bounding box center [1238, 239] width 35 height 17
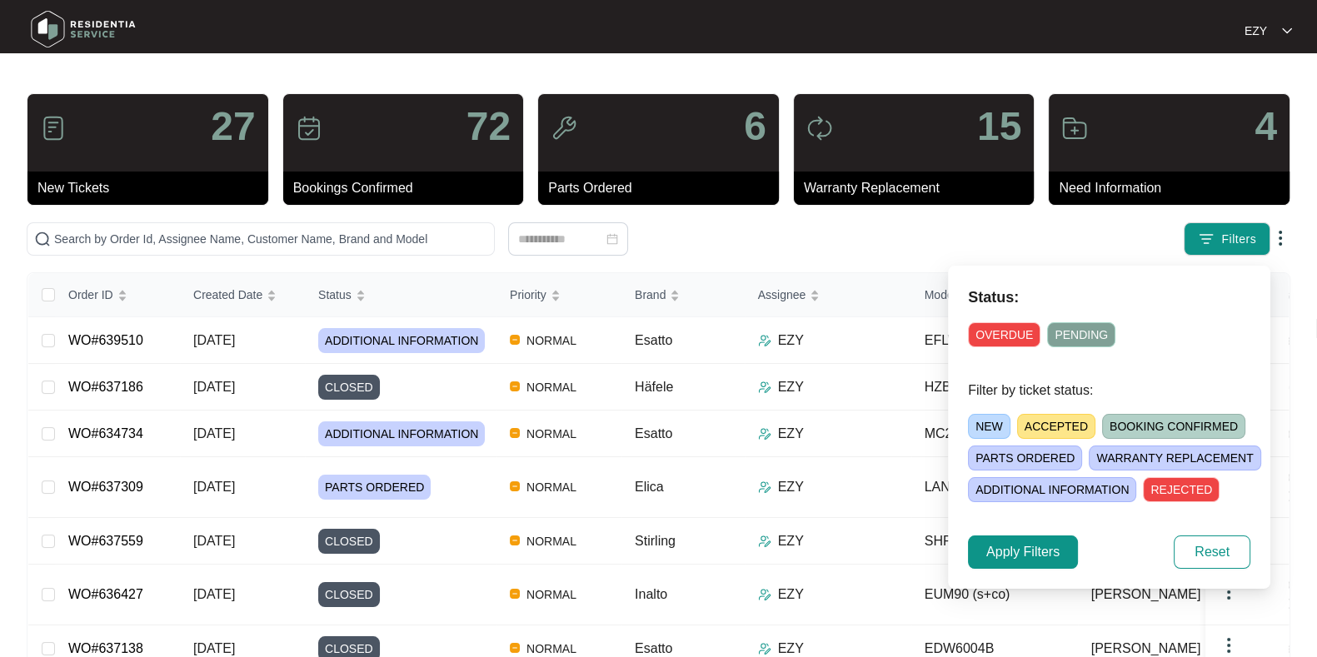
click at [983, 429] on span "NEW" at bounding box center [989, 426] width 42 height 25
click at [1013, 542] on span "Apply Filters" at bounding box center [1022, 552] width 73 height 20
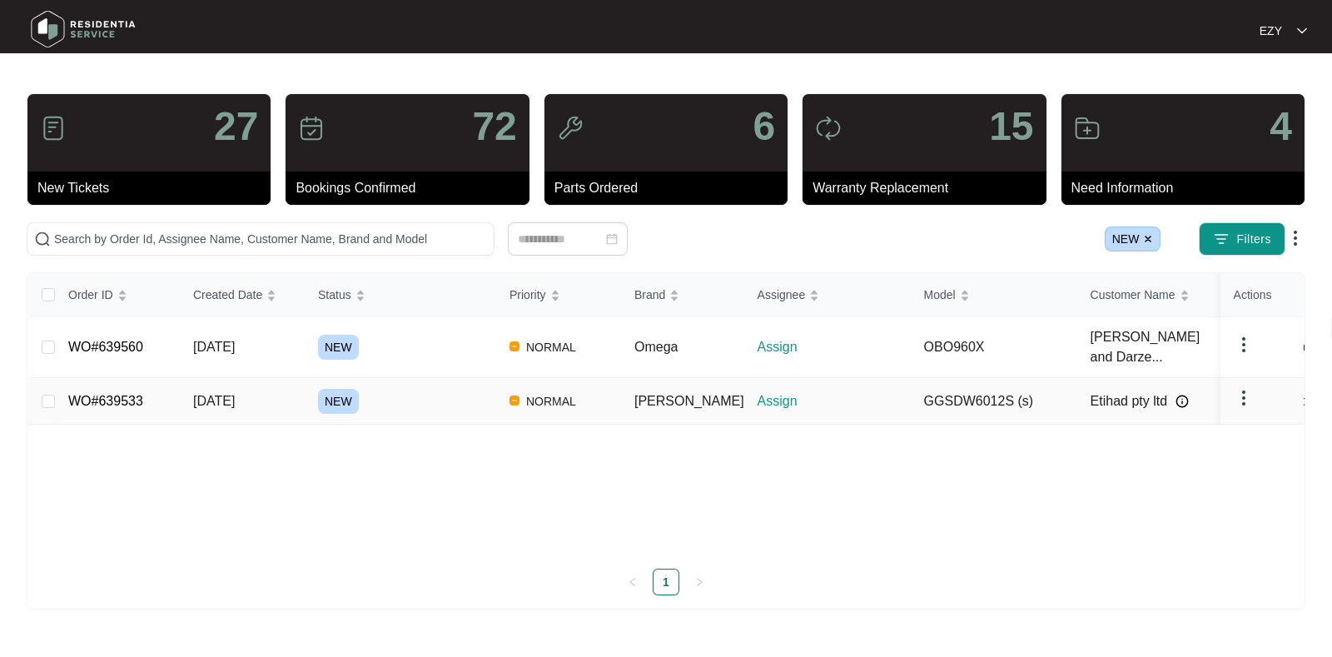
click at [437, 389] on div "NEW" at bounding box center [407, 401] width 178 height 25
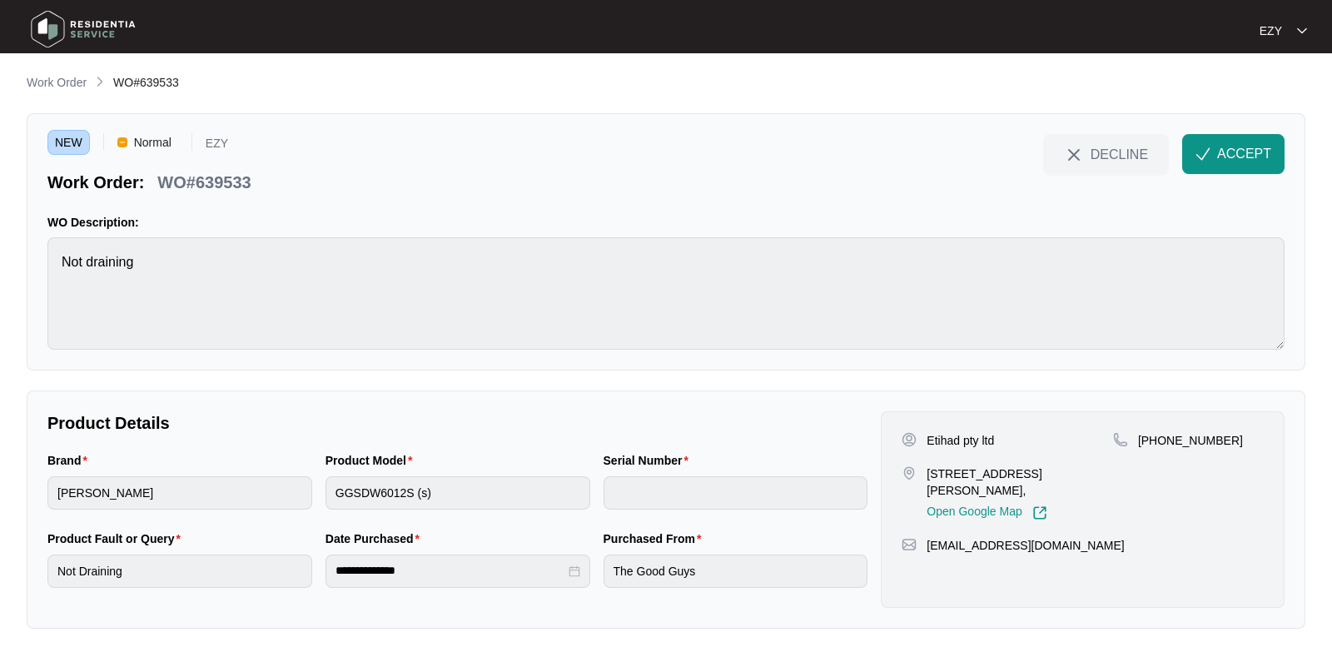
click at [209, 172] on p "WO#639533" at bounding box center [203, 182] width 93 height 23
copy div "WO#639533 DECLINE ACCEPT"
click at [937, 434] on p "Etihad pty ltd" at bounding box center [960, 440] width 67 height 17
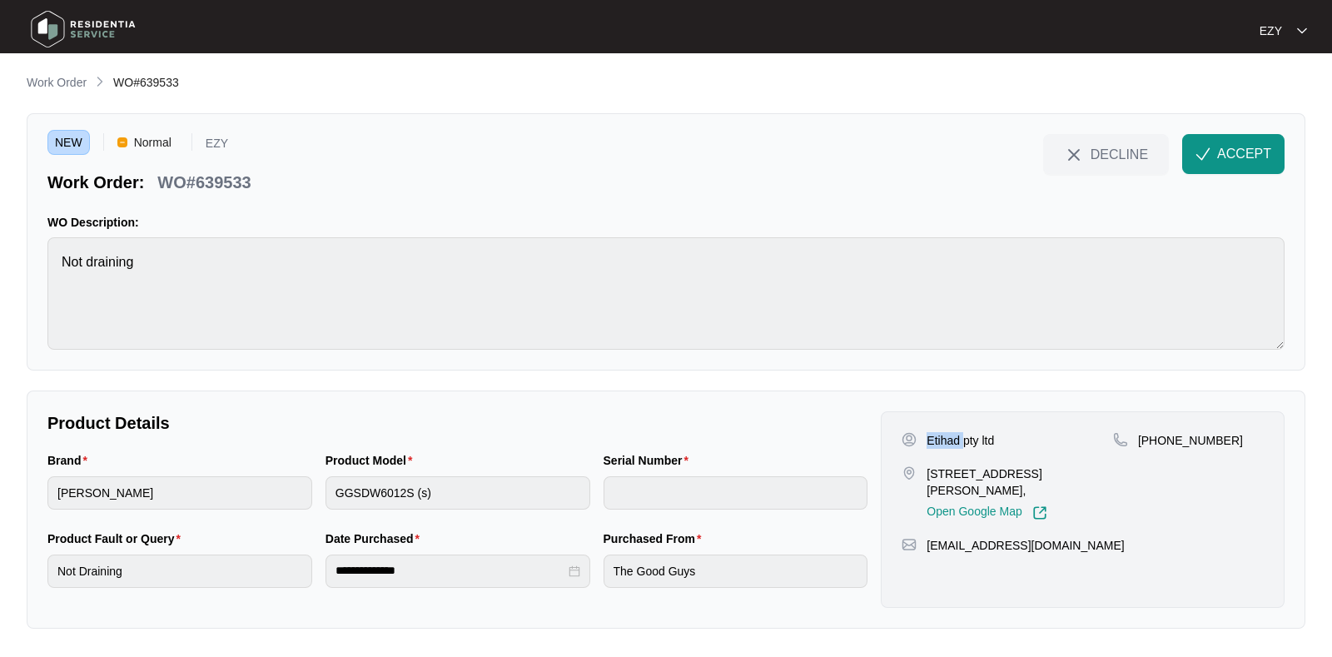
click at [937, 434] on p "Etihad pty ltd" at bounding box center [960, 440] width 67 height 17
copy p "Etihad pty ltd"
click at [933, 467] on p "[STREET_ADDRESS][PERSON_NAME]," at bounding box center [1020, 482] width 187 height 33
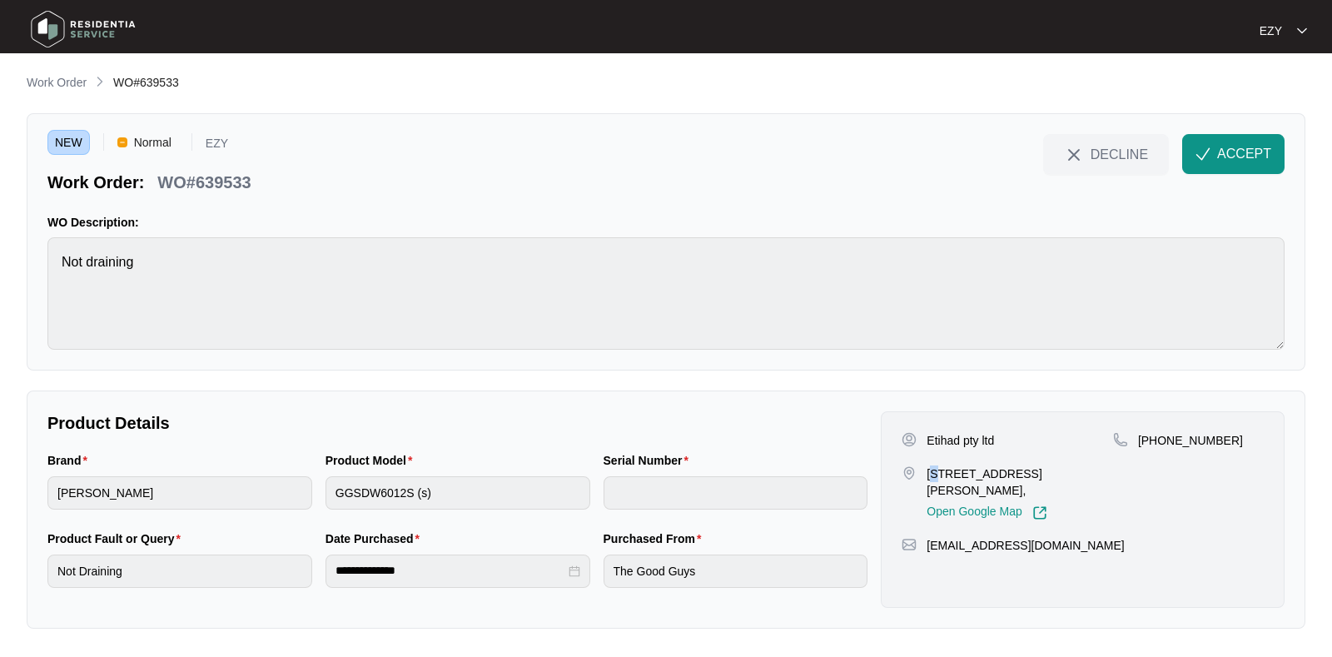
click at [933, 467] on p "[STREET_ADDRESS][PERSON_NAME]," at bounding box center [1020, 482] width 187 height 33
copy p "[STREET_ADDRESS][PERSON_NAME],"
drag, startPoint x: 1224, startPoint y: 443, endPoint x: 1156, endPoint y: 446, distance: 68.3
click at [1156, 446] on div "[PHONE_NUMBER]" at bounding box center [1188, 440] width 151 height 17
copy p "401434303"
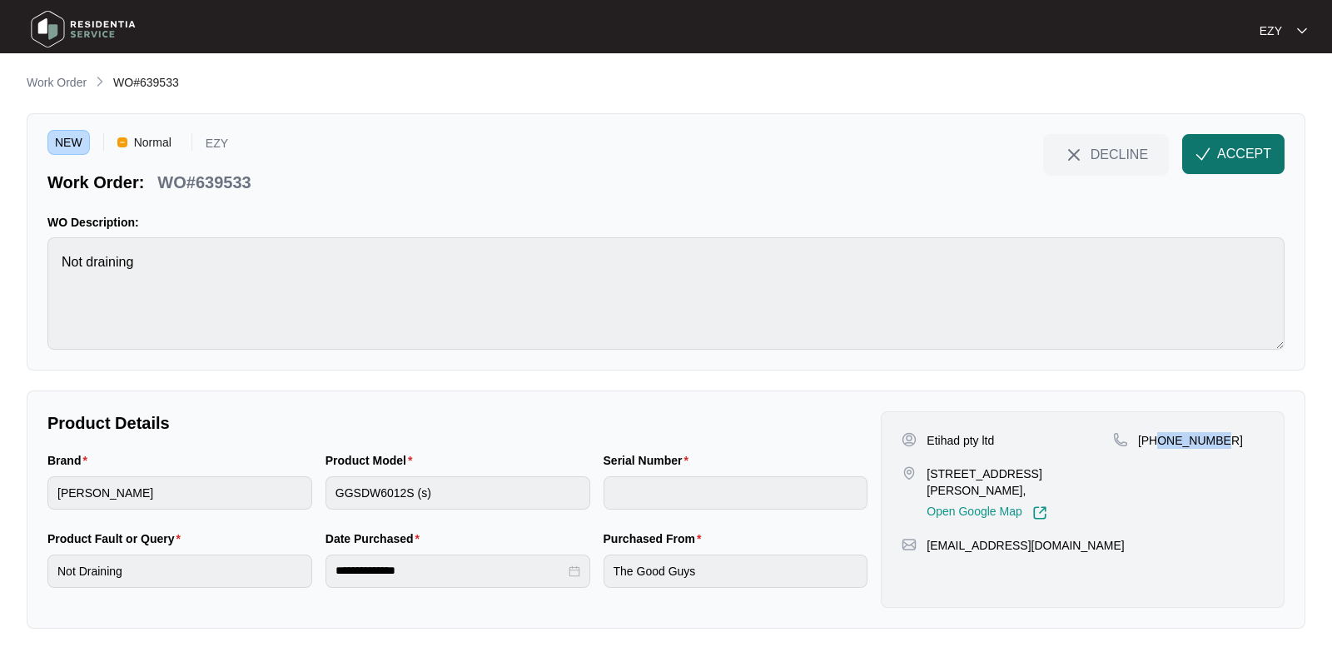
click at [1224, 157] on span "ACCEPT" at bounding box center [1244, 154] width 54 height 20
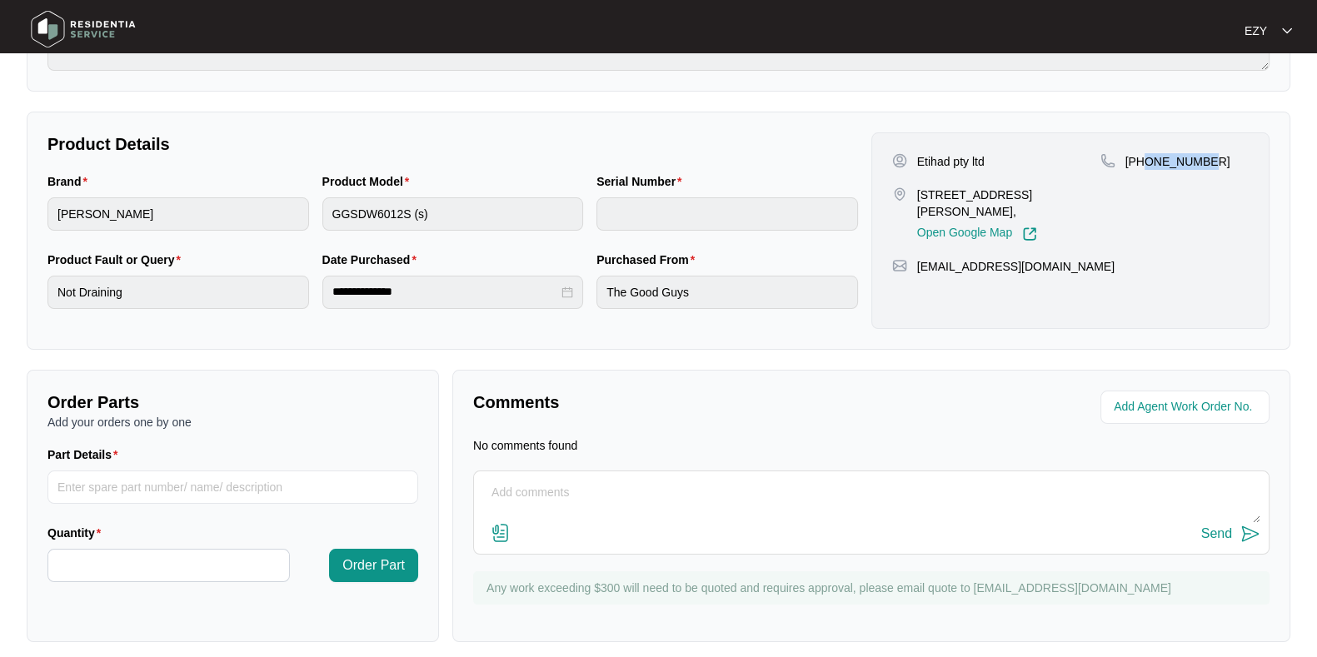
scroll to position [289, 0]
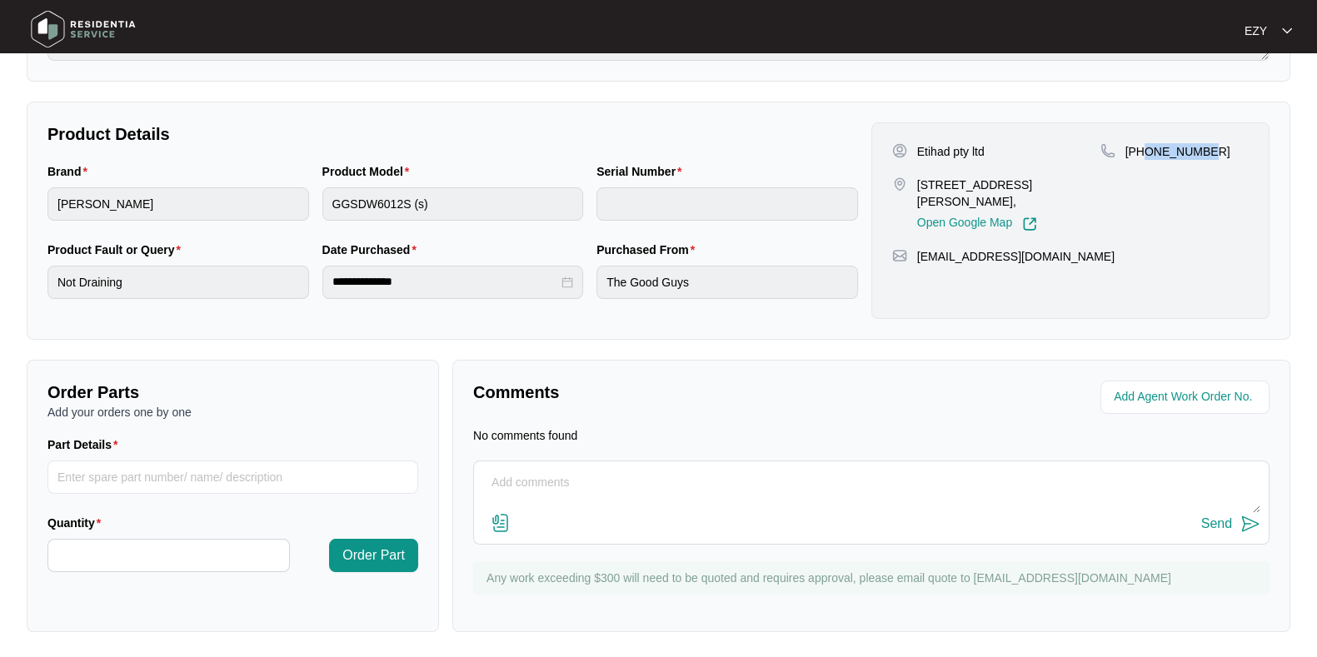
click at [575, 491] on textarea at bounding box center [871, 491] width 778 height 43
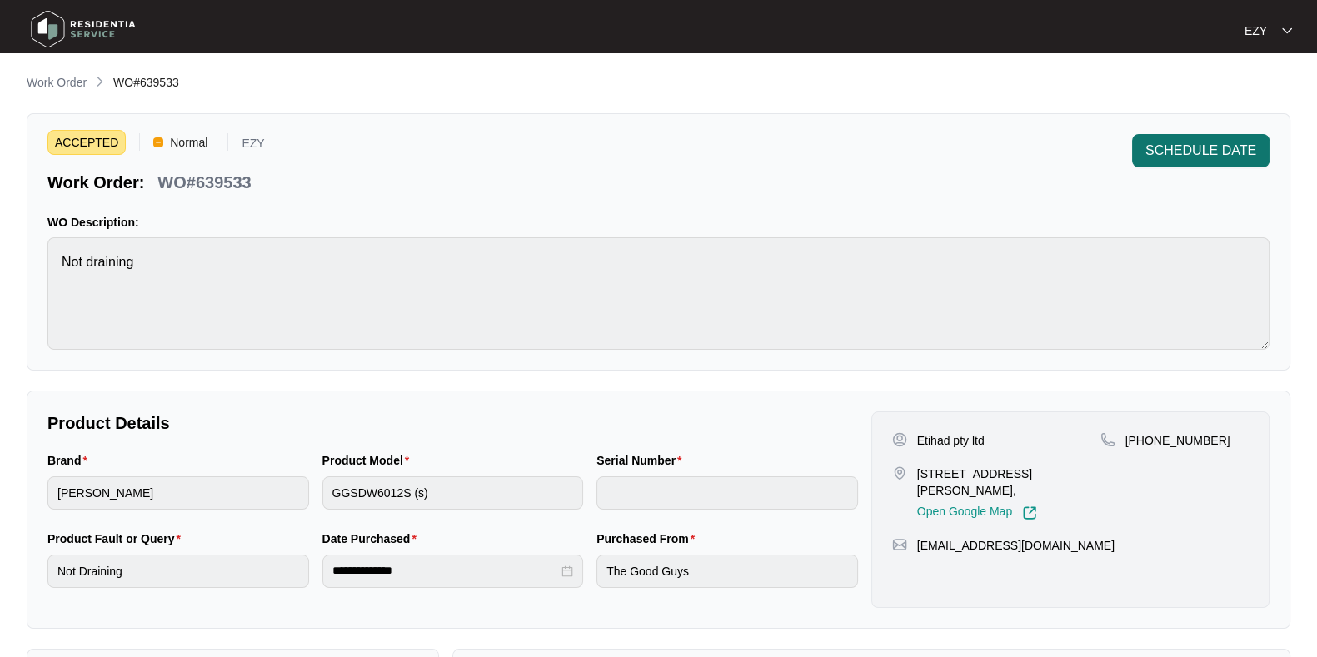
click at [1200, 141] on span "SCHEDULE DATE" at bounding box center [1200, 151] width 111 height 20
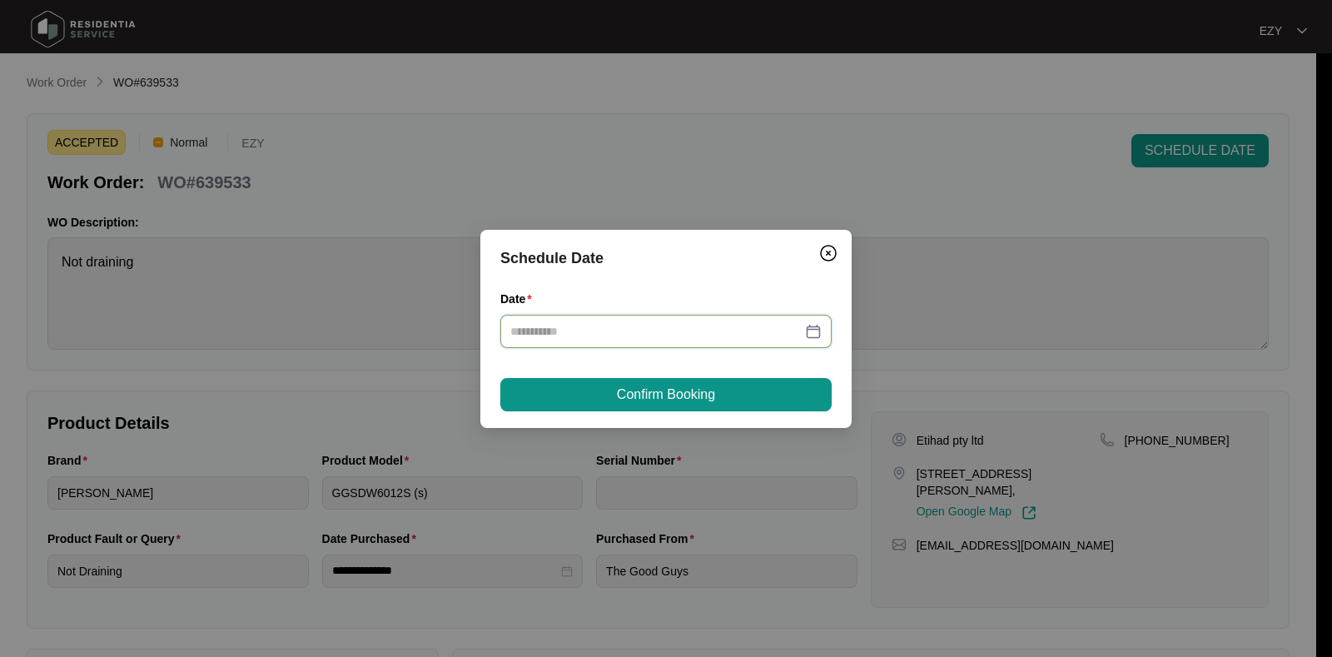
click at [613, 329] on input "Date" at bounding box center [655, 331] width 291 height 18
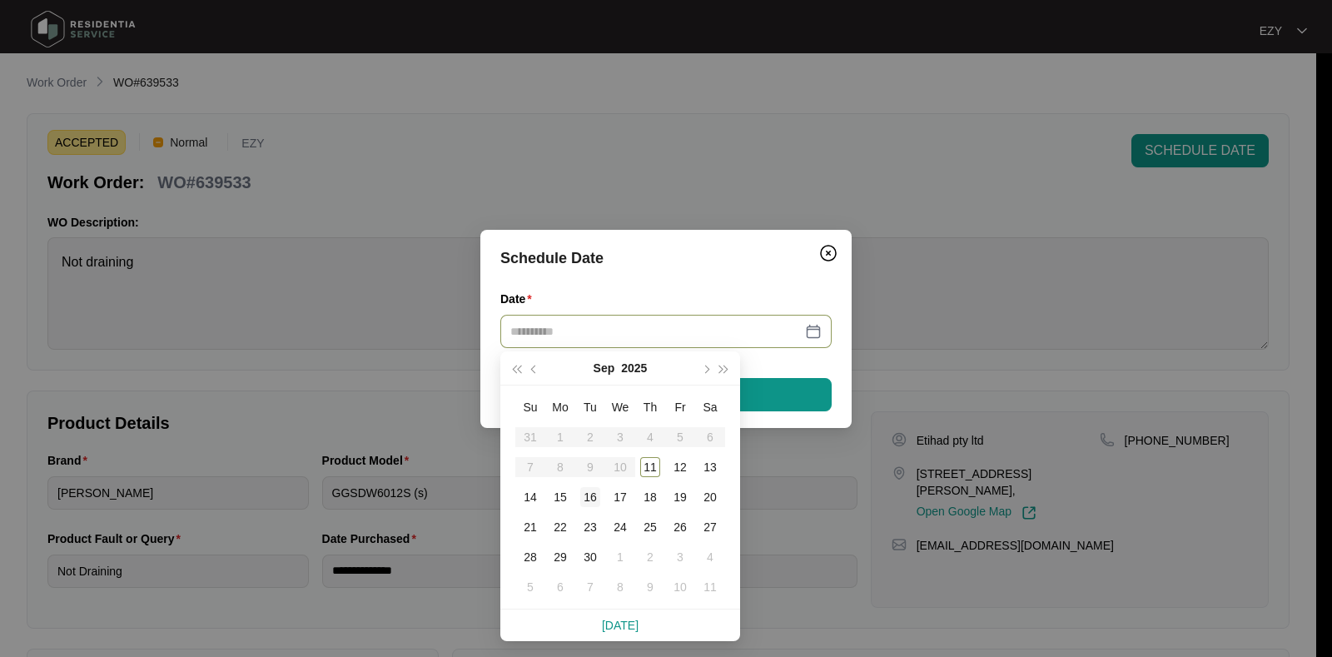
type input "**********"
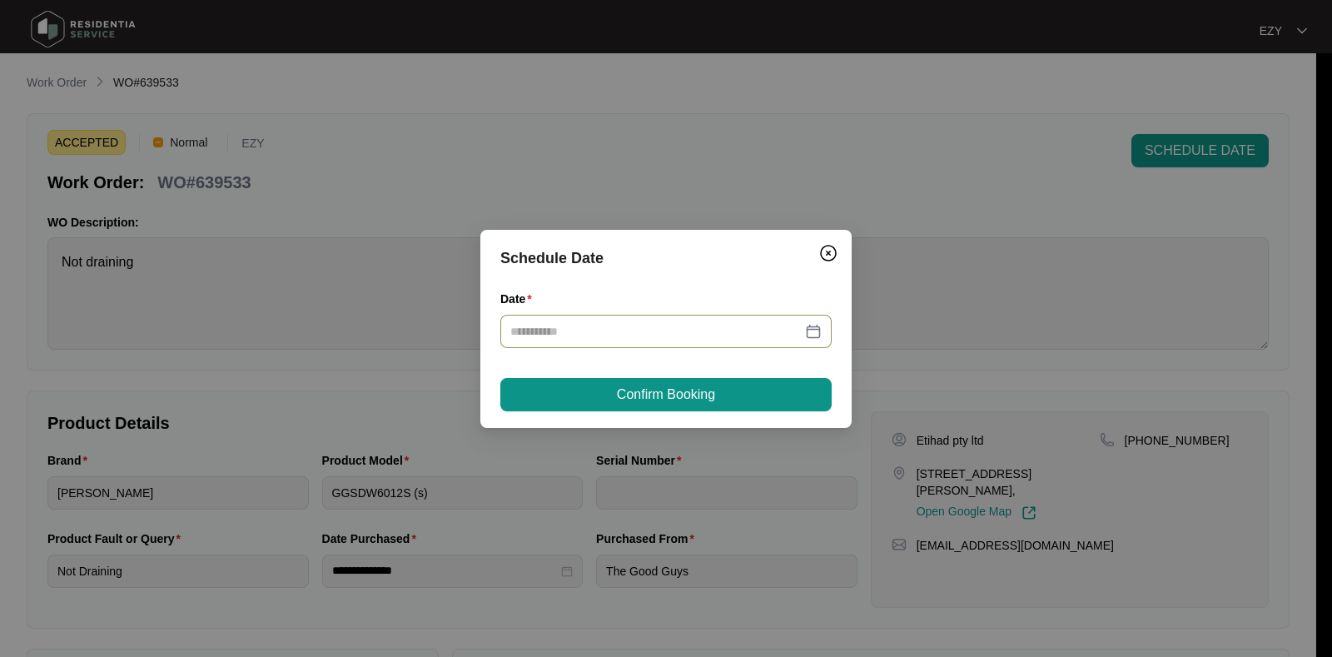
click at [612, 341] on div at bounding box center [665, 331] width 331 height 33
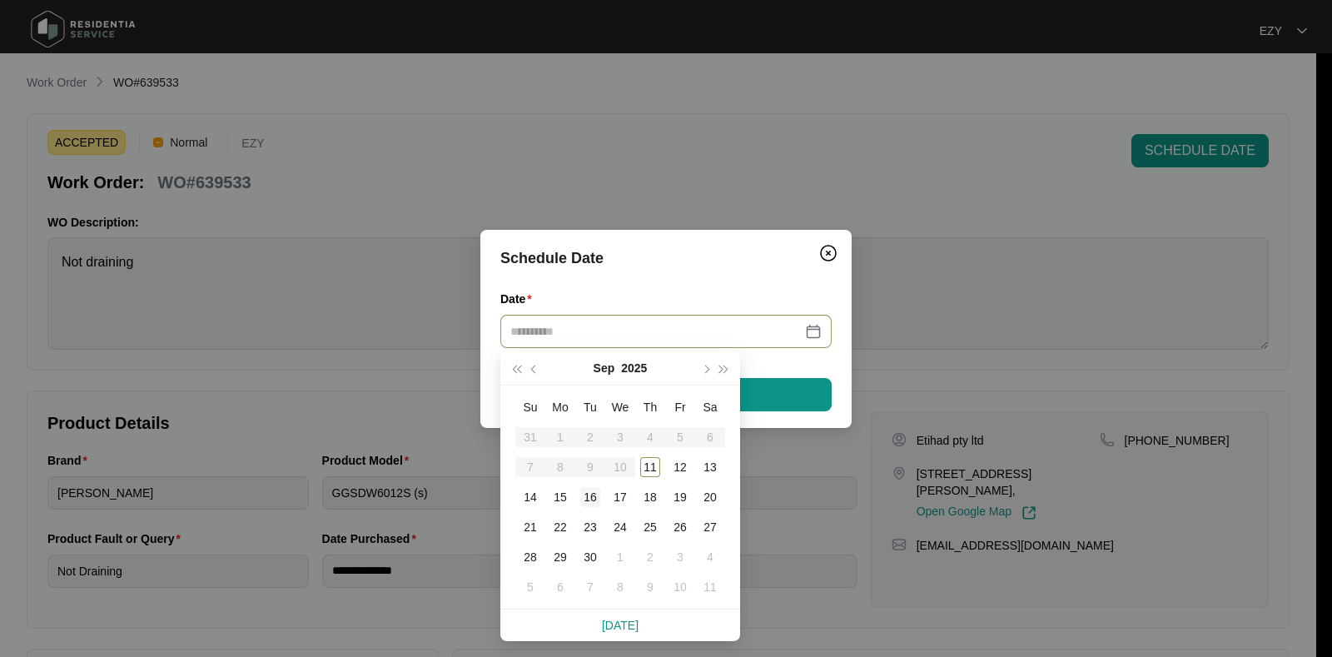
type input "**********"
click at [595, 499] on div "16" at bounding box center [590, 497] width 20 height 20
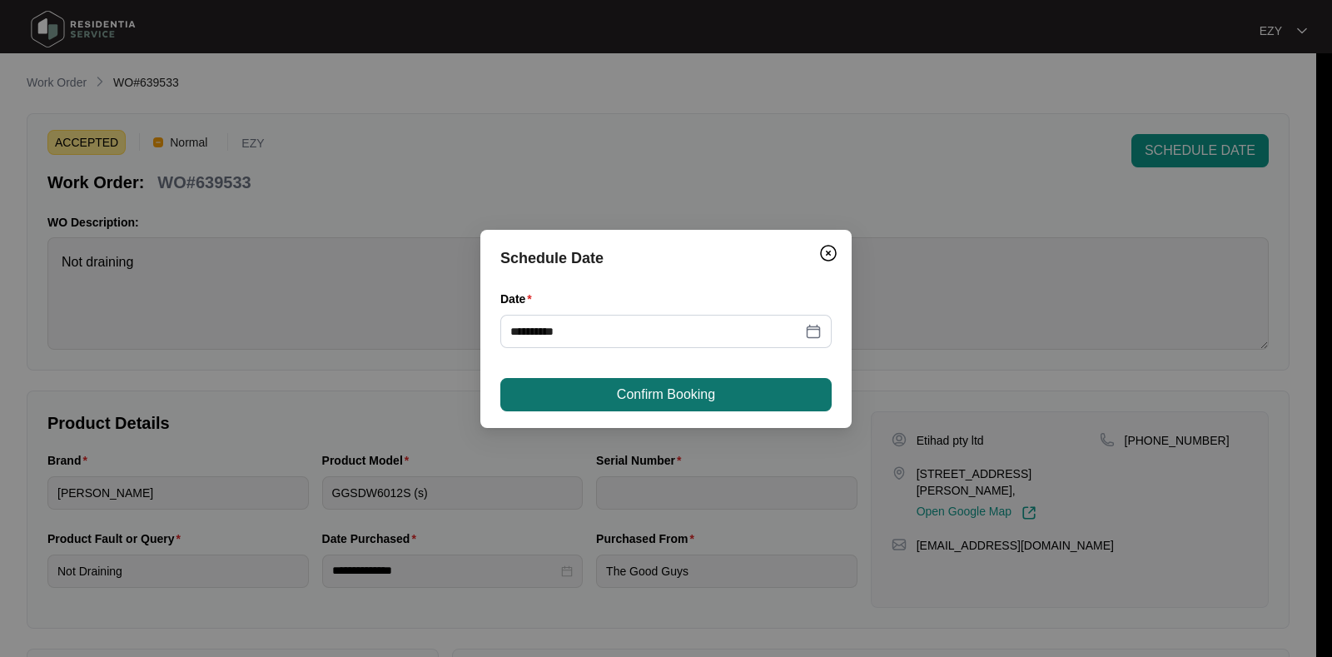
click at [636, 409] on button "Confirm Booking" at bounding box center [665, 394] width 331 height 33
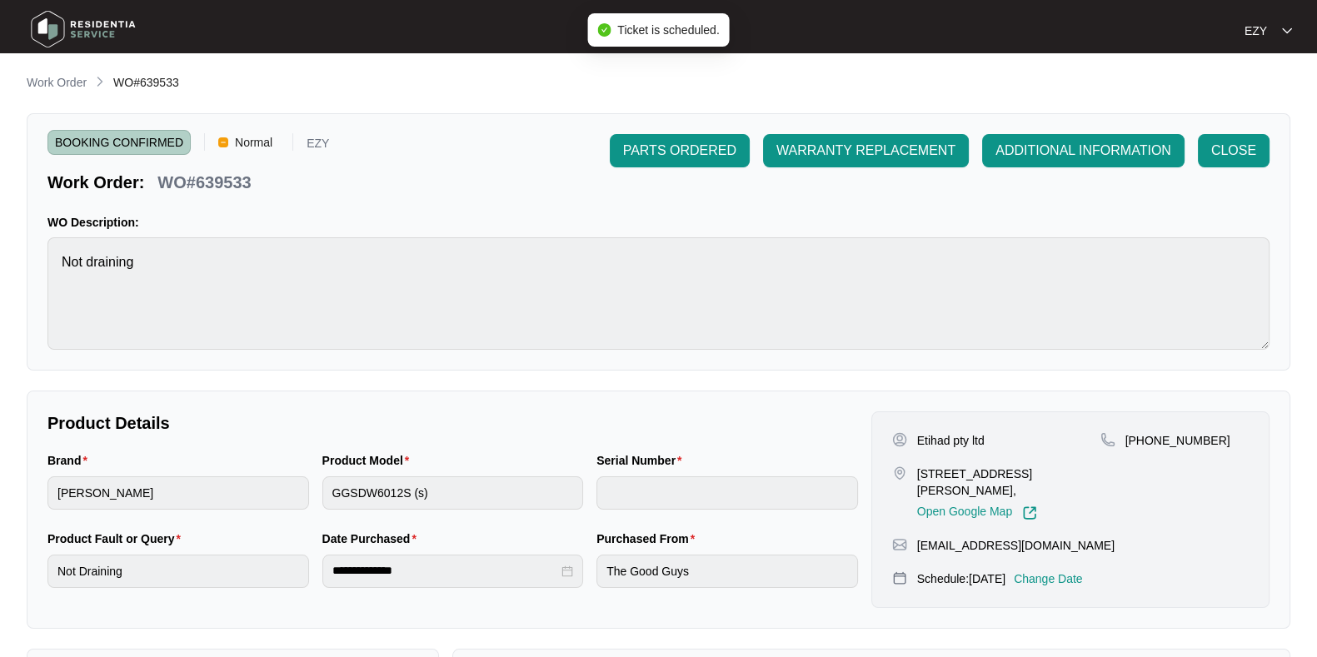
scroll to position [289, 0]
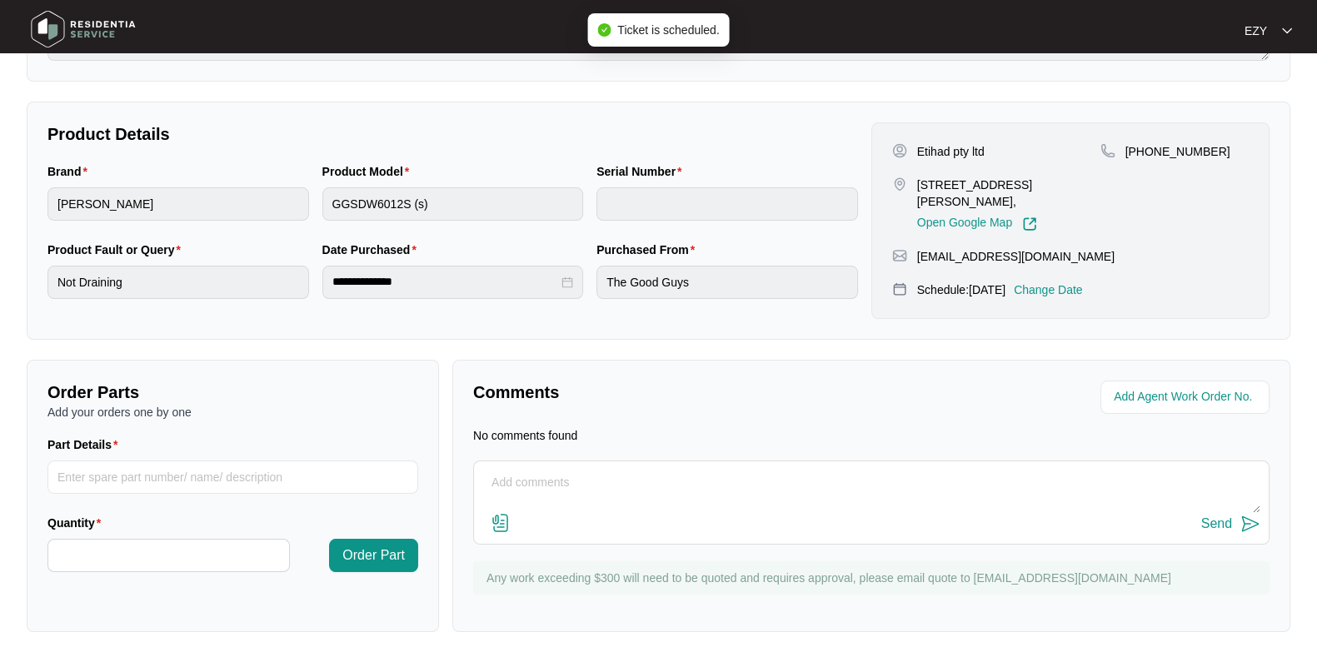
click at [616, 504] on textarea at bounding box center [871, 491] width 778 height 43
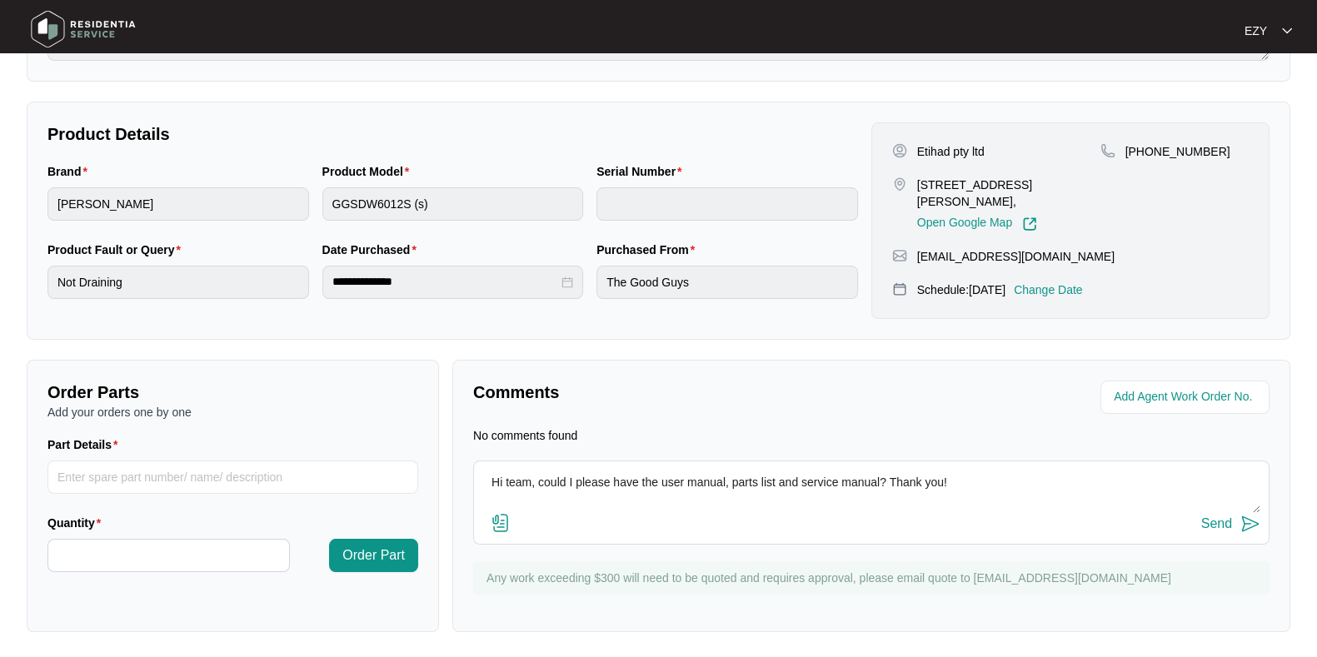
type textarea "Hi team, could I please have the user manual, parts list and service manual? Th…"
click at [1217, 526] on div "Send" at bounding box center [1216, 523] width 31 height 15
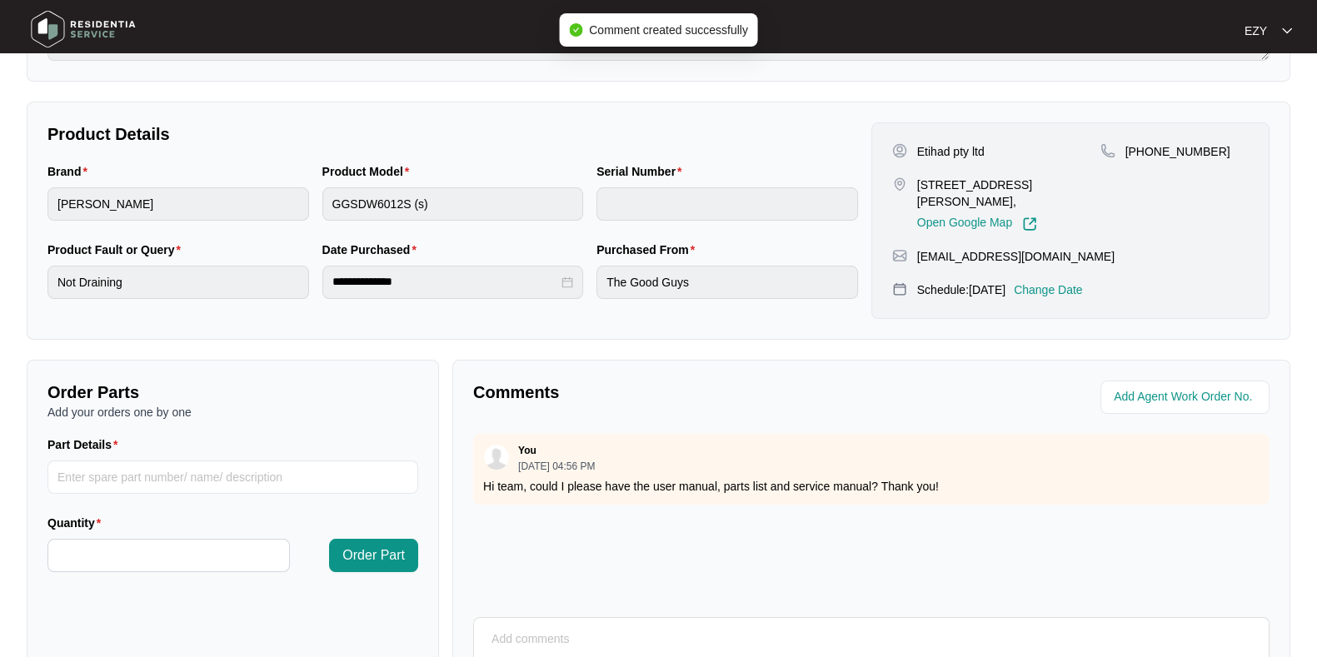
scroll to position [0, 0]
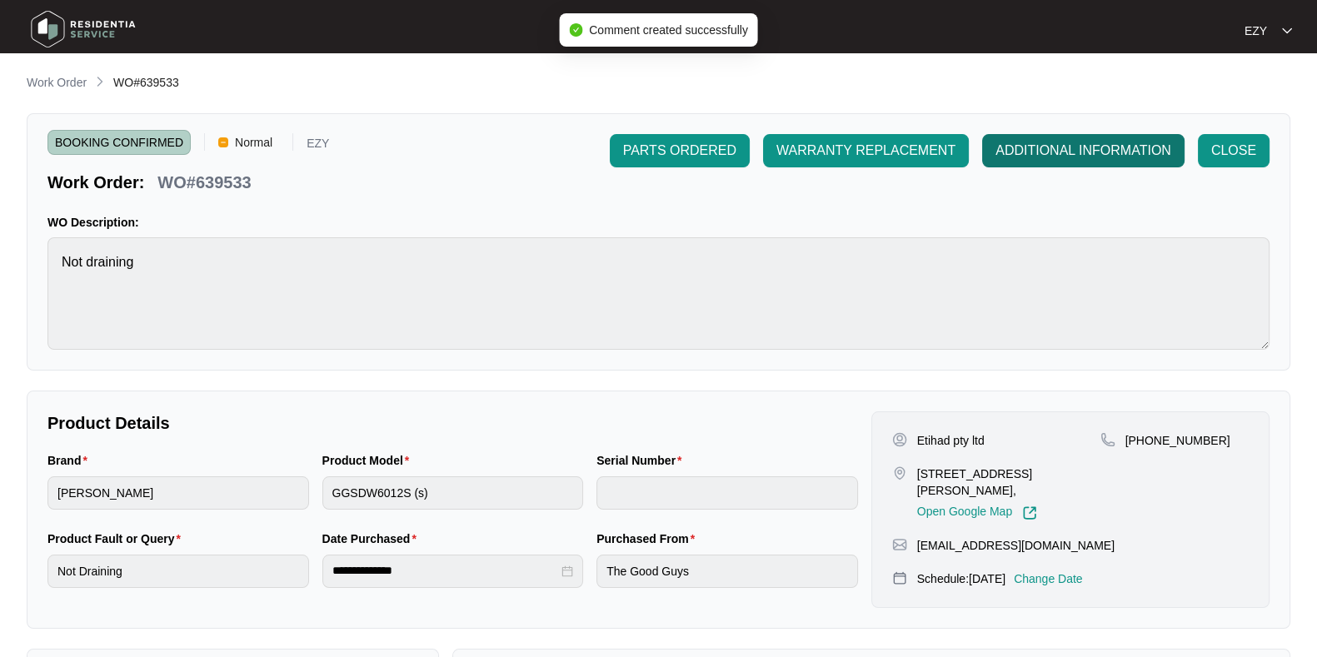
click at [1093, 161] on button "ADDITIONAL INFORMATION" at bounding box center [1083, 150] width 202 height 33
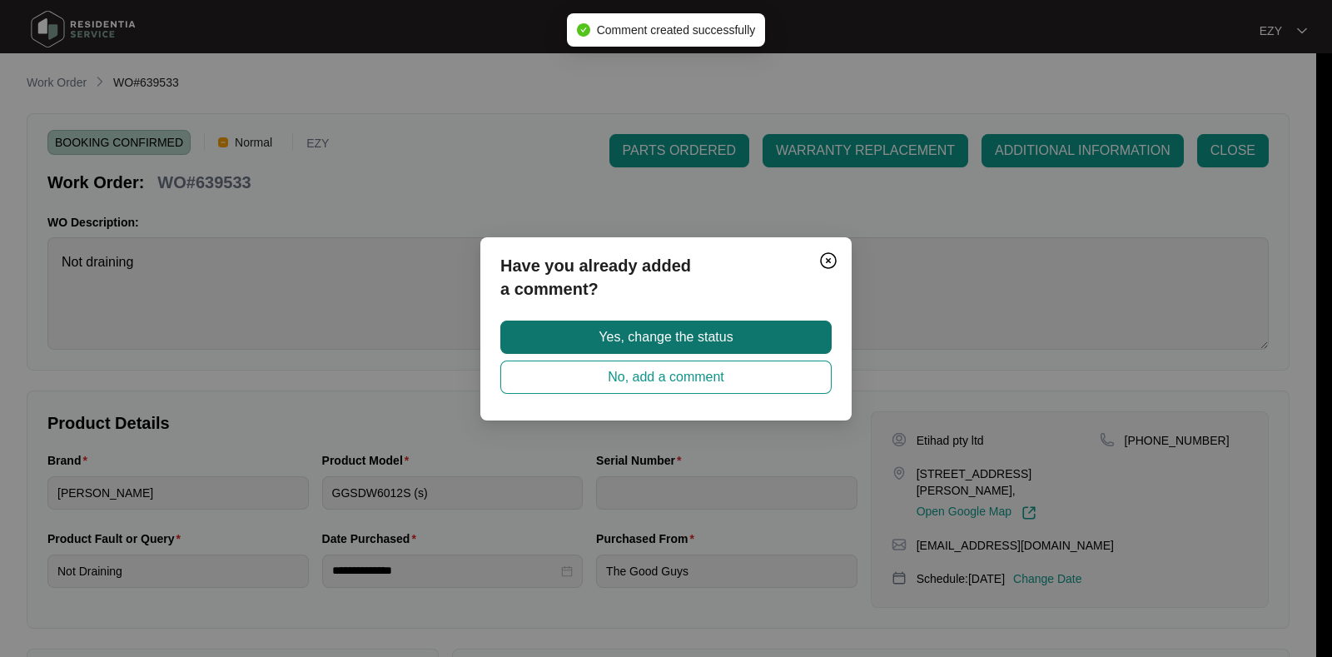
click at [712, 335] on span "Yes, change the status" at bounding box center [666, 337] width 134 height 20
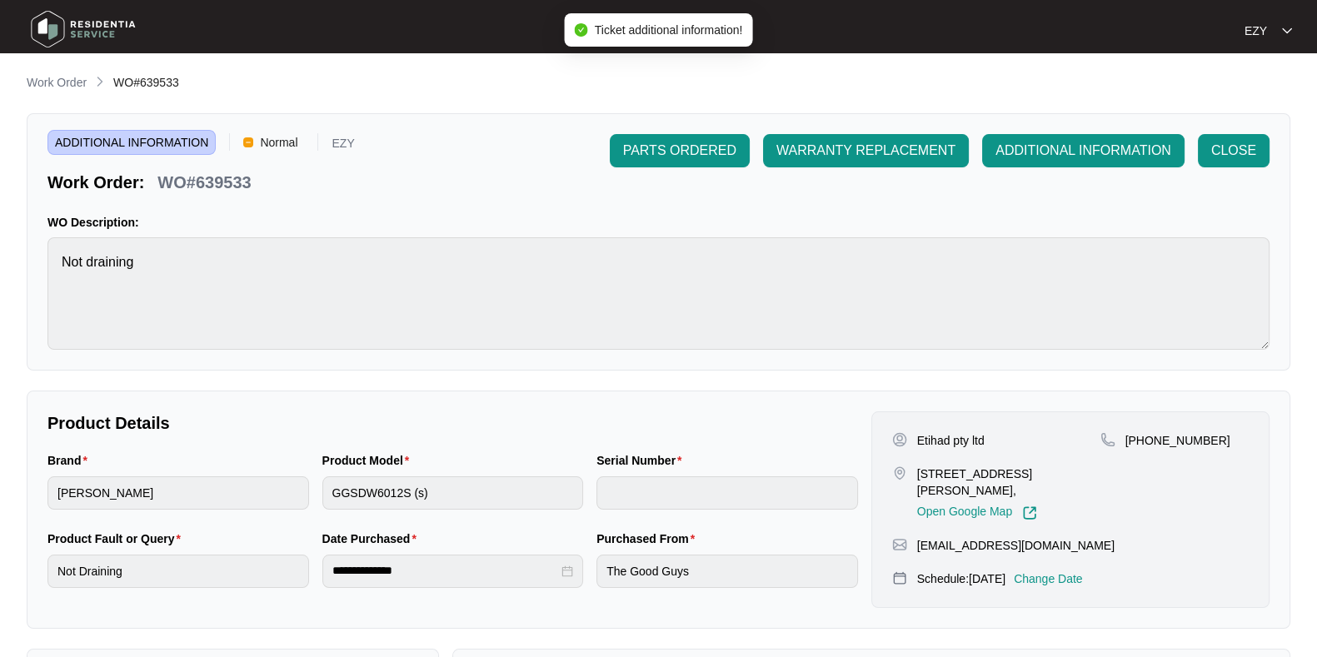
drag, startPoint x: 712, startPoint y: 335, endPoint x: 366, endPoint y: -127, distance: 576.4
click at [366, 0] on html "**********" at bounding box center [658, 552] width 1317 height 1104
click at [80, 77] on p "Work Order" at bounding box center [57, 82] width 60 height 17
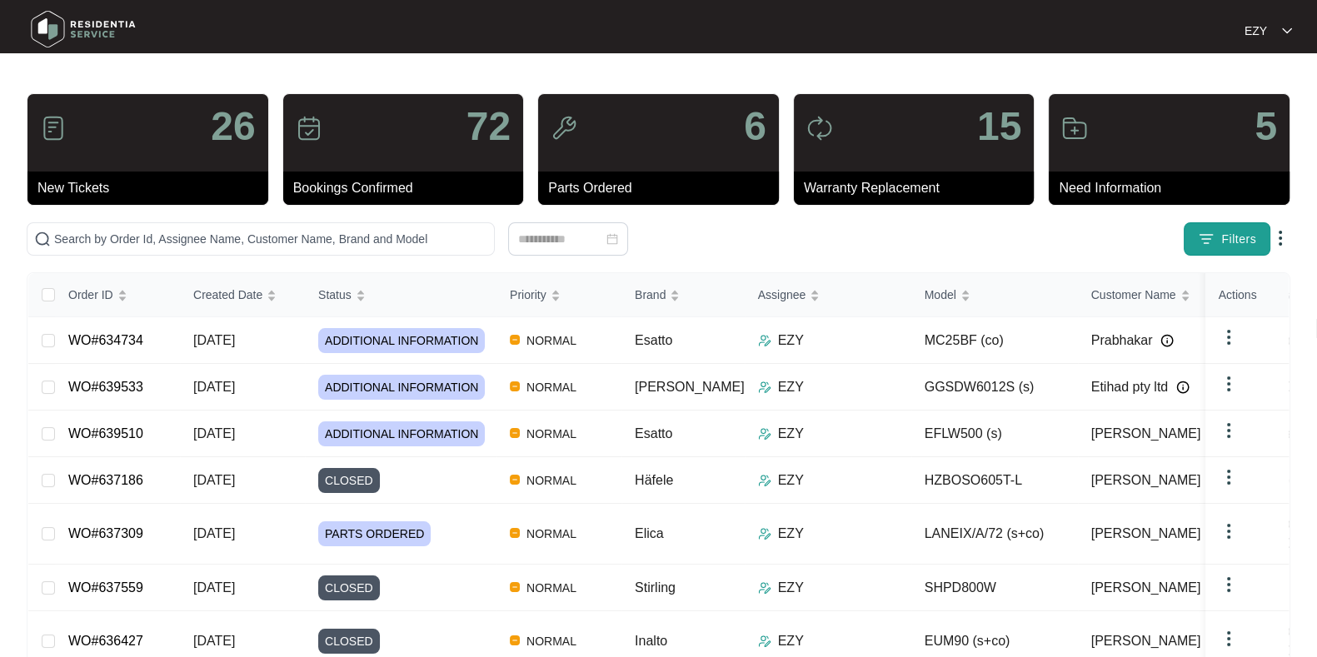
click at [1240, 239] on span "Filters" at bounding box center [1238, 239] width 35 height 17
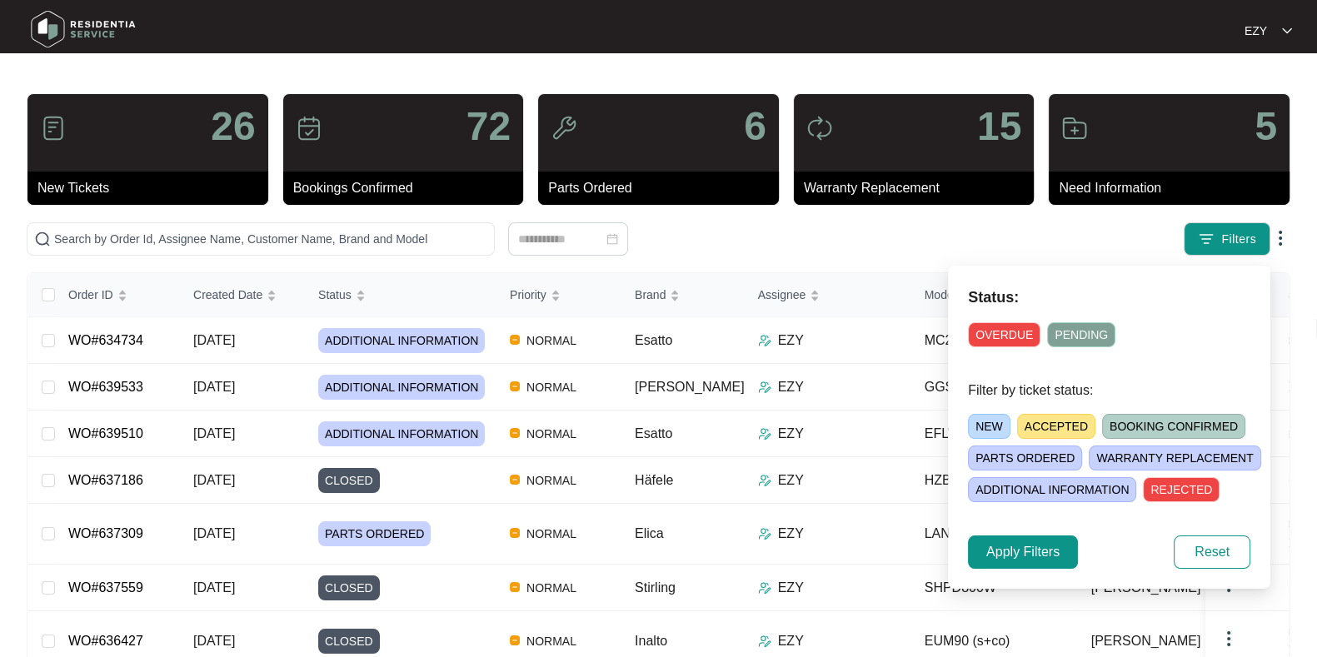
click at [976, 422] on span "NEW" at bounding box center [989, 426] width 42 height 25
click at [1007, 549] on span "Apply Filters" at bounding box center [1022, 552] width 73 height 20
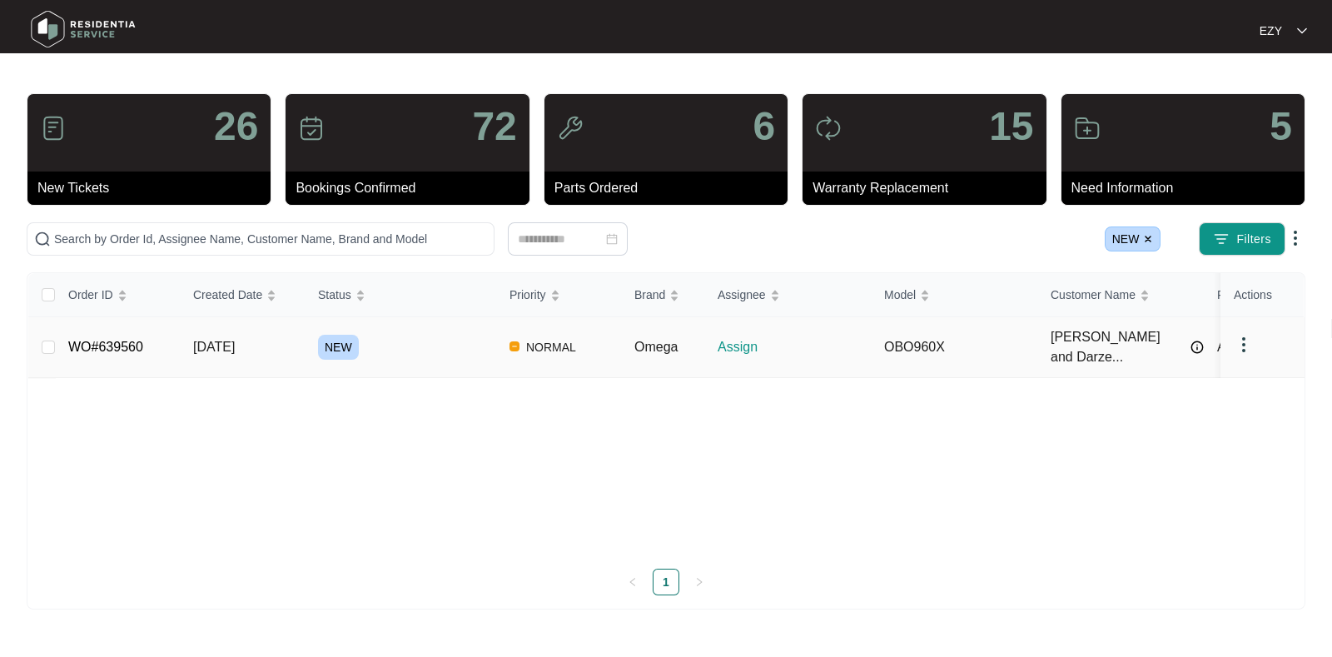
click at [393, 355] on td "NEW" at bounding box center [401, 347] width 192 height 61
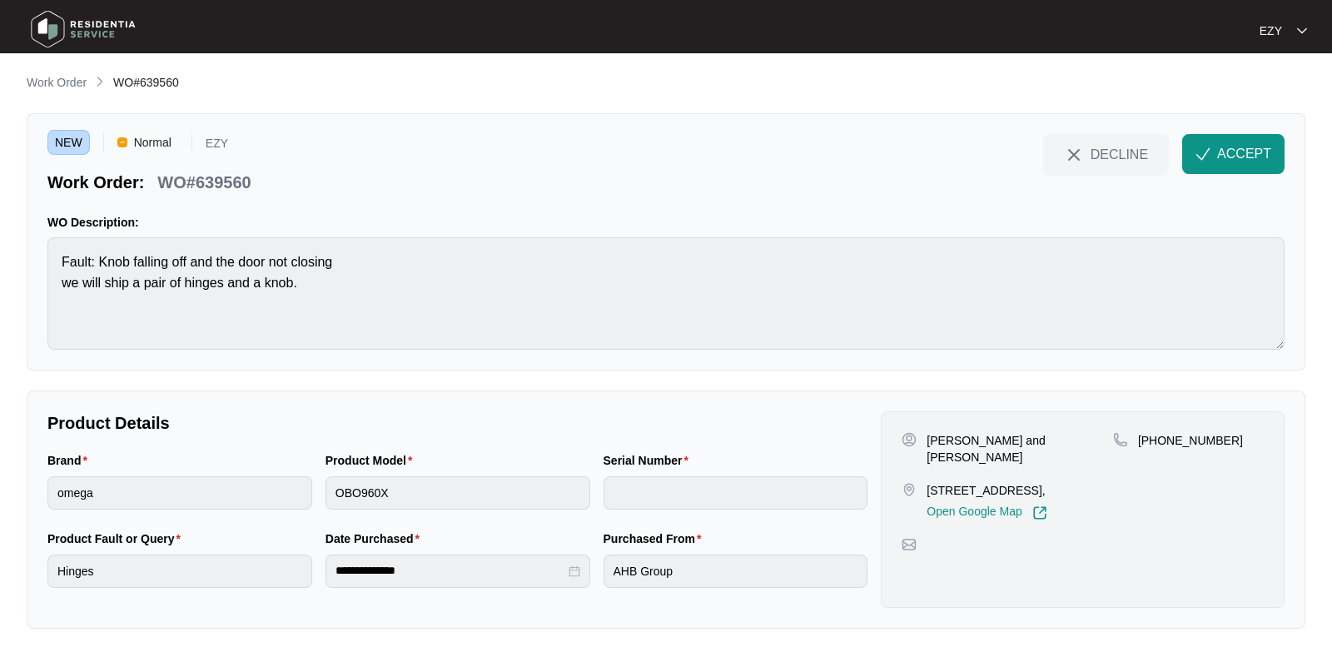
click at [237, 182] on p "WO#639560" at bounding box center [203, 182] width 93 height 23
copy div "WO#639560 DECLINE ACCEPT"
drag, startPoint x: 926, startPoint y: 439, endPoint x: 1017, endPoint y: 439, distance: 90.8
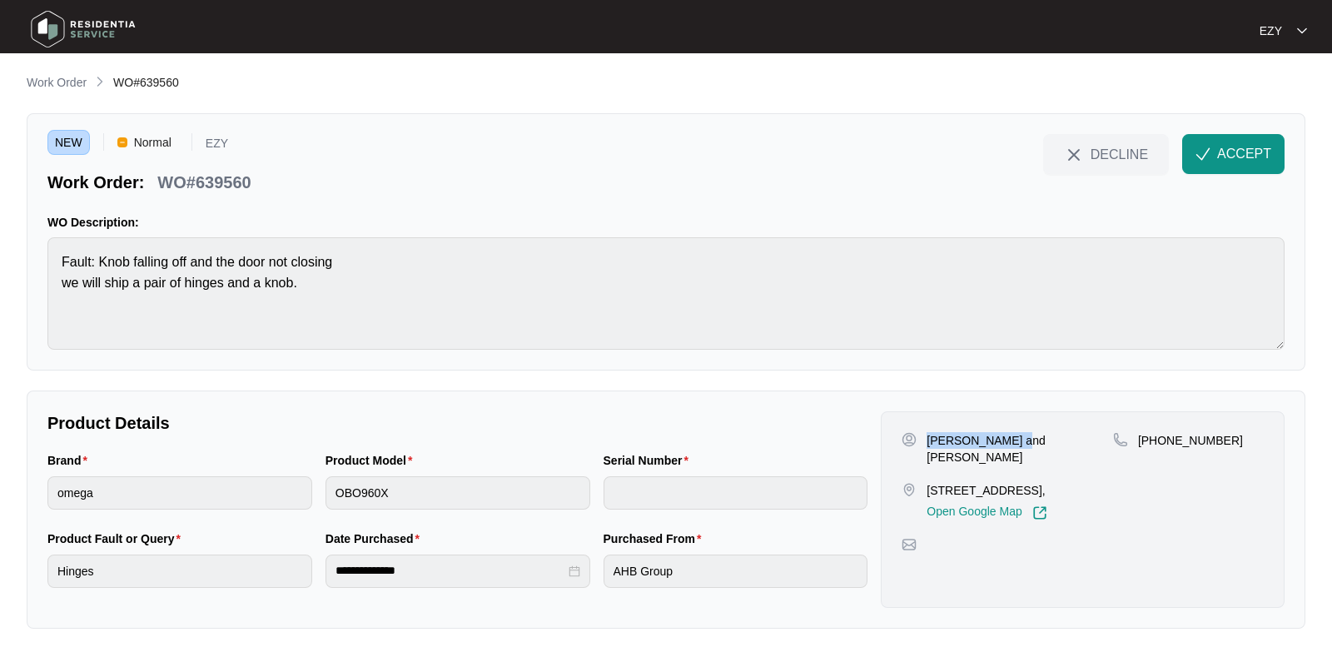
click at [1017, 439] on p "[PERSON_NAME] and [PERSON_NAME]" at bounding box center [1020, 448] width 187 height 33
click at [1012, 436] on p "[PERSON_NAME] and [PERSON_NAME]" at bounding box center [1020, 448] width 187 height 33
drag, startPoint x: 1020, startPoint y: 437, endPoint x: 925, endPoint y: 443, distance: 95.1
click at [925, 443] on div "[PERSON_NAME] and [PERSON_NAME]" at bounding box center [1008, 448] width 212 height 33
drag, startPoint x: 1074, startPoint y: 447, endPoint x: 1024, endPoint y: 444, distance: 50.1
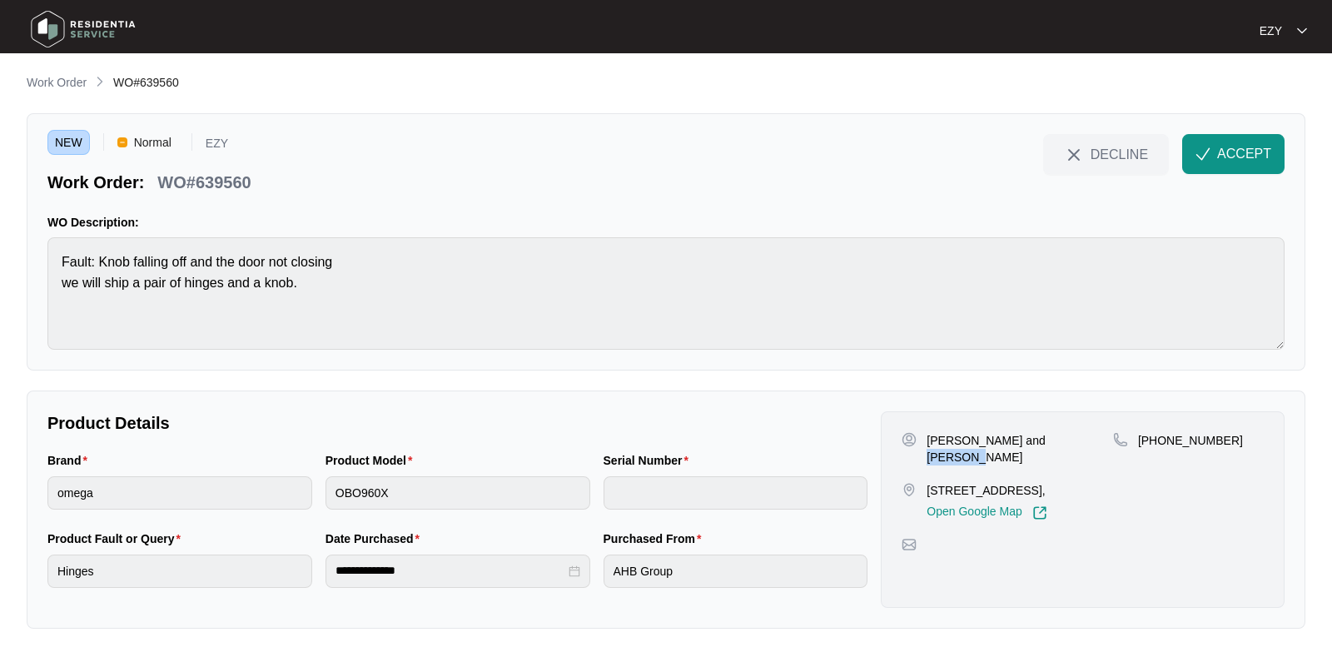
click at [1024, 444] on div "[PERSON_NAME] and [PERSON_NAME]" at bounding box center [1008, 448] width 212 height 33
drag, startPoint x: 1242, startPoint y: 435, endPoint x: 1160, endPoint y: 458, distance: 85.7
click at [1160, 458] on div "[PHONE_NUMBER]" at bounding box center [1188, 476] width 151 height 88
click at [1249, 140] on button "ACCEPT" at bounding box center [1234, 154] width 102 height 40
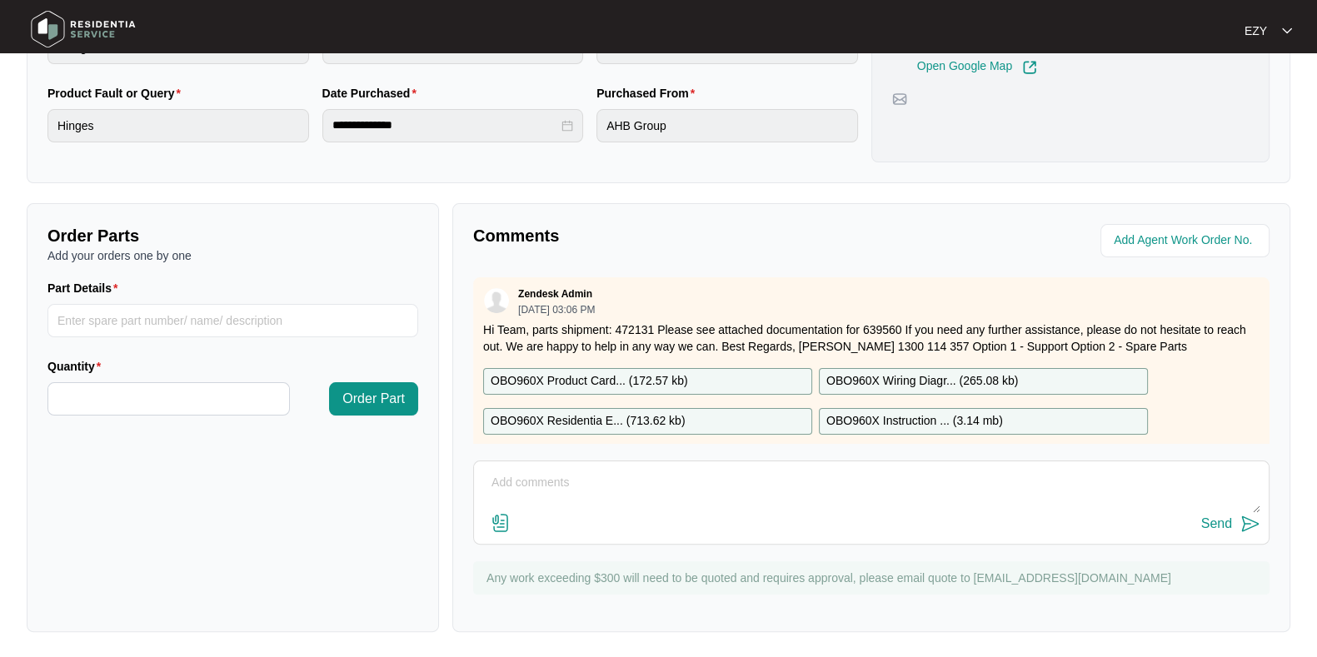
scroll to position [8, 0]
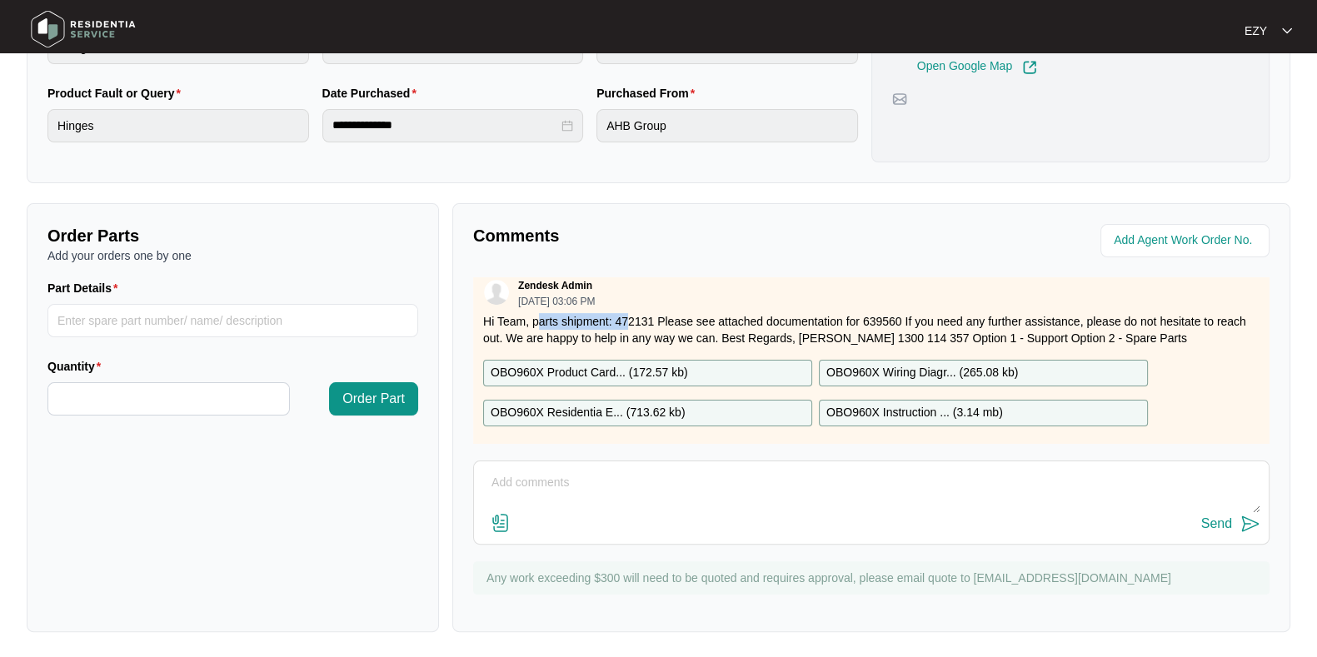
drag, startPoint x: 535, startPoint y: 316, endPoint x: 625, endPoint y: 314, distance: 90.0
click at [625, 314] on p "Hi Team, parts shipment: 472131 Please see attached documentation for 639560 If…" at bounding box center [871, 329] width 776 height 33
drag, startPoint x: 651, startPoint y: 317, endPoint x: 530, endPoint y: 318, distance: 120.8
click at [530, 318] on p "Hi Team, parts shipment: 472131 Please see attached documentation for 639560 If…" at bounding box center [871, 329] width 776 height 33
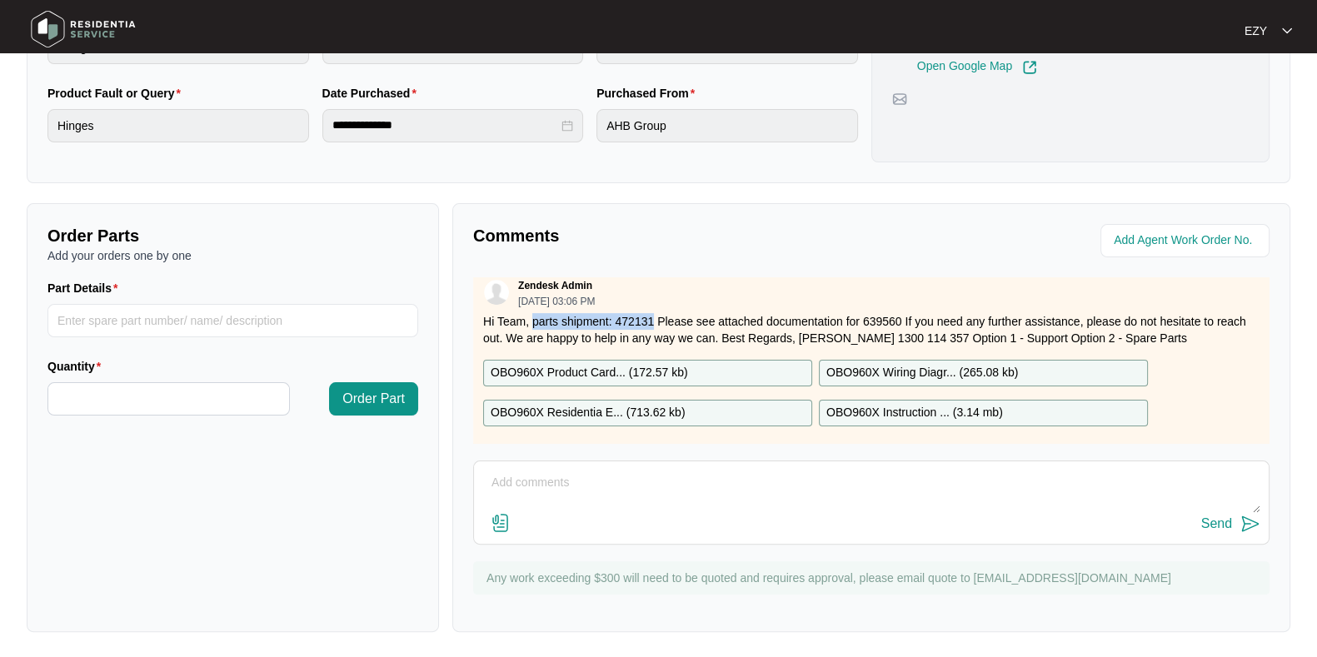
click at [655, 366] on p "OBO960X Product Card... ( 172.57 kb )" at bounding box center [588, 373] width 197 height 18
click at [670, 406] on p "OBO960X Residentia E... ( 713.62 kb )" at bounding box center [587, 413] width 195 height 18
click at [862, 368] on p "OBO960X Wiring Diagr... ( 265.08 kb )" at bounding box center [922, 373] width 192 height 18
click at [875, 410] on p "OBO960X Instruction ... ( 3.14 mb )" at bounding box center [914, 413] width 177 height 18
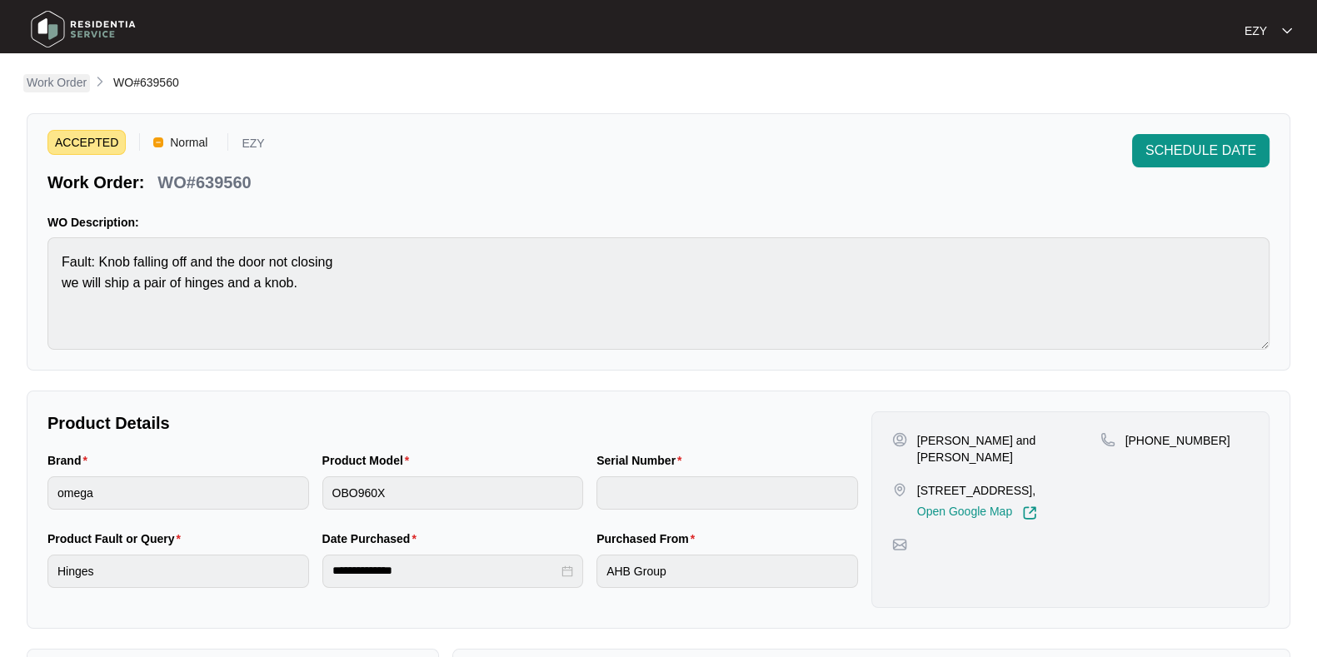
click at [49, 77] on p "Work Order" at bounding box center [57, 82] width 60 height 17
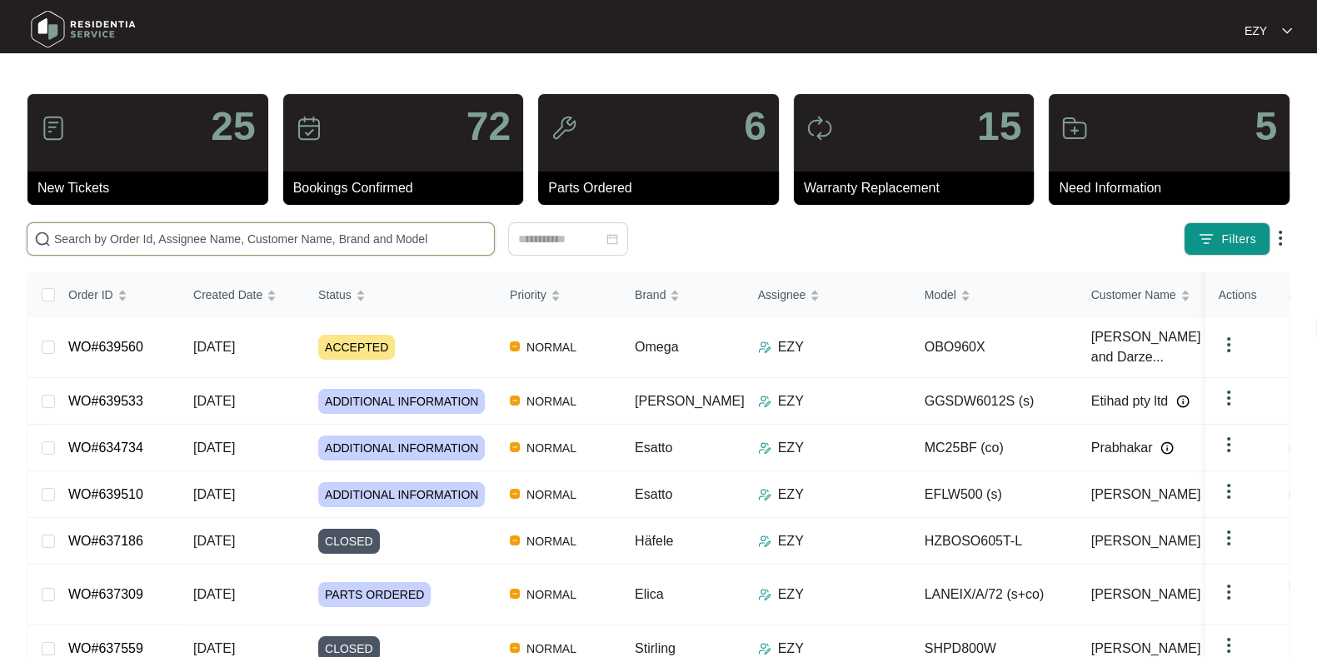
click at [360, 239] on input "text" at bounding box center [270, 239] width 433 height 18
paste input "639510"
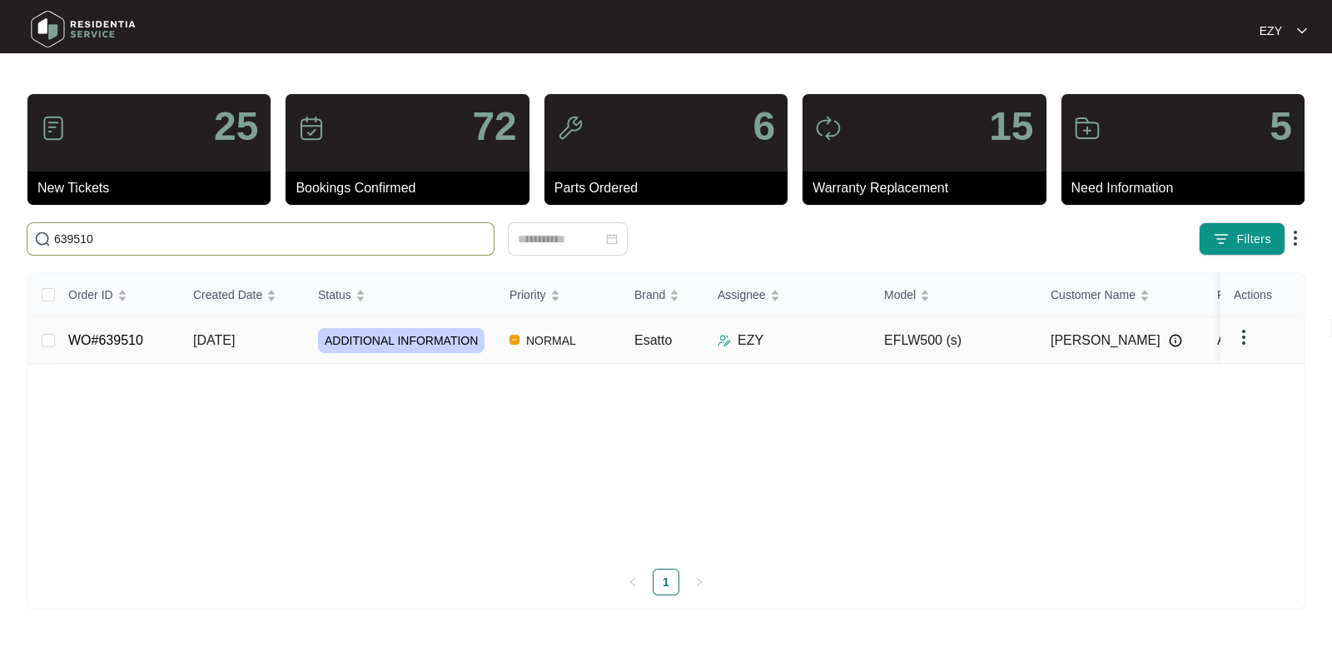
type input "639510"
click at [266, 354] on td "[DATE]" at bounding box center [242, 340] width 125 height 47
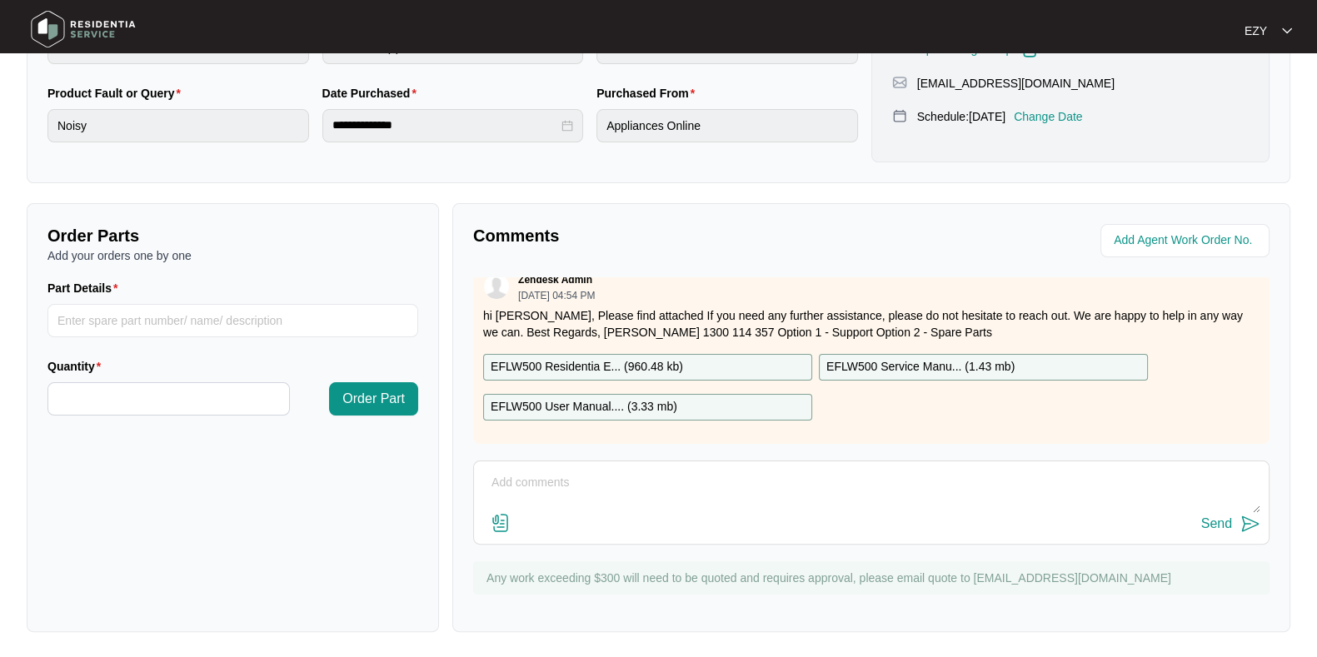
scroll to position [120, 0]
click at [593, 358] on p "EFLW500 Residentia E... ( 960.48 kb )" at bounding box center [586, 367] width 192 height 18
click at [614, 398] on p "EFLW500 User Manual.... ( 3.33 mb )" at bounding box center [583, 407] width 187 height 18
click at [874, 358] on p "EFLW500 Service Manu... ( 1.43 mb )" at bounding box center [920, 367] width 188 height 18
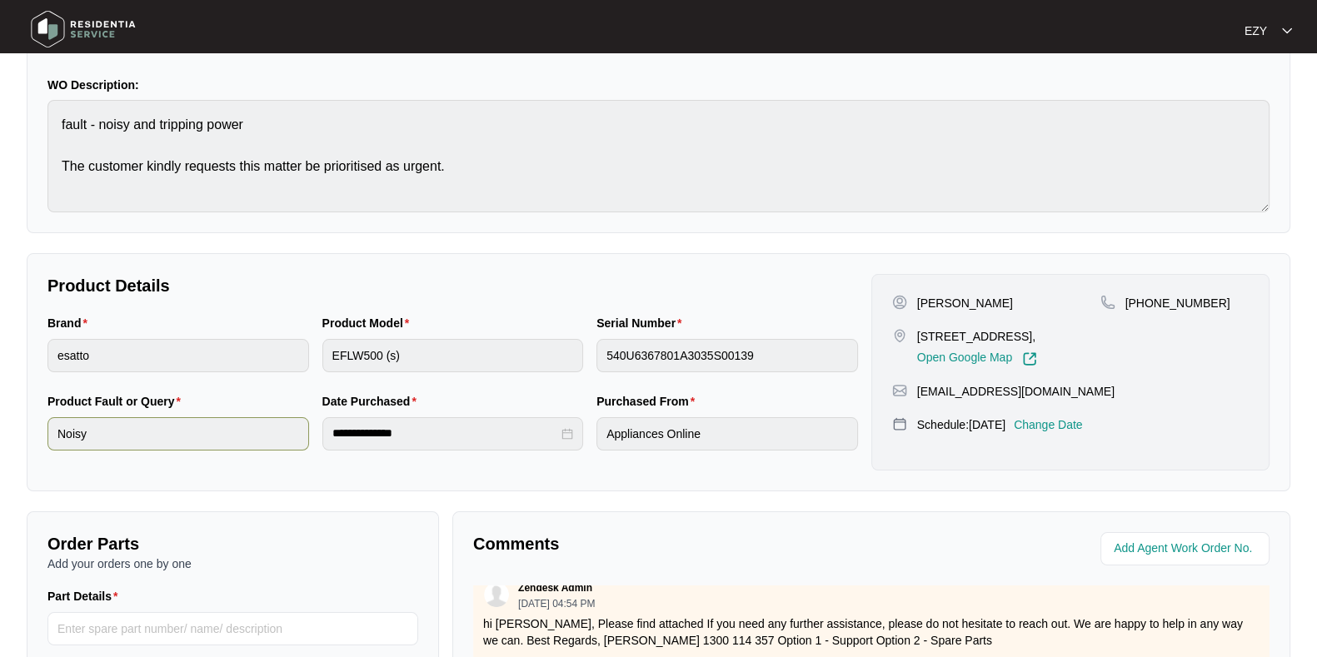
scroll to position [0, 0]
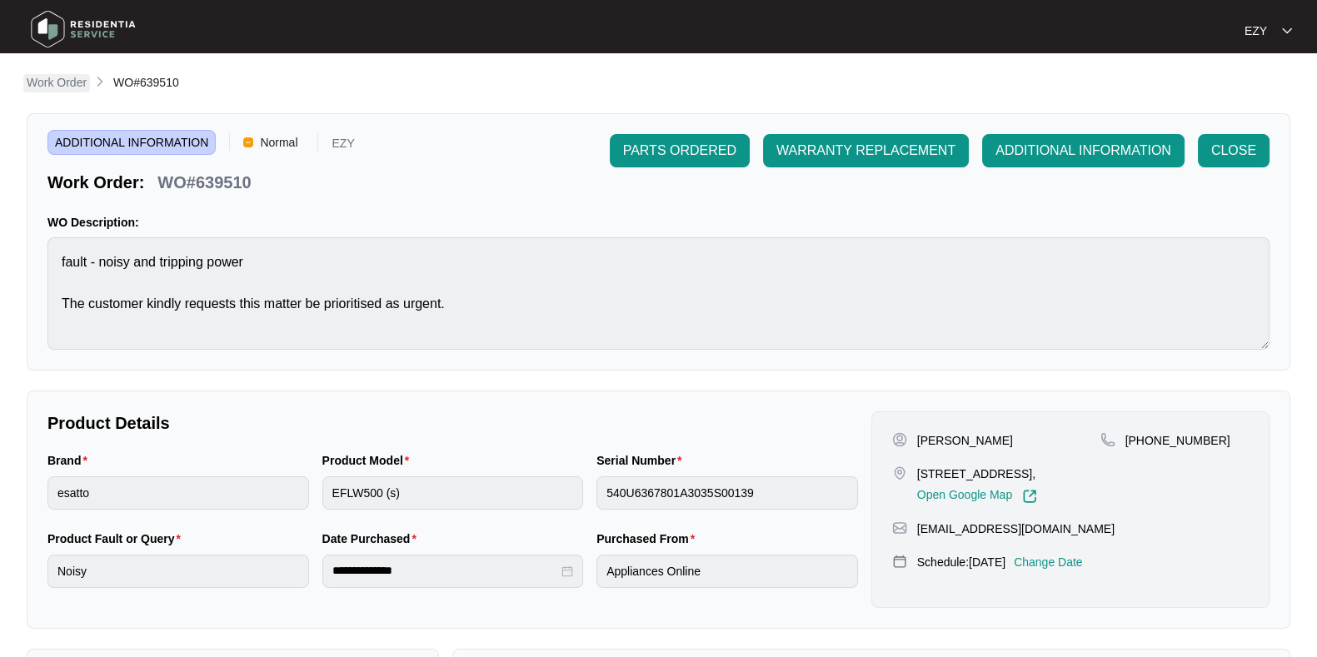
click at [61, 79] on p "Work Order" at bounding box center [57, 82] width 60 height 17
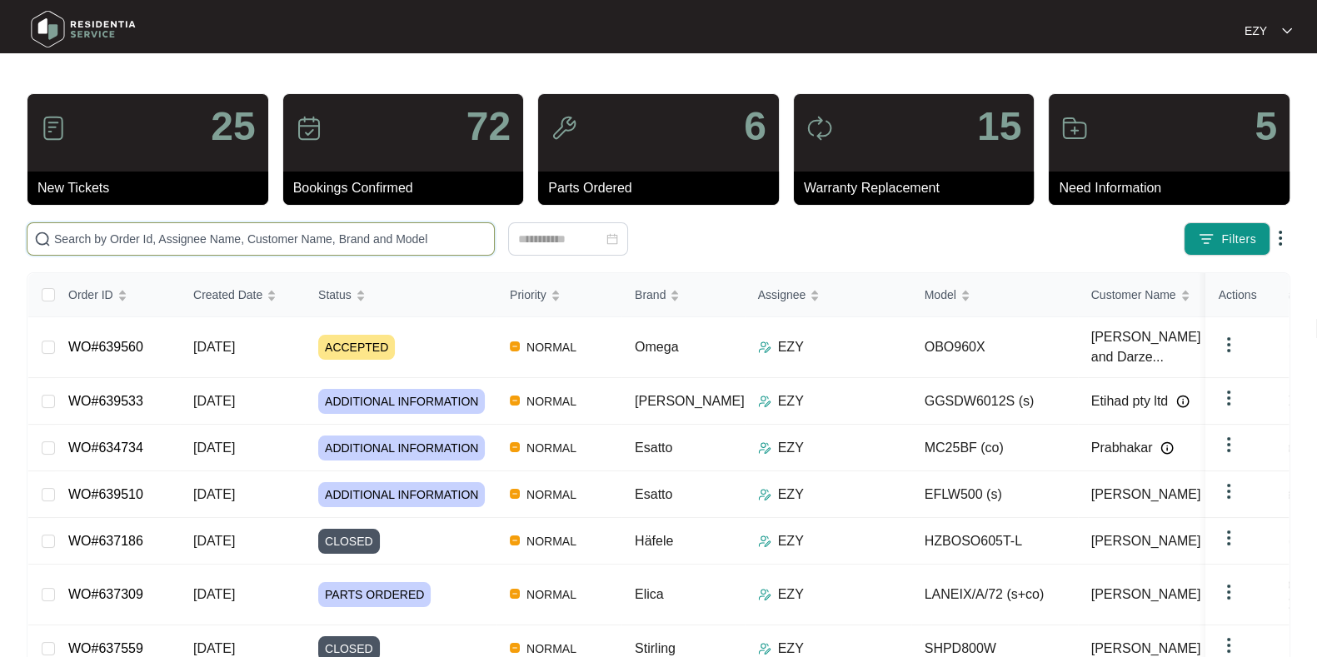
click at [380, 230] on input "text" at bounding box center [270, 239] width 433 height 18
paste input "639533"
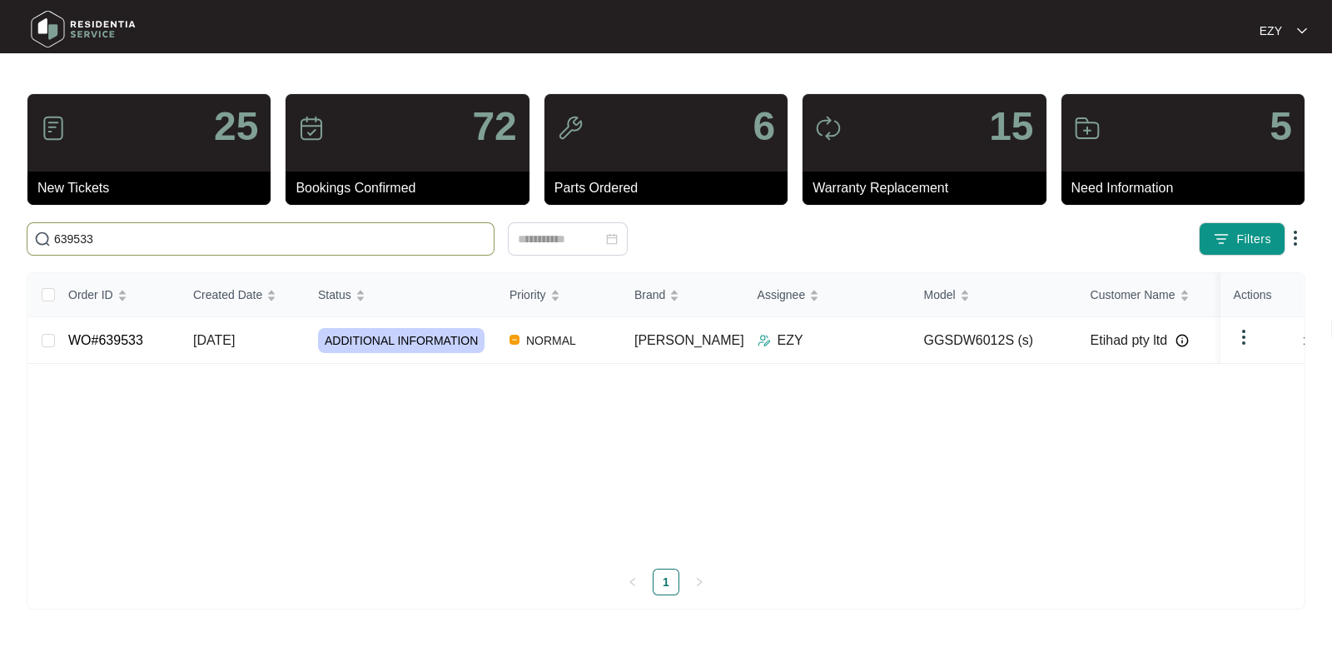
type input "639533"
click at [287, 331] on td "[DATE]" at bounding box center [242, 340] width 125 height 47
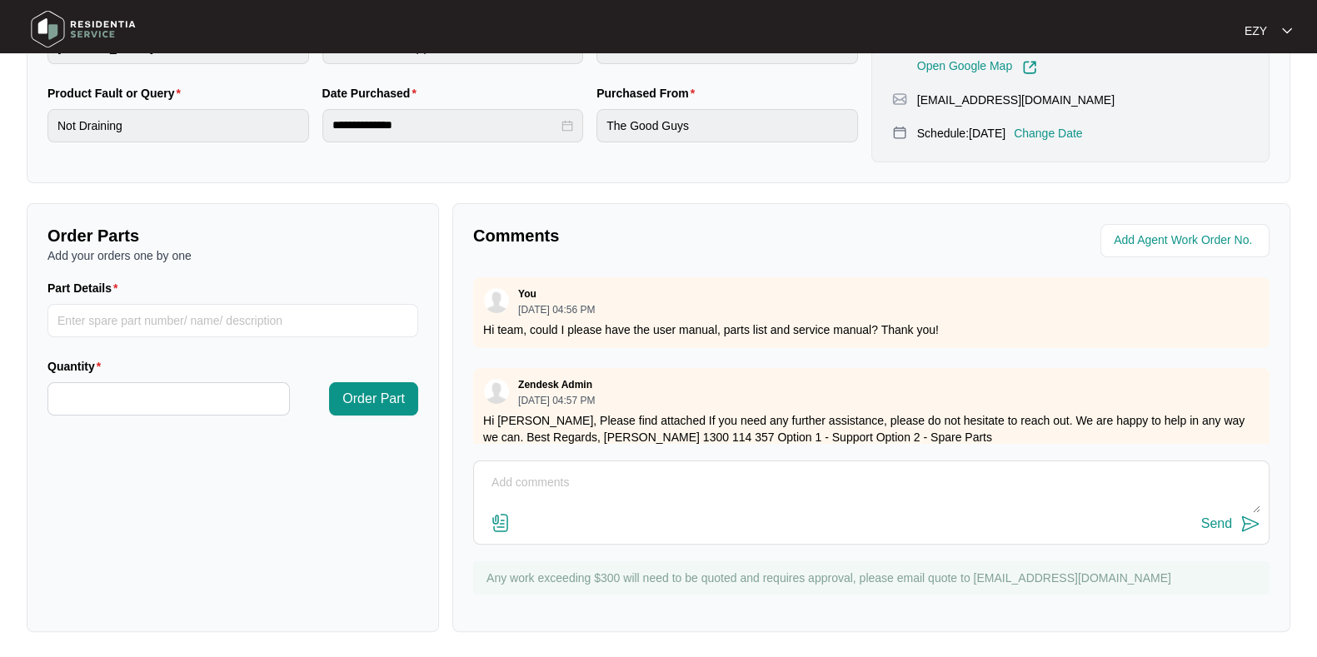
scroll to position [121, 0]
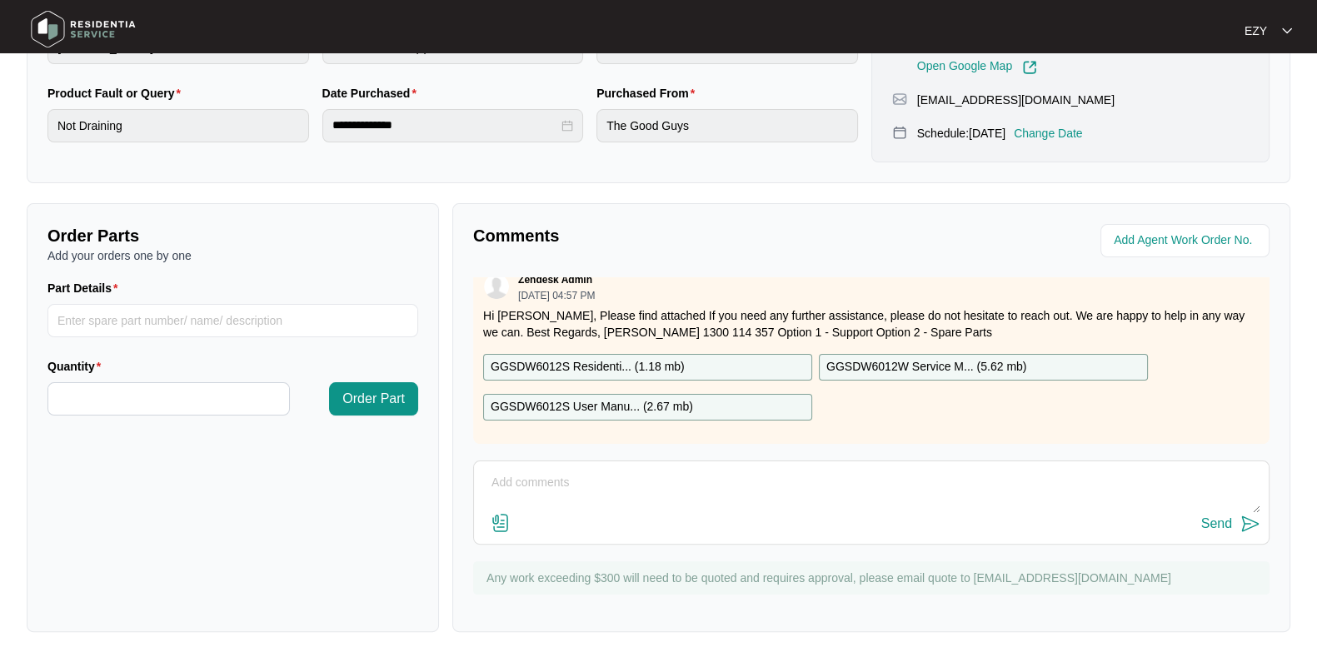
click at [704, 354] on div "GGSDW6012S Residenti... ( 1.18 mb )" at bounding box center [647, 367] width 329 height 27
click at [719, 394] on div "GGSDW6012S User Manu... ( 2.67 mb )" at bounding box center [647, 407] width 329 height 27
click at [883, 358] on p "GGSDW6012W Service M... ( 5.62 mb )" at bounding box center [926, 367] width 200 height 18
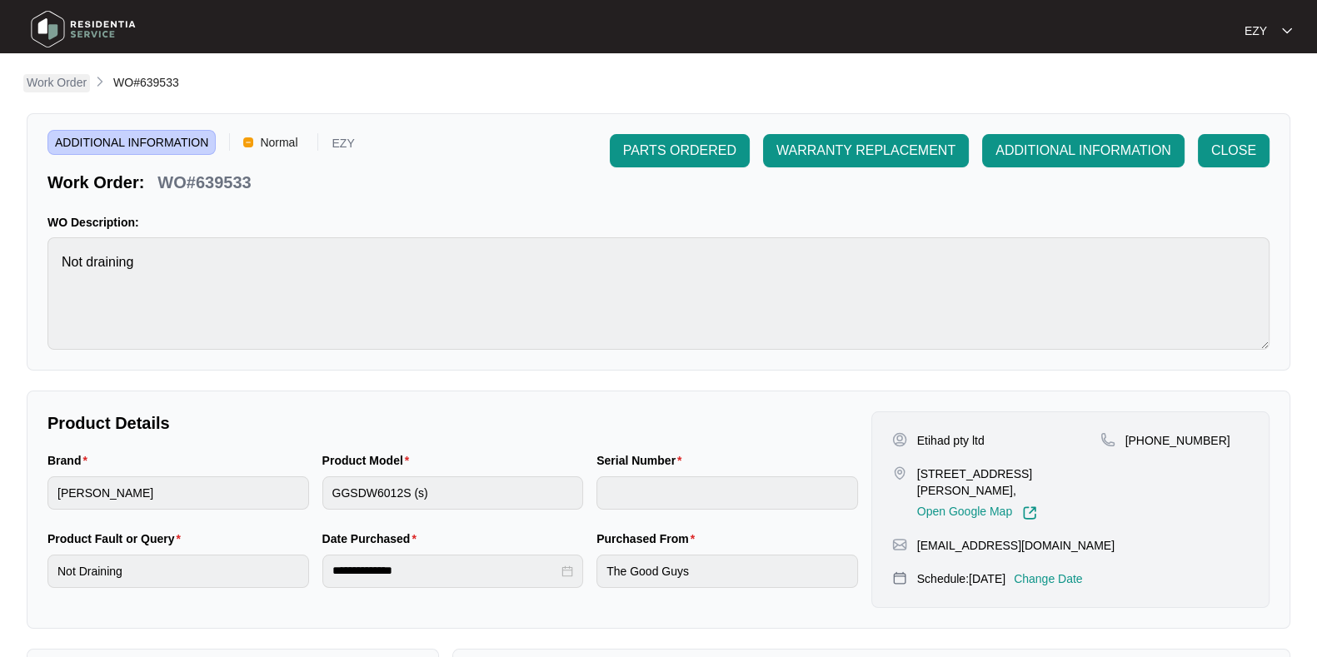
click at [61, 89] on p "Work Order" at bounding box center [57, 82] width 60 height 17
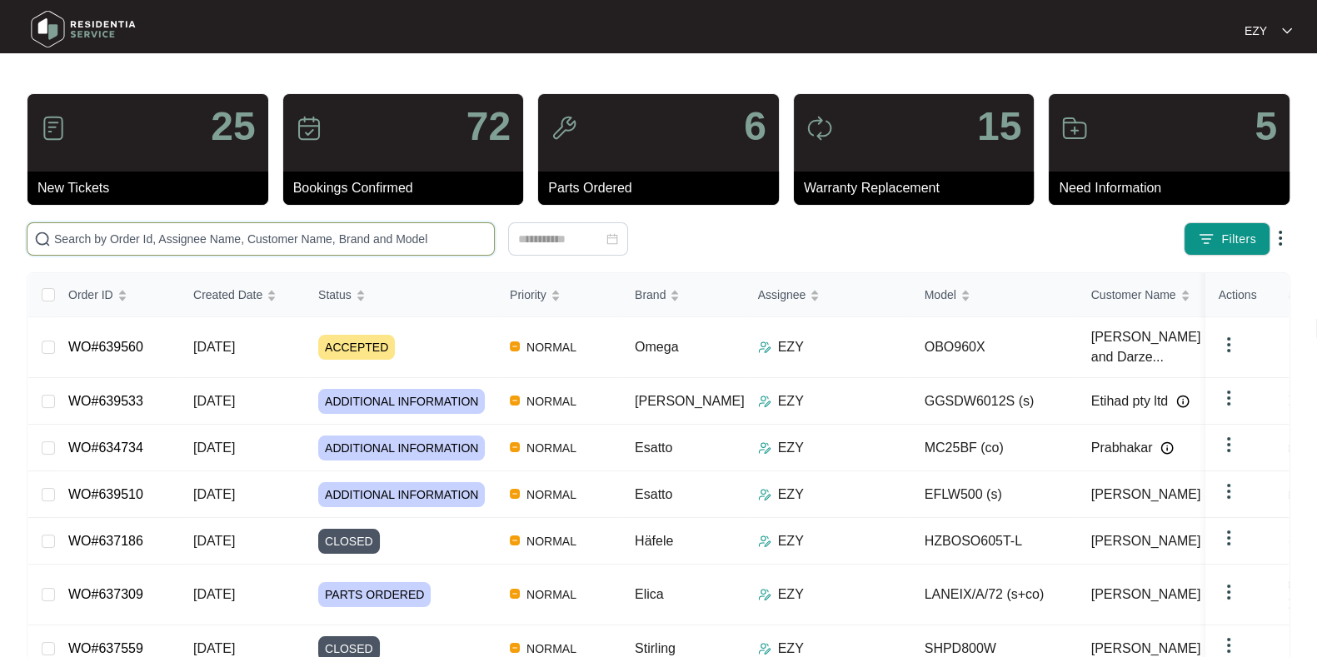
click at [419, 231] on input "text" at bounding box center [270, 239] width 433 height 18
paste input "634734"
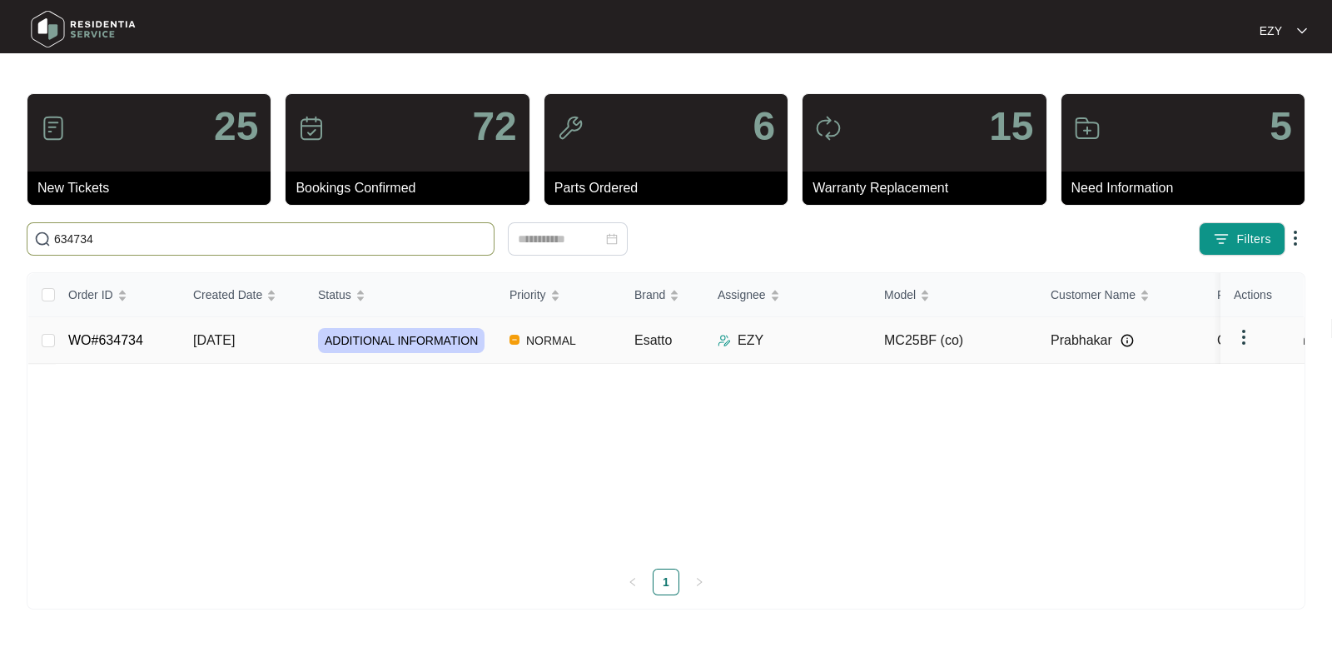
type input "634734"
click at [286, 349] on td "[DATE]" at bounding box center [242, 340] width 125 height 47
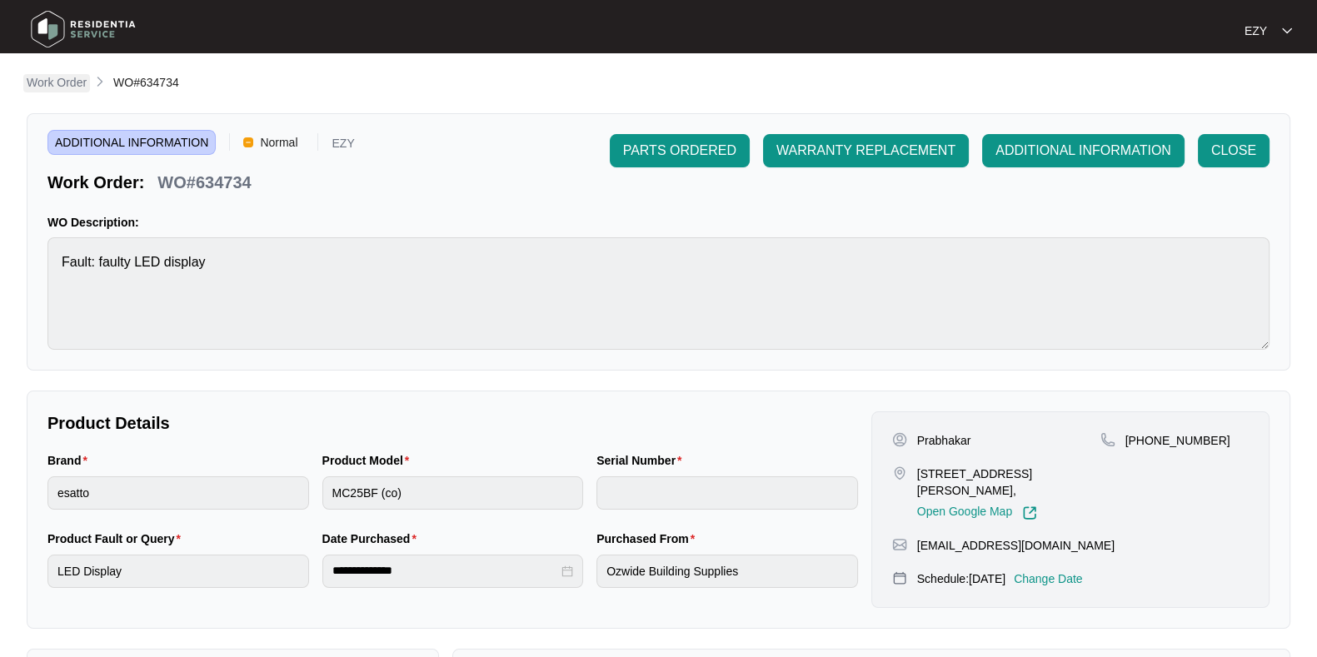
click at [77, 78] on p "Work Order" at bounding box center [57, 82] width 60 height 17
